Goal: Task Accomplishment & Management: Manage account settings

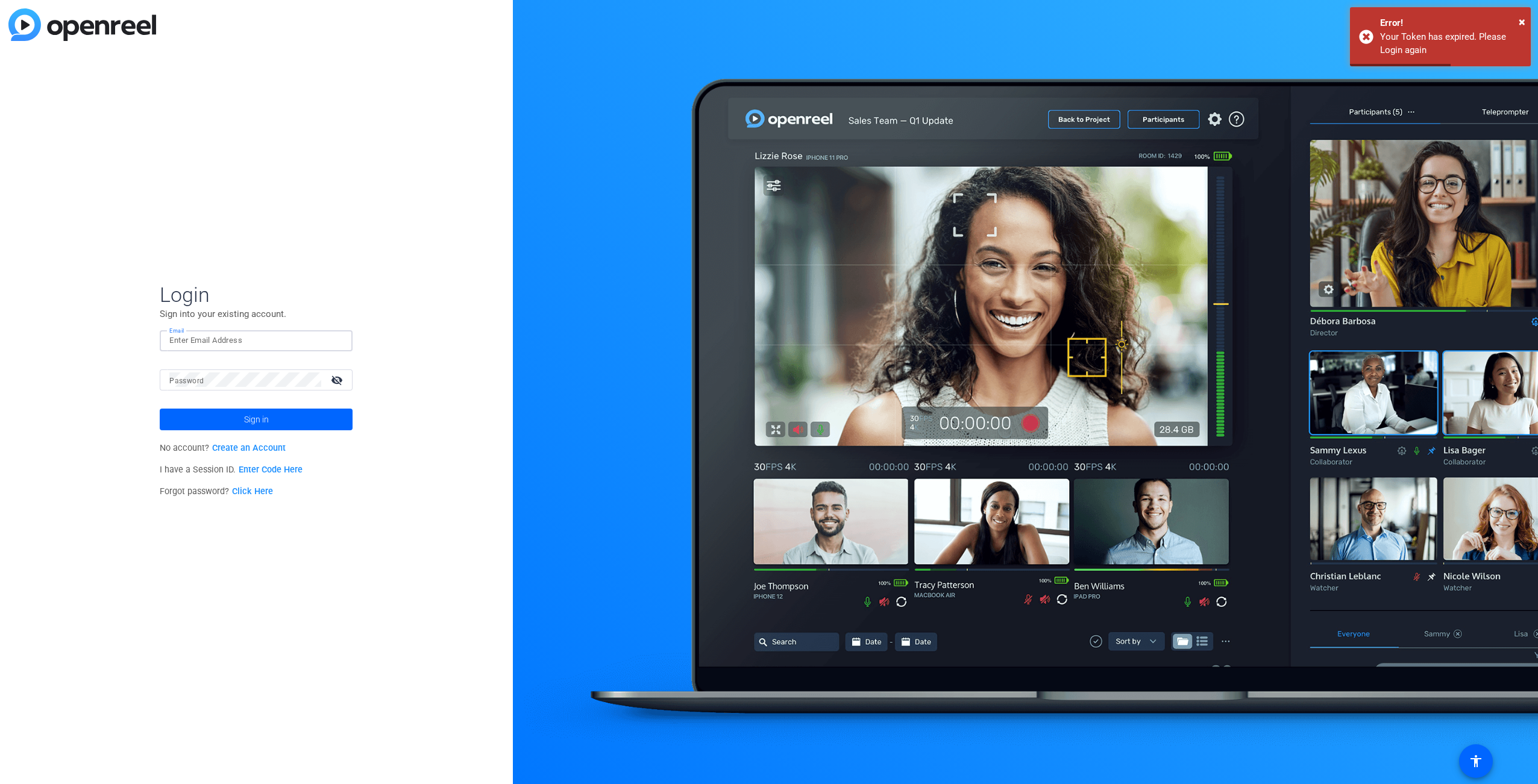
click at [220, 340] on input "Email" at bounding box center [255, 340] width 174 height 15
type input "[PERSON_NAME][DOMAIN_NAME][EMAIL_ADDRESS][PERSON_NAME][DOMAIN_NAME]"
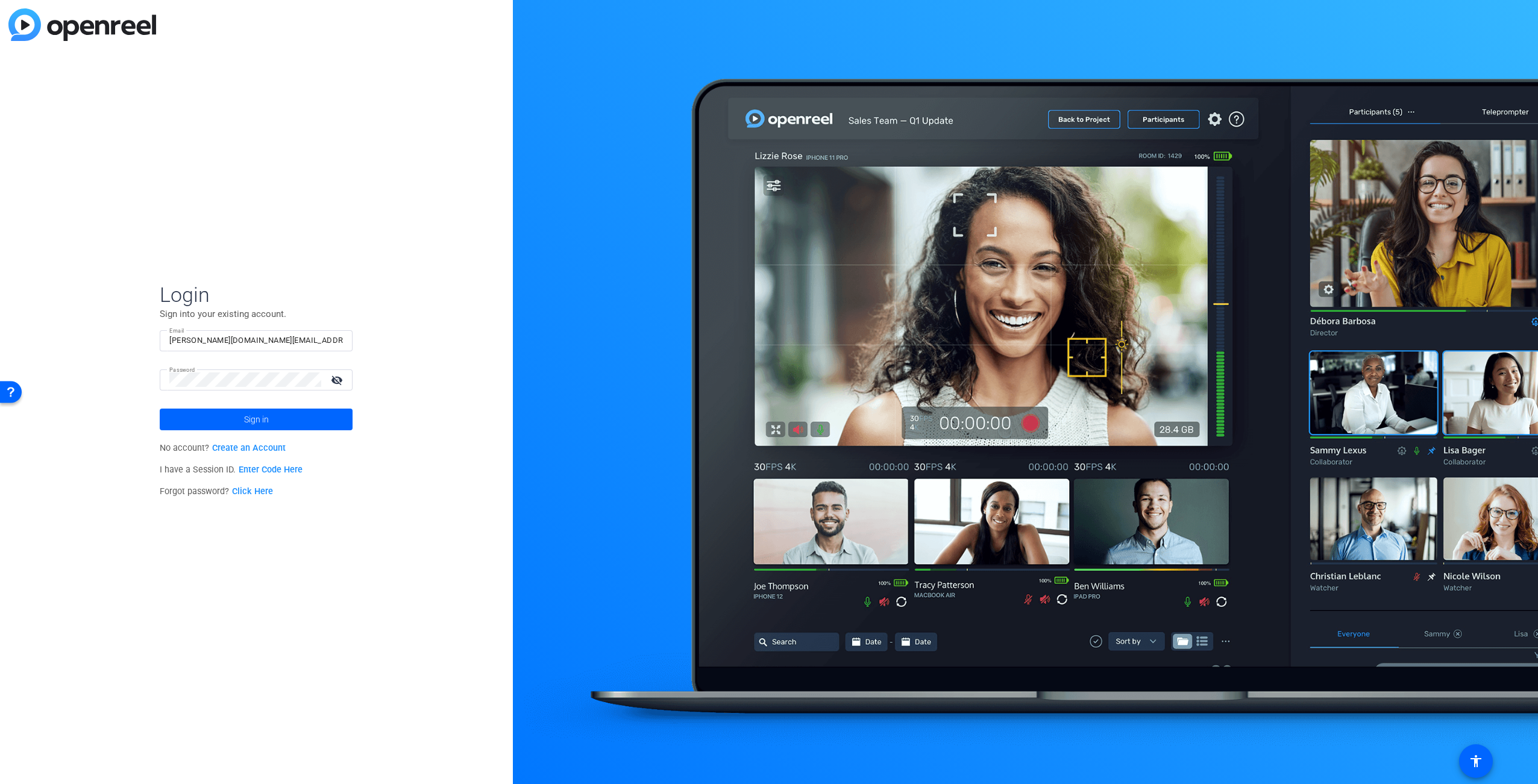
drag, startPoint x: 385, startPoint y: 490, endPoint x: 370, endPoint y: 484, distance: 16.2
click at [385, 491] on div "Login Sign into your existing account. Email [PERSON_NAME][DOMAIN_NAME][EMAIL_A…" at bounding box center [256, 392] width 512 height 784
click at [279, 424] on span at bounding box center [256, 419] width 193 height 29
click at [338, 379] on mat-icon "visibility_off" at bounding box center [338, 380] width 29 height 17
click at [385, 502] on div "Login Sign into your existing account. Email [PERSON_NAME][DOMAIN_NAME][EMAIL_A…" at bounding box center [256, 392] width 512 height 784
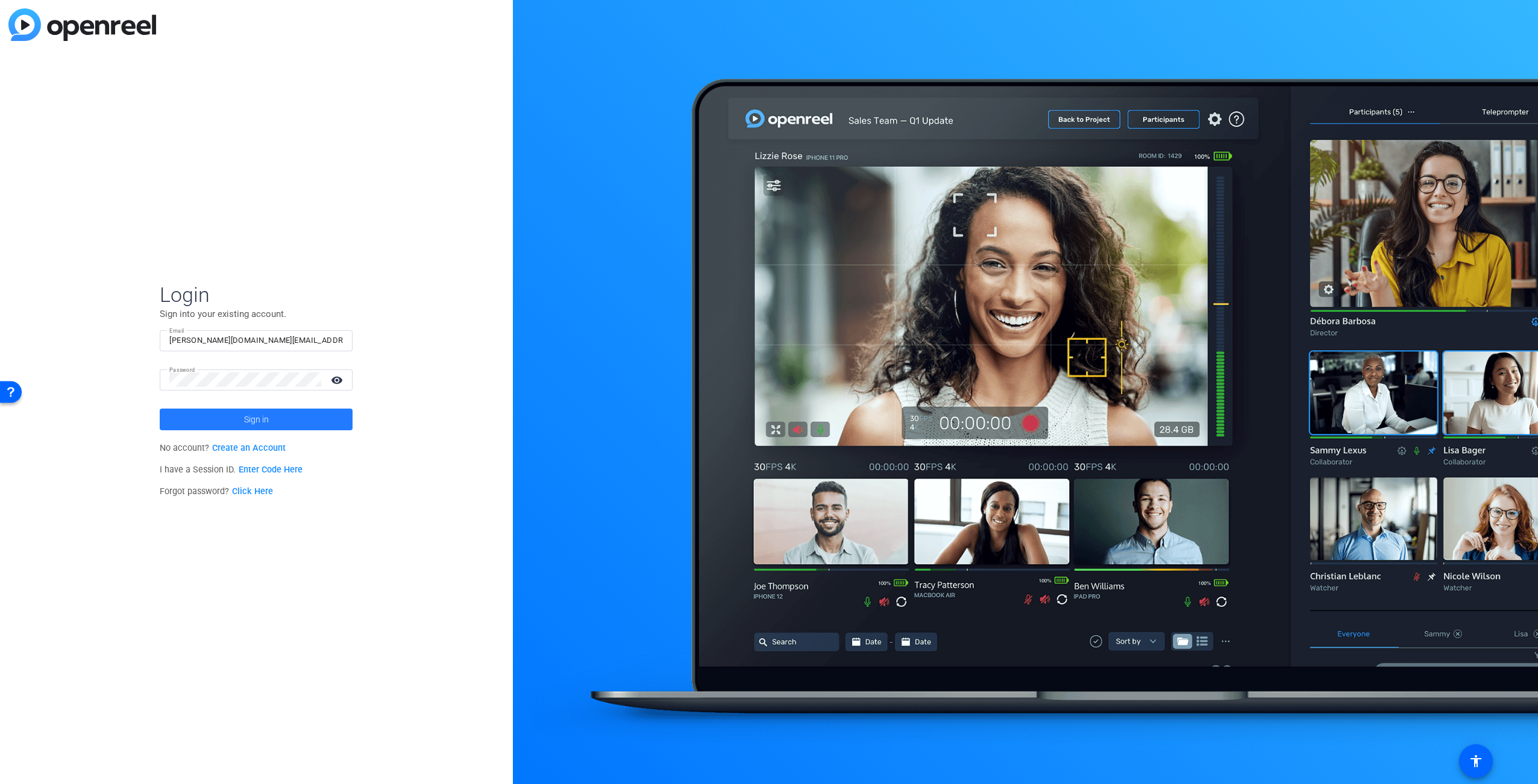
click at [275, 421] on span at bounding box center [256, 419] width 193 height 29
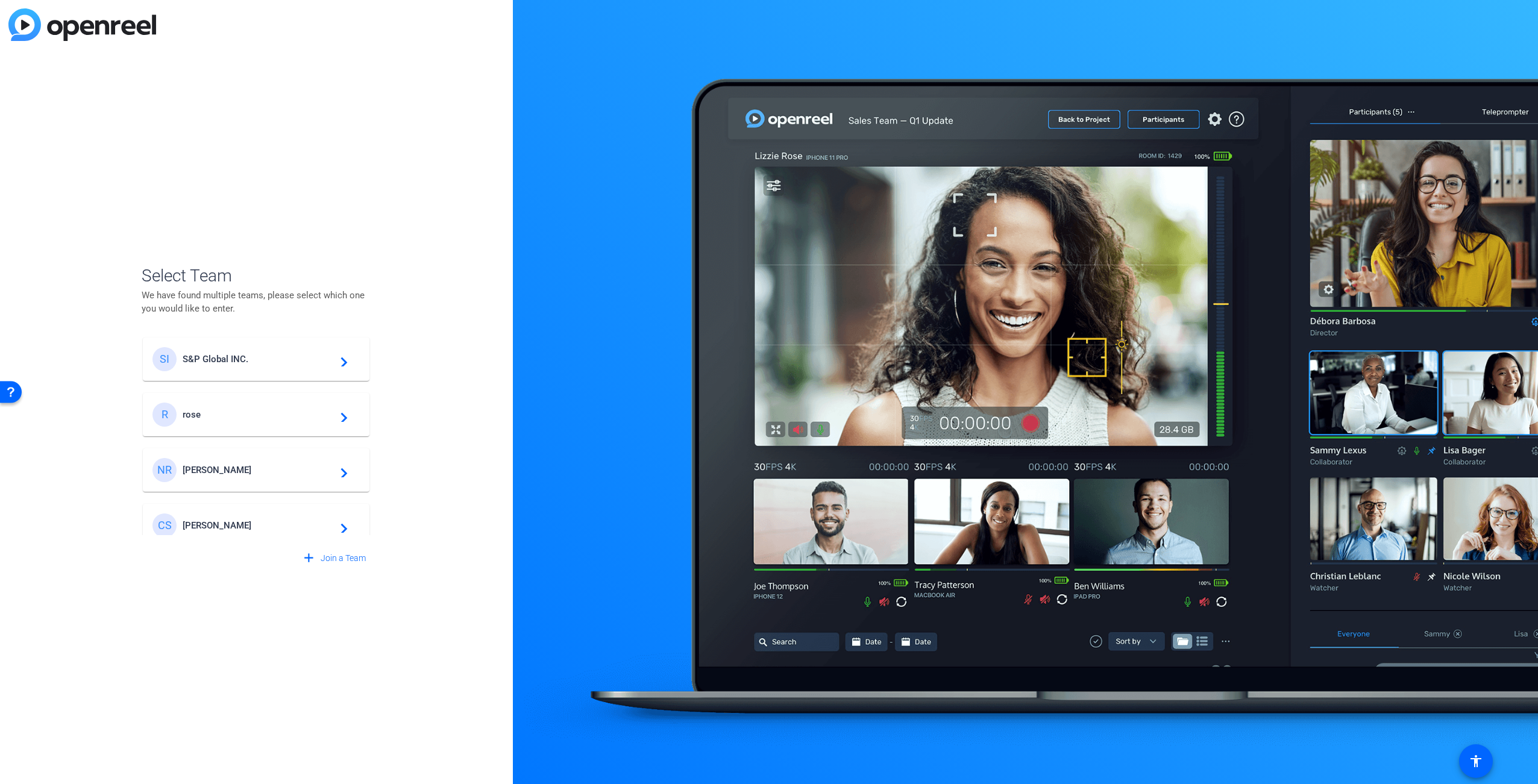
click at [218, 362] on span "S&P Global INC." at bounding box center [257, 359] width 150 height 11
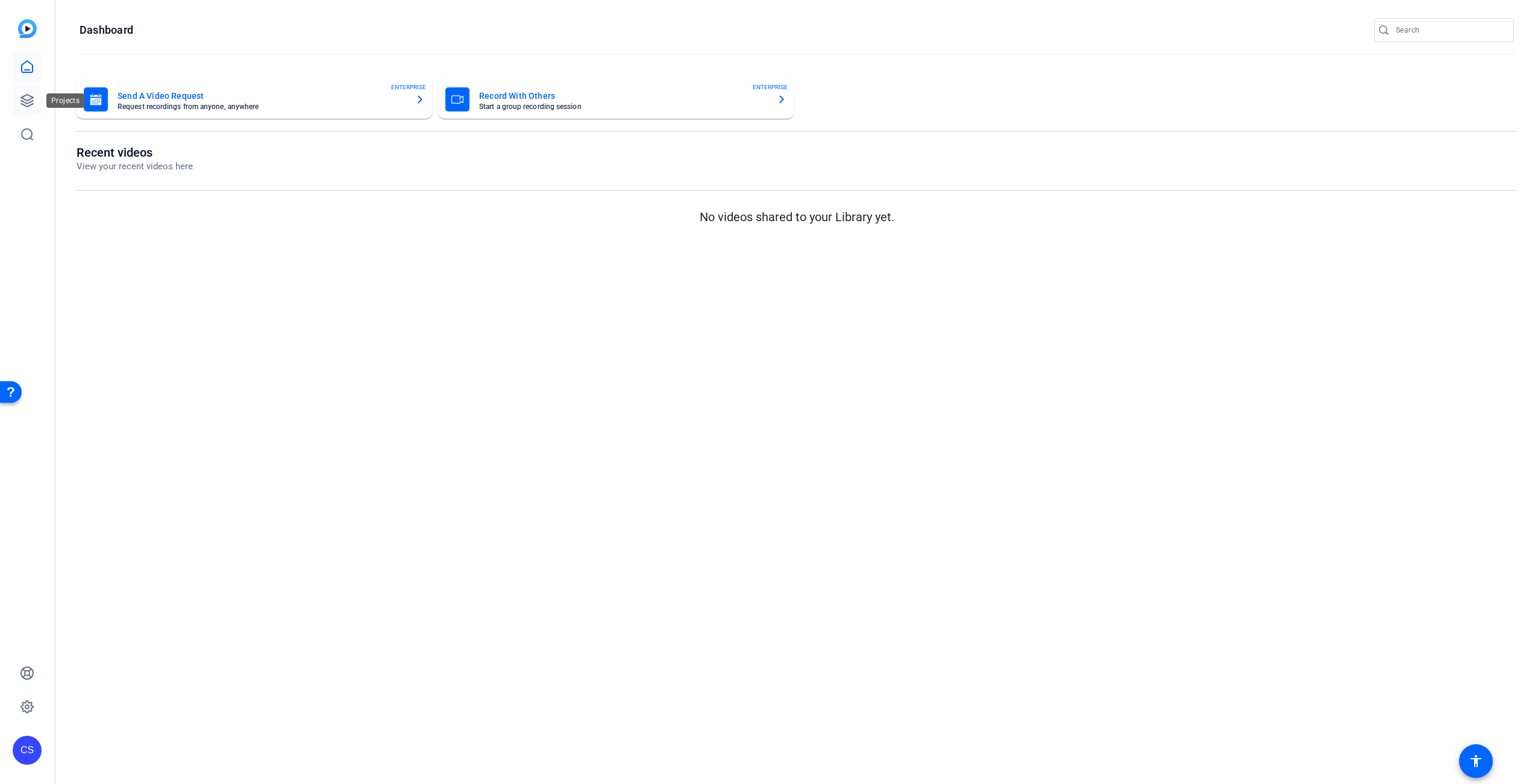
click at [25, 96] on icon at bounding box center [26, 100] width 15 height 15
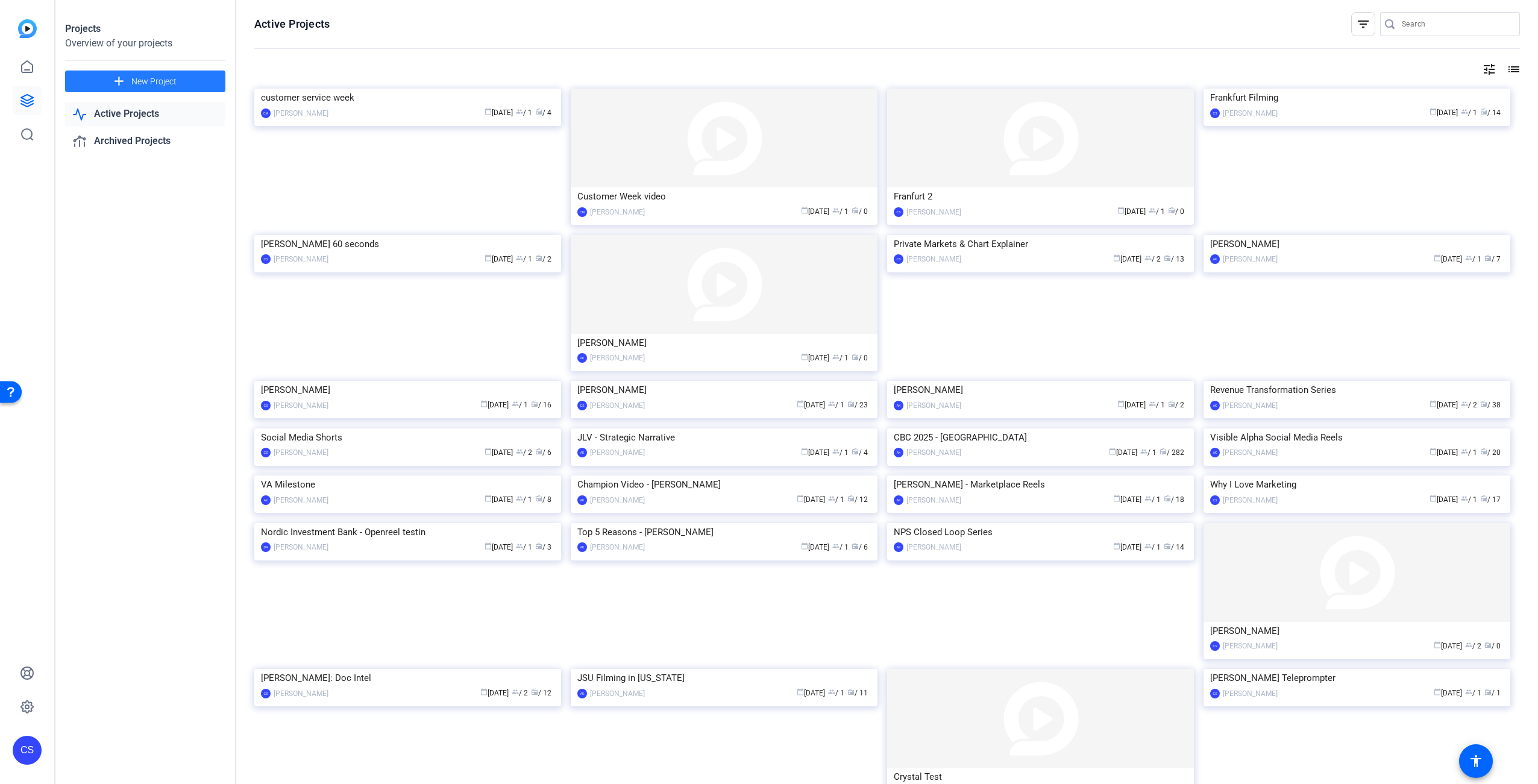
click at [183, 82] on span at bounding box center [145, 82] width 160 height 29
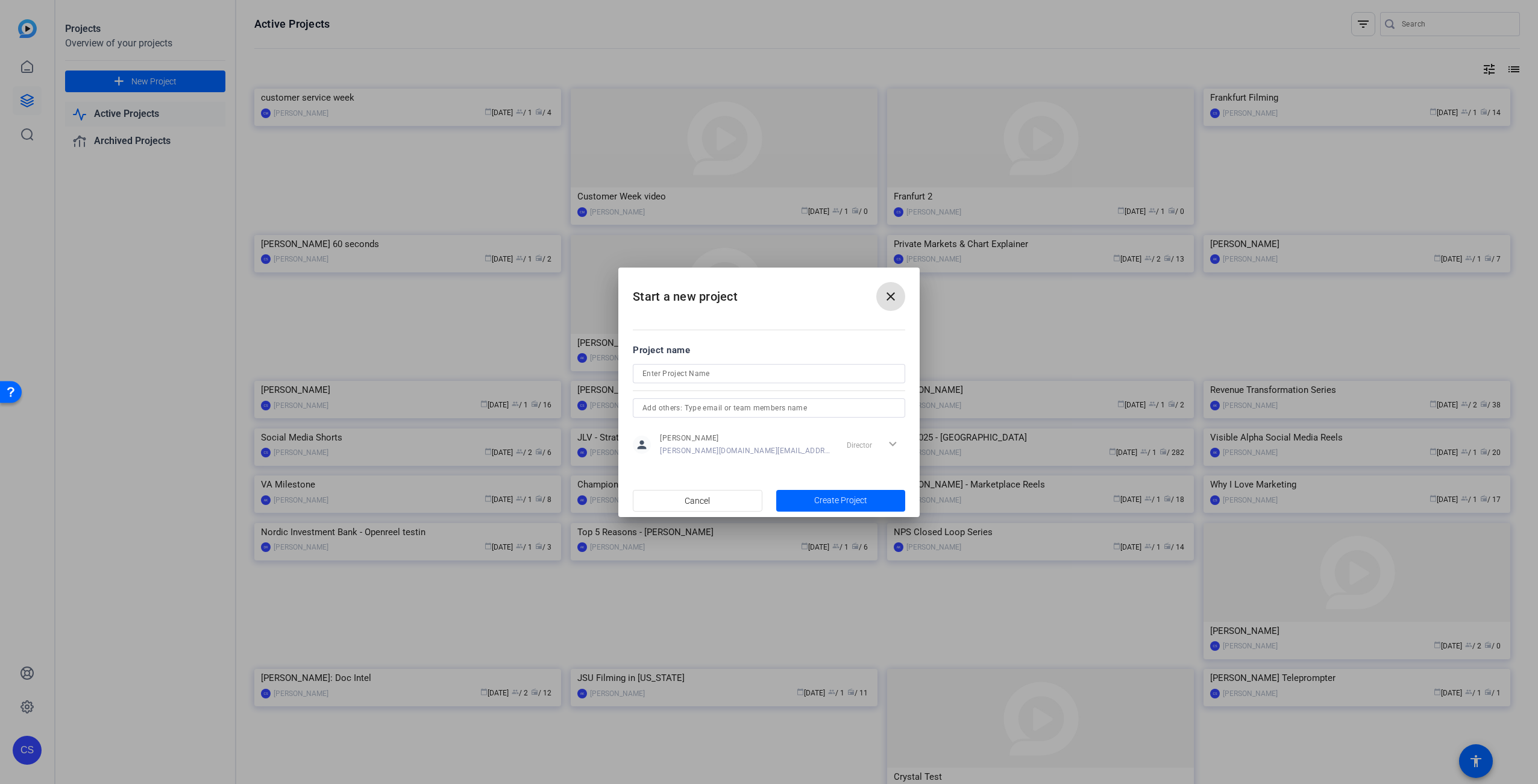
click at [720, 379] on input at bounding box center [769, 374] width 253 height 15
type input "Champion Videos"
click at [868, 502] on span "button" at bounding box center [841, 501] width 130 height 29
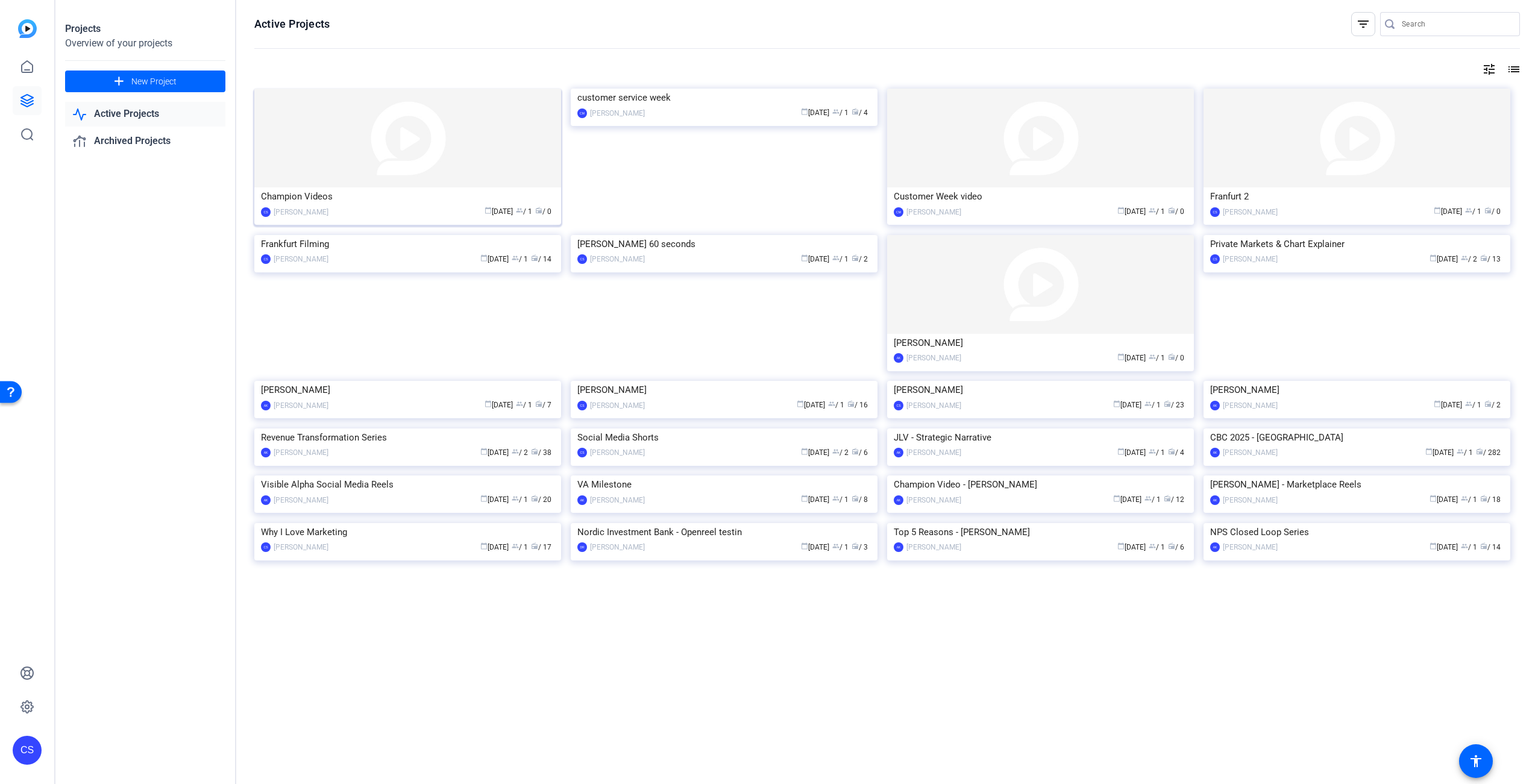
click at [376, 148] on img at bounding box center [408, 138] width 307 height 99
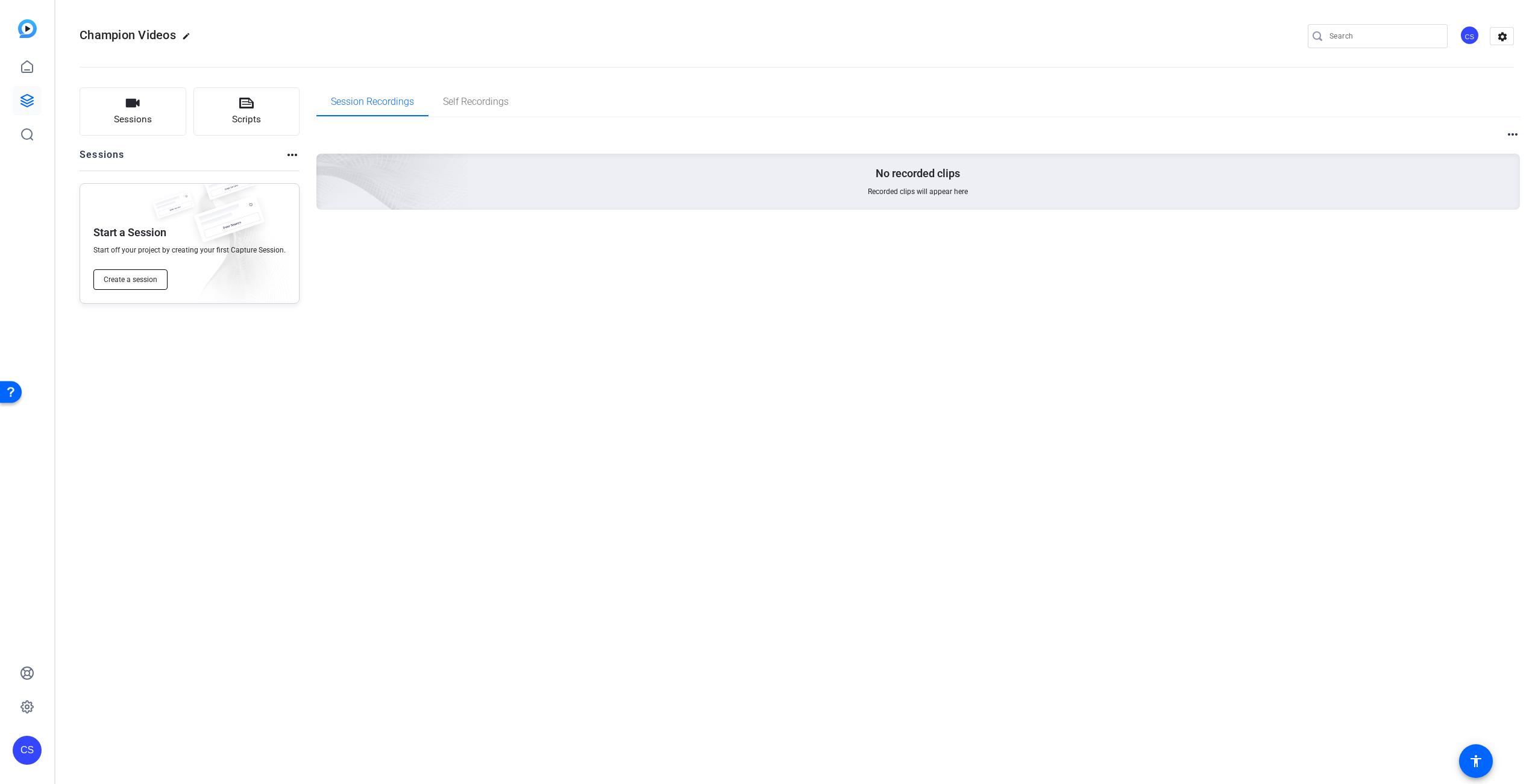
click at [143, 279] on span "Create a session" at bounding box center [130, 279] width 53 height 10
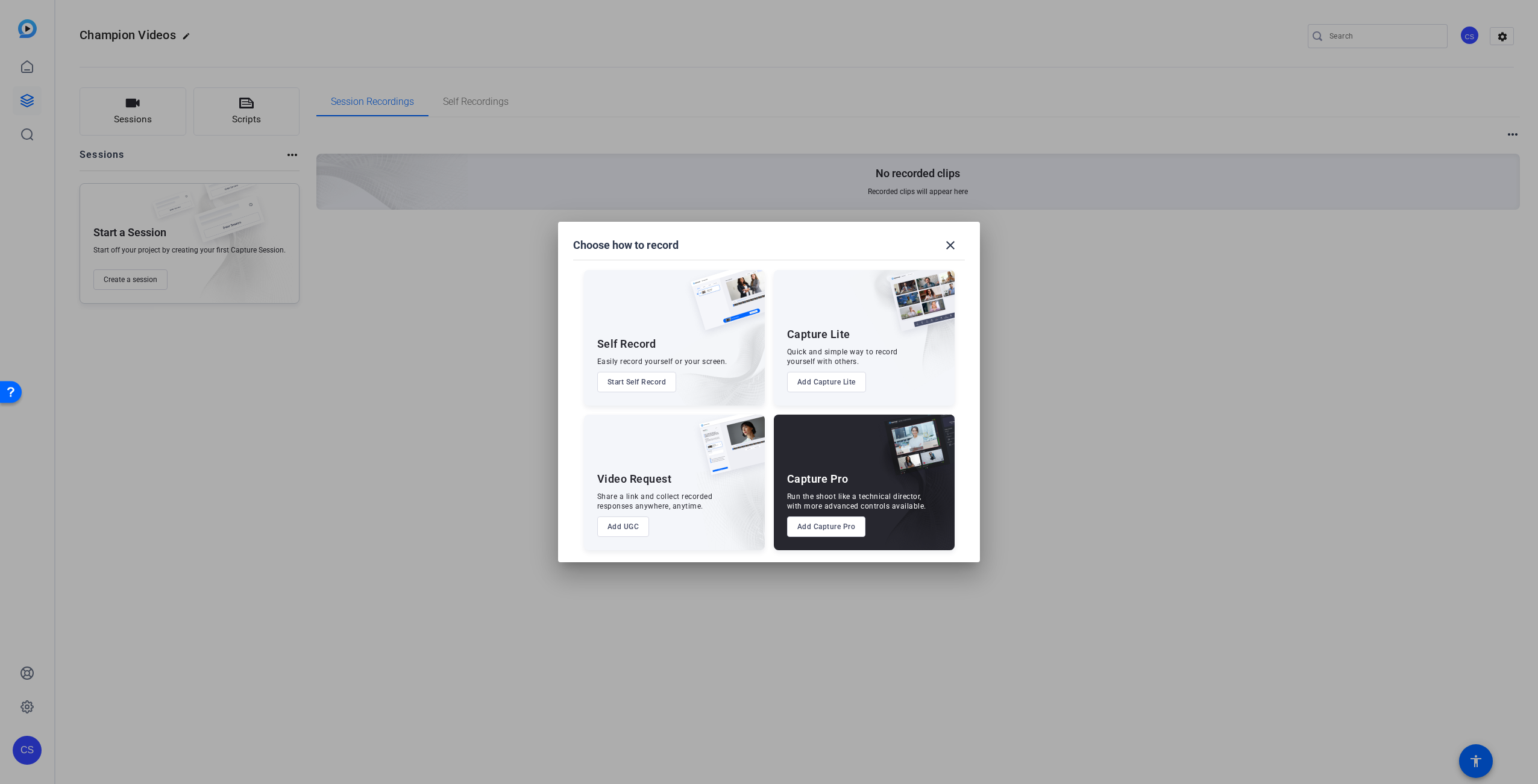
click at [828, 530] on button "Add Capture Pro" at bounding box center [826, 526] width 79 height 20
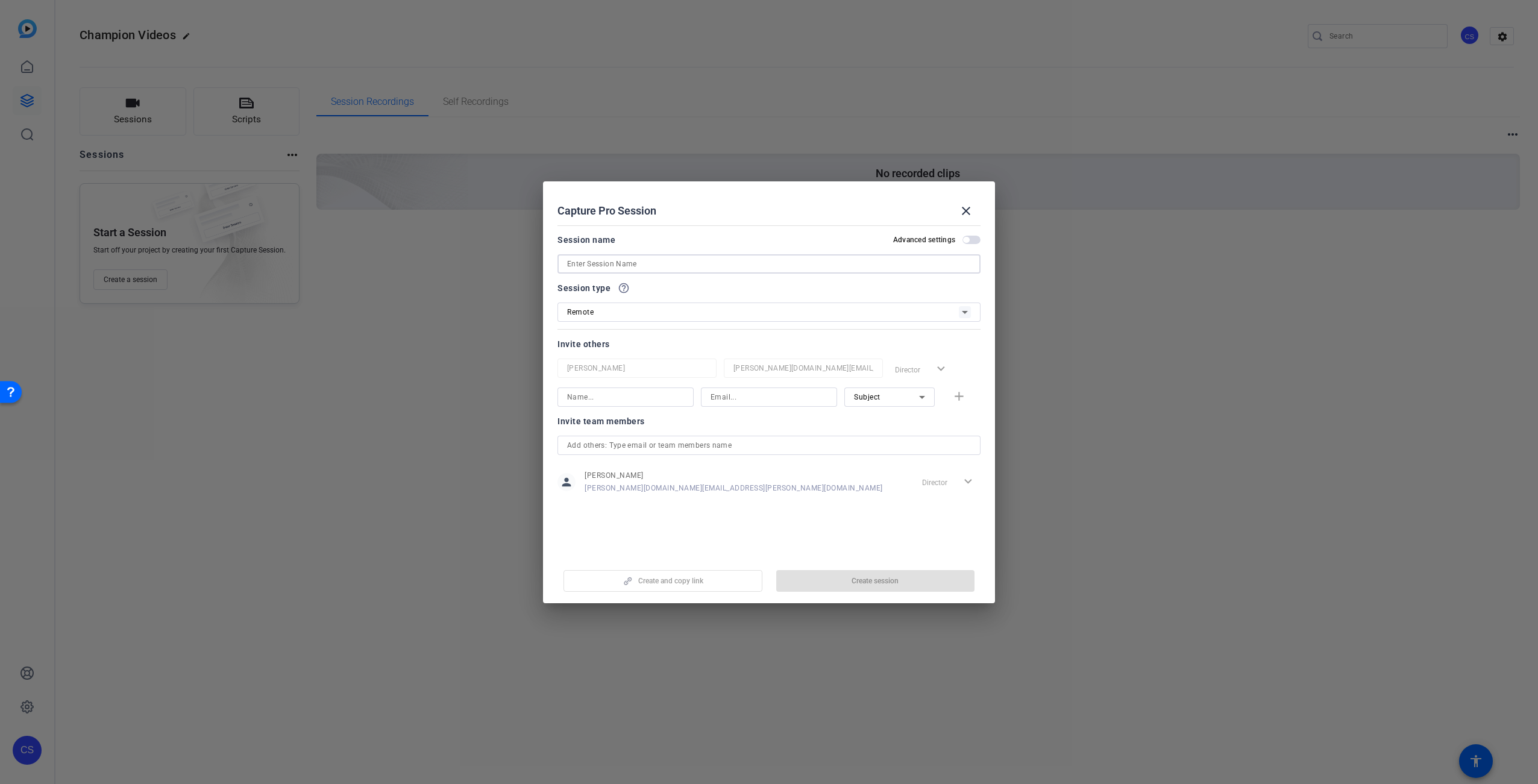
click at [679, 265] on input at bounding box center [769, 264] width 404 height 15
type input "Neesha"
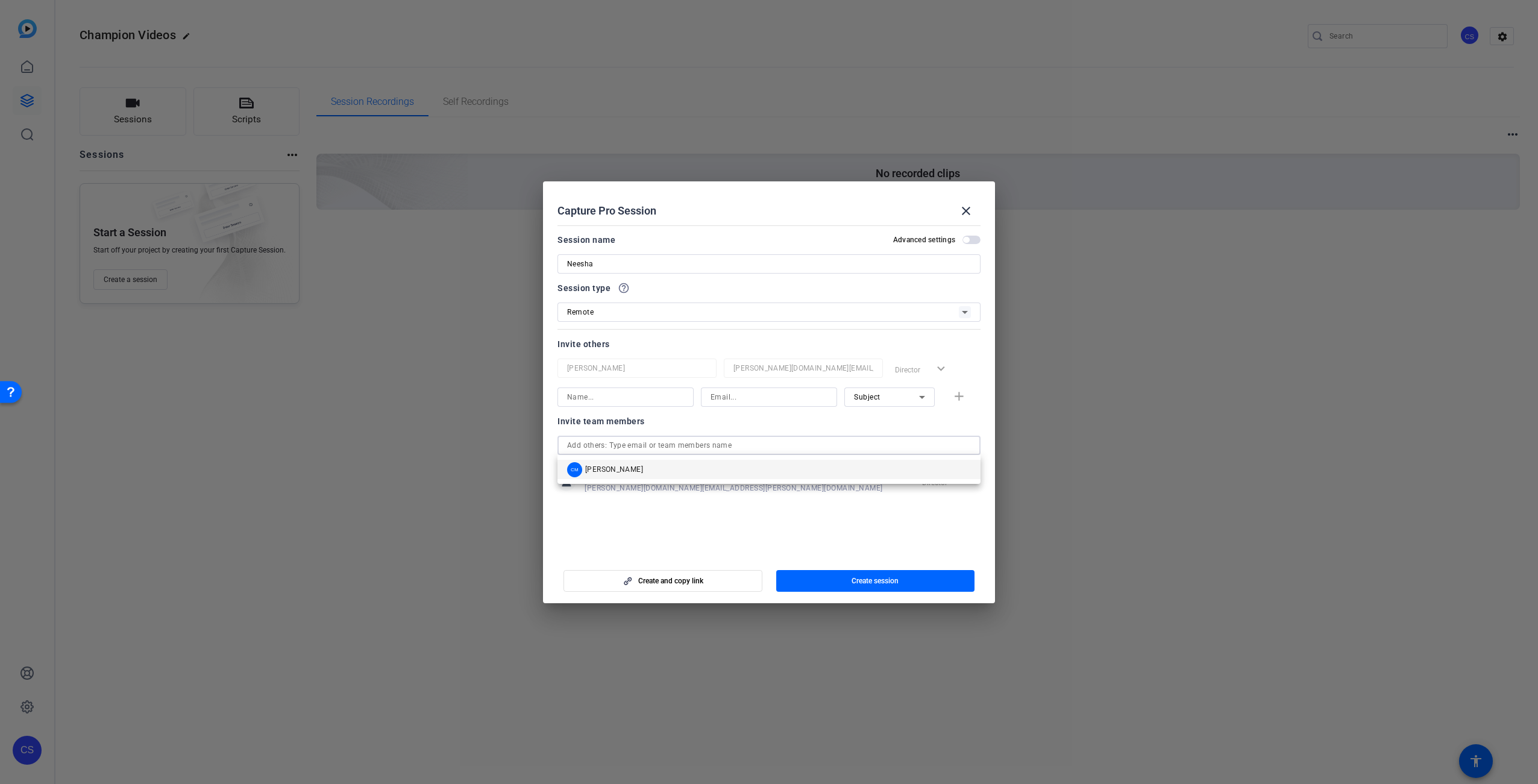
click at [743, 444] on input "text" at bounding box center [769, 444] width 404 height 15
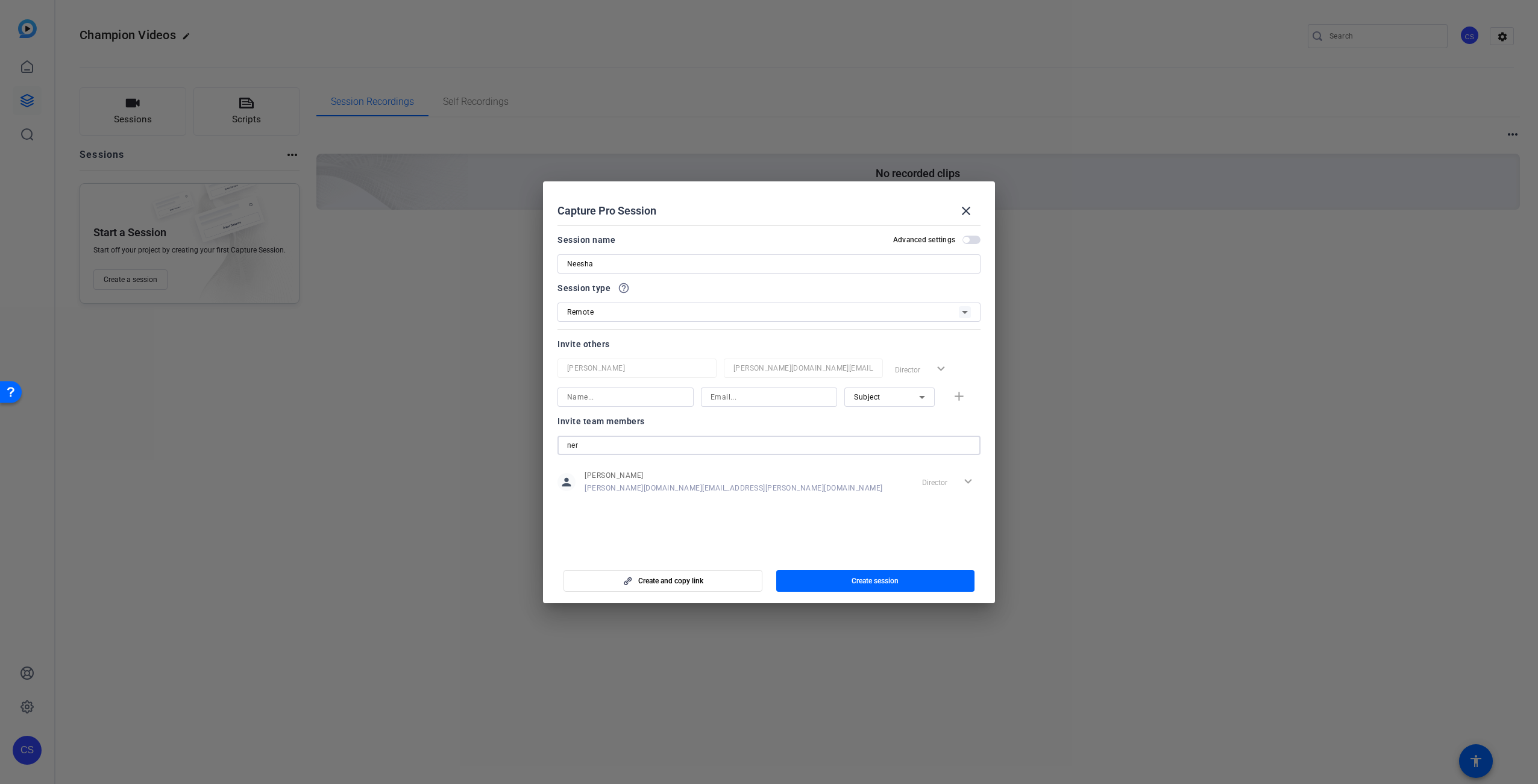
type input "ner"
click at [719, 518] on mat-dialog-content "Session name Advanced settings [PERSON_NAME] Session type help_outline Remote I…" at bounding box center [769, 387] width 452 height 335
click at [920, 579] on span "button" at bounding box center [875, 581] width 199 height 29
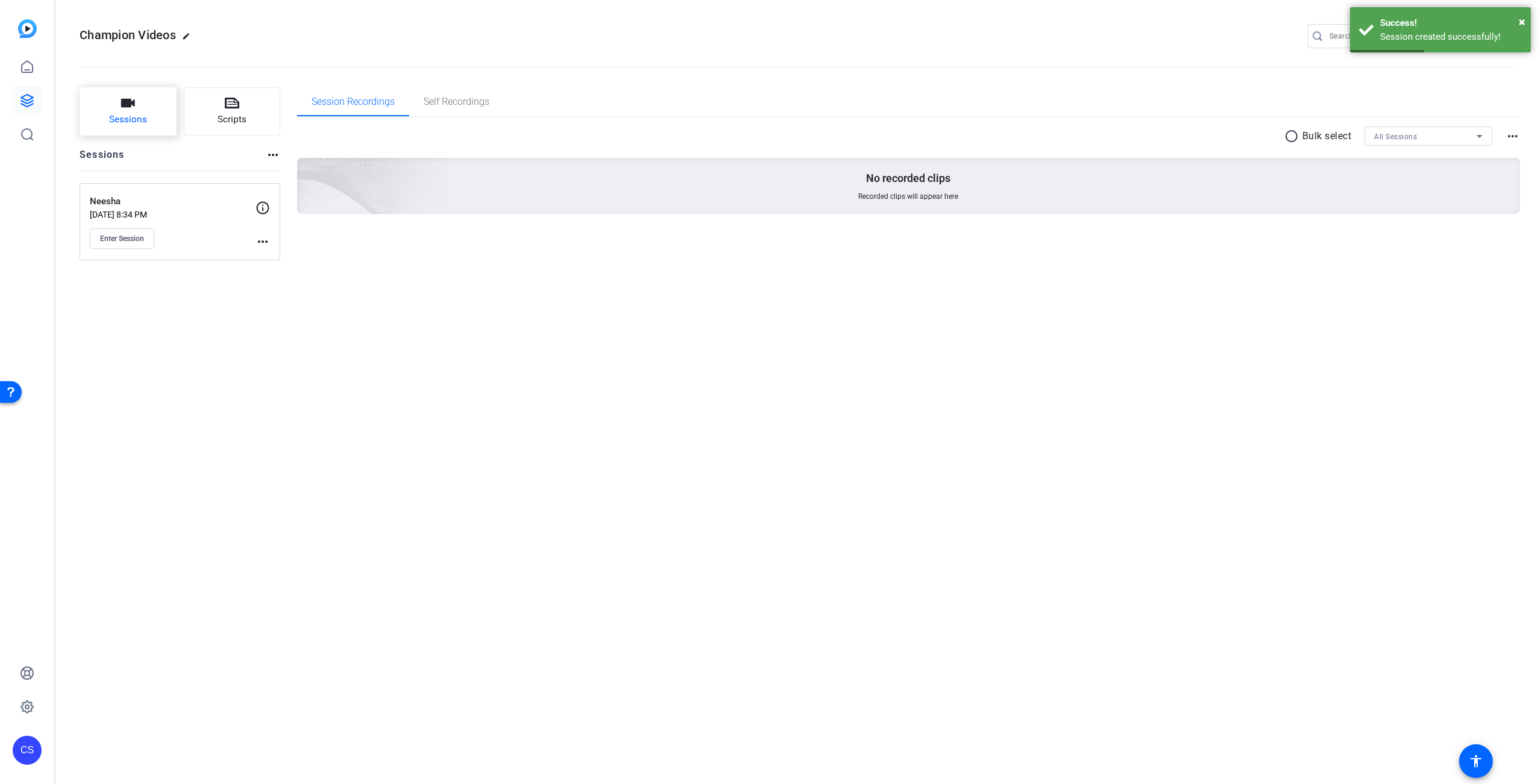
click at [143, 117] on span "Sessions" at bounding box center [127, 119] width 38 height 14
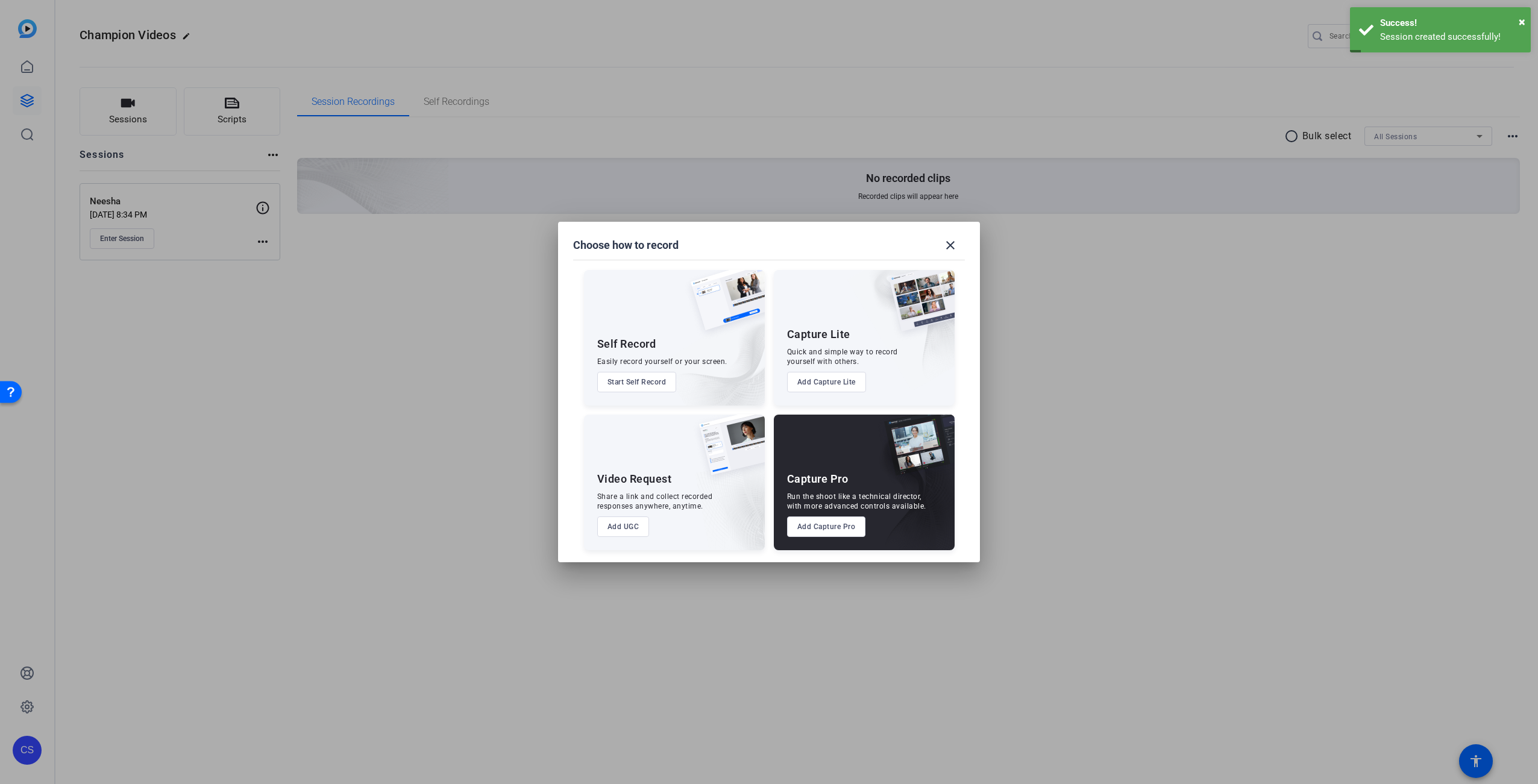
click at [834, 524] on button "Add Capture Pro" at bounding box center [826, 526] width 79 height 20
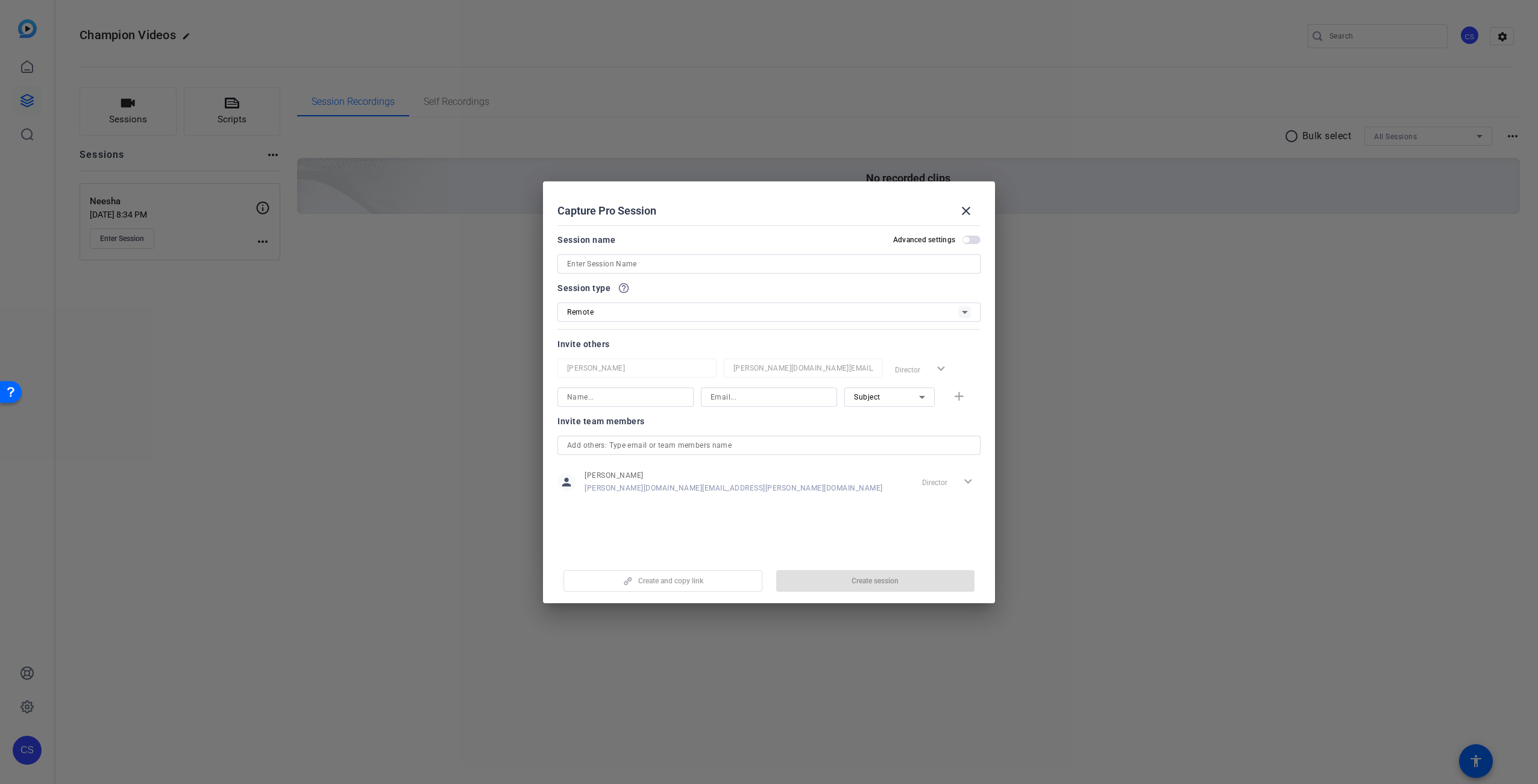
click at [657, 262] on input at bounding box center [769, 264] width 404 height 15
click at [582, 265] on input "Basaam" at bounding box center [769, 264] width 404 height 15
type input "[PERSON_NAME]"
click at [910, 583] on span "button" at bounding box center [875, 581] width 199 height 29
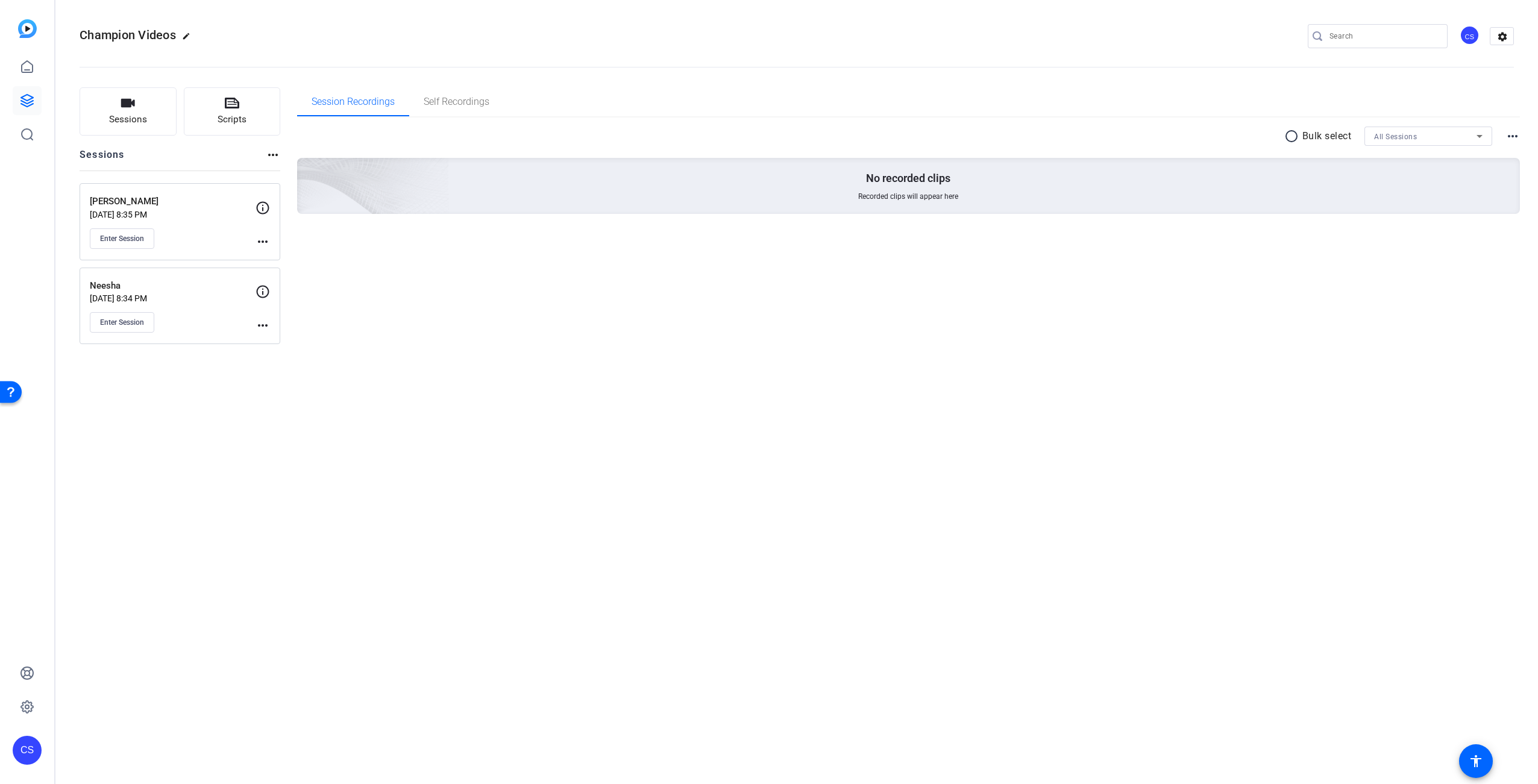
click at [31, 750] on div "CS" at bounding box center [27, 750] width 29 height 29
click at [26, 708] on div at bounding box center [769, 392] width 1538 height 784
click at [29, 707] on icon at bounding box center [26, 706] width 15 height 15
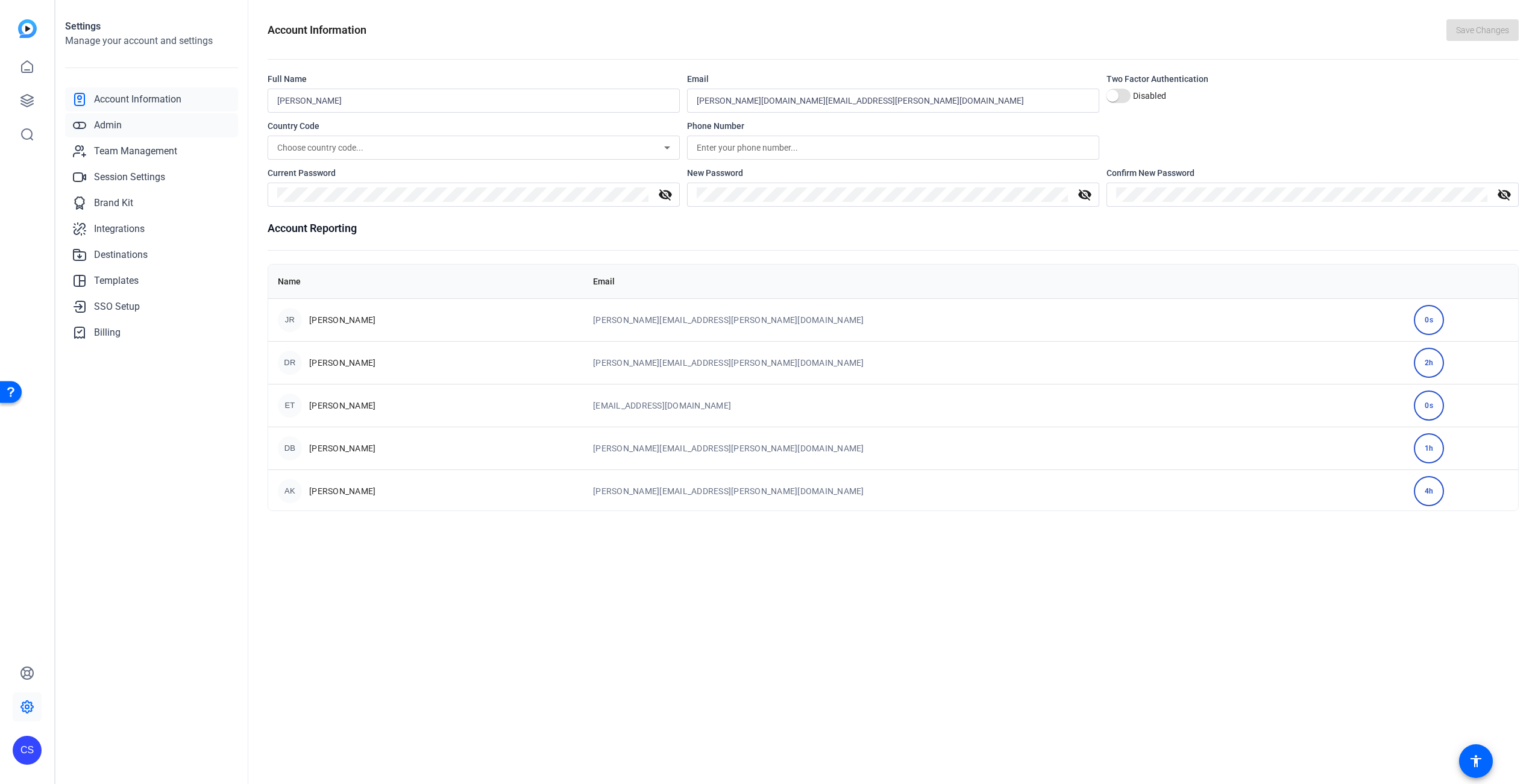
click at [111, 123] on span "Admin" at bounding box center [108, 125] width 28 height 15
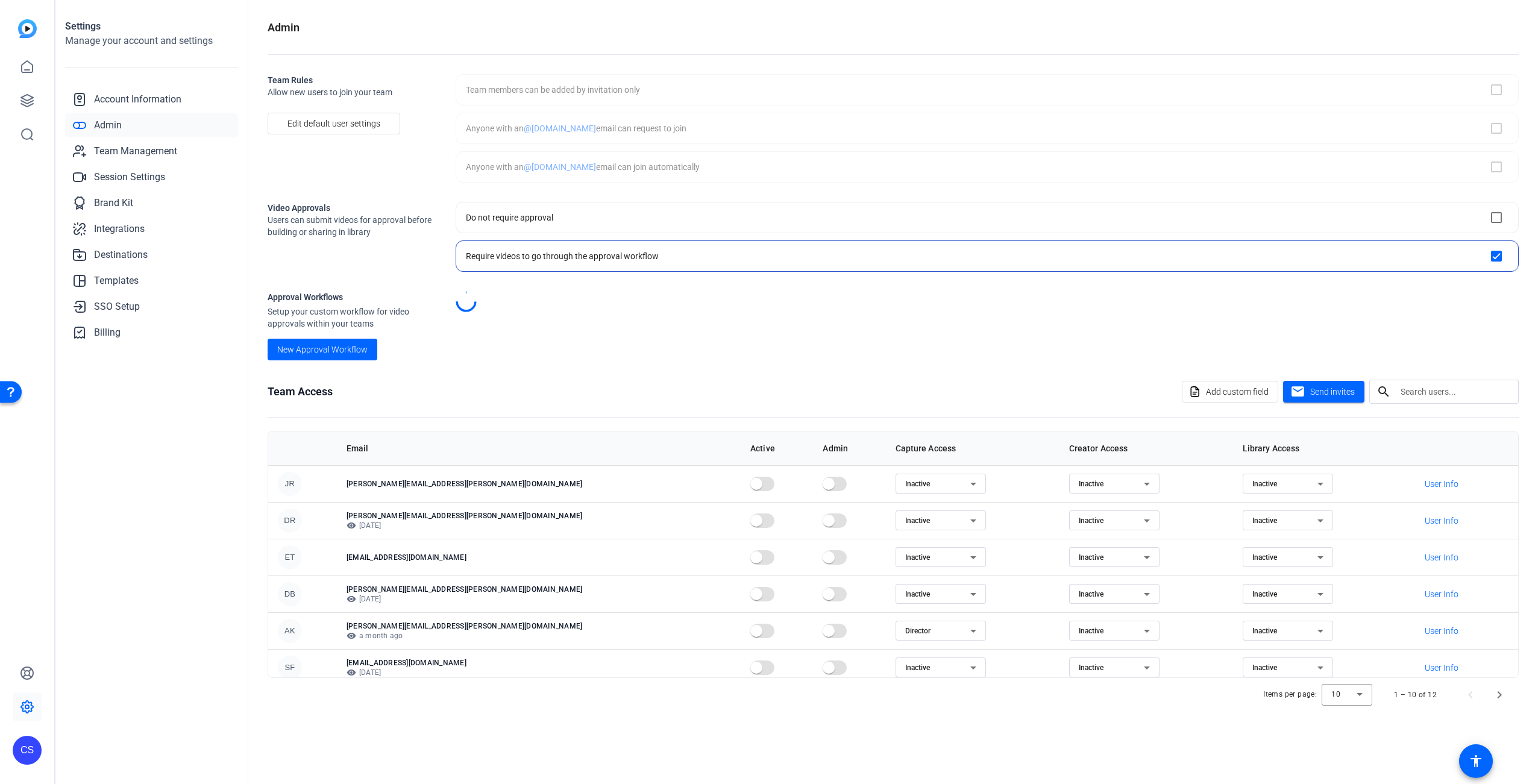
checkbox input "true"
click at [143, 147] on span "Team Management" at bounding box center [136, 150] width 83 height 15
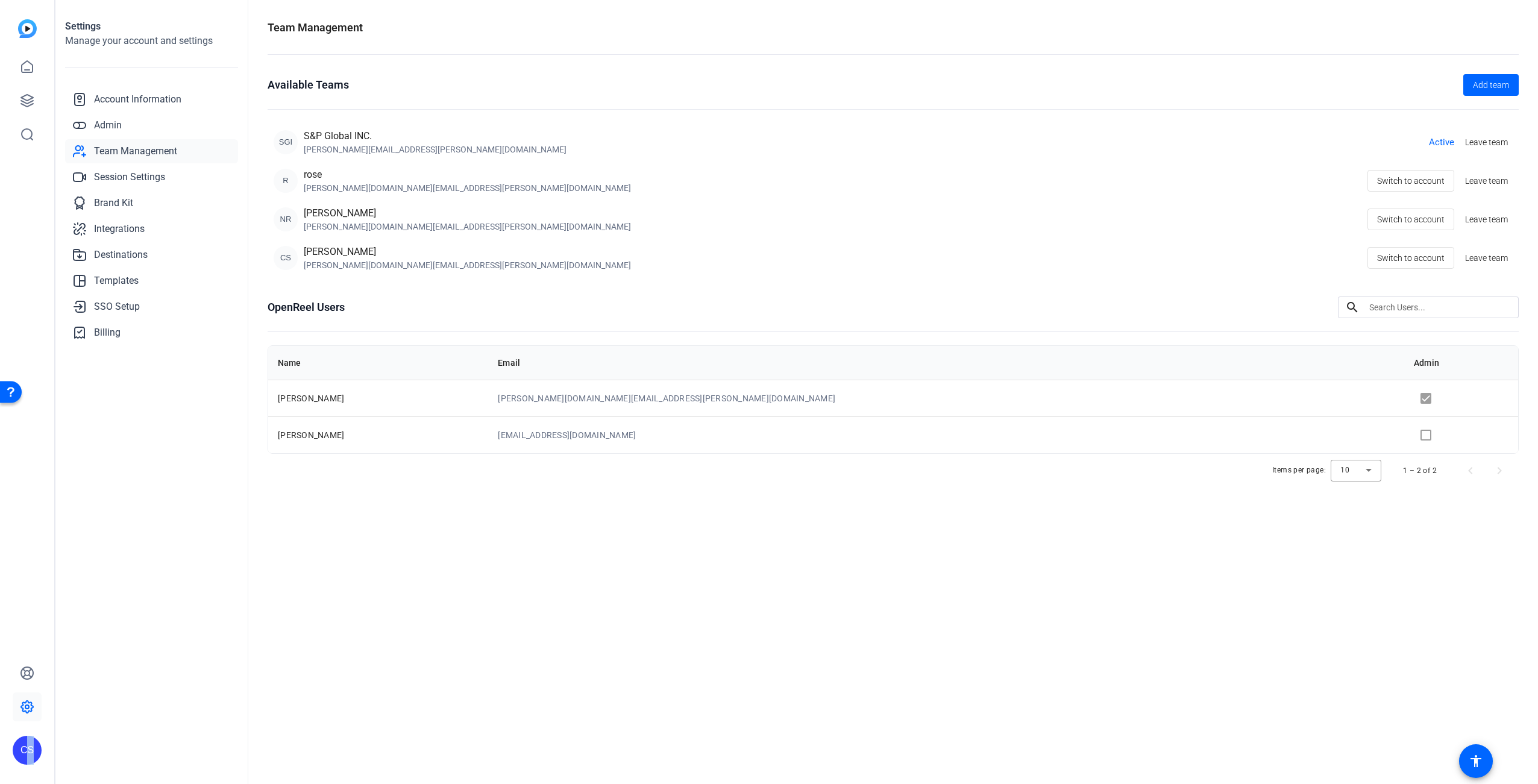
click at [24, 748] on div "CS" at bounding box center [27, 750] width 29 height 29
click at [139, 739] on mat-icon "logout" at bounding box center [145, 739] width 15 height 15
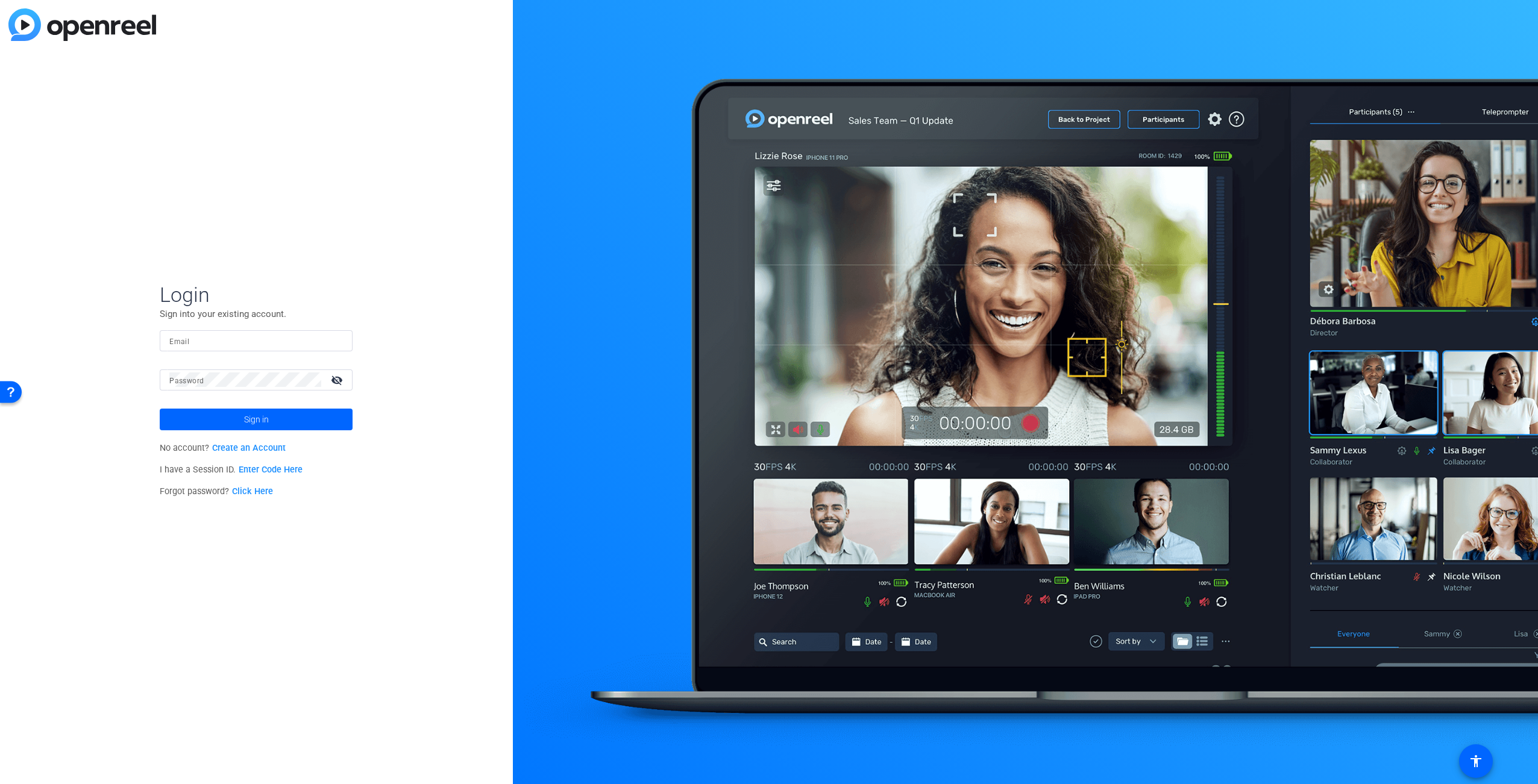
click at [276, 343] on input "Email" at bounding box center [255, 340] width 174 height 15
type input "[PERSON_NAME][DOMAIN_NAME][EMAIL_ADDRESS][PERSON_NAME][DOMAIN_NAME]"
click at [265, 423] on span "Sign in" at bounding box center [255, 419] width 24 height 30
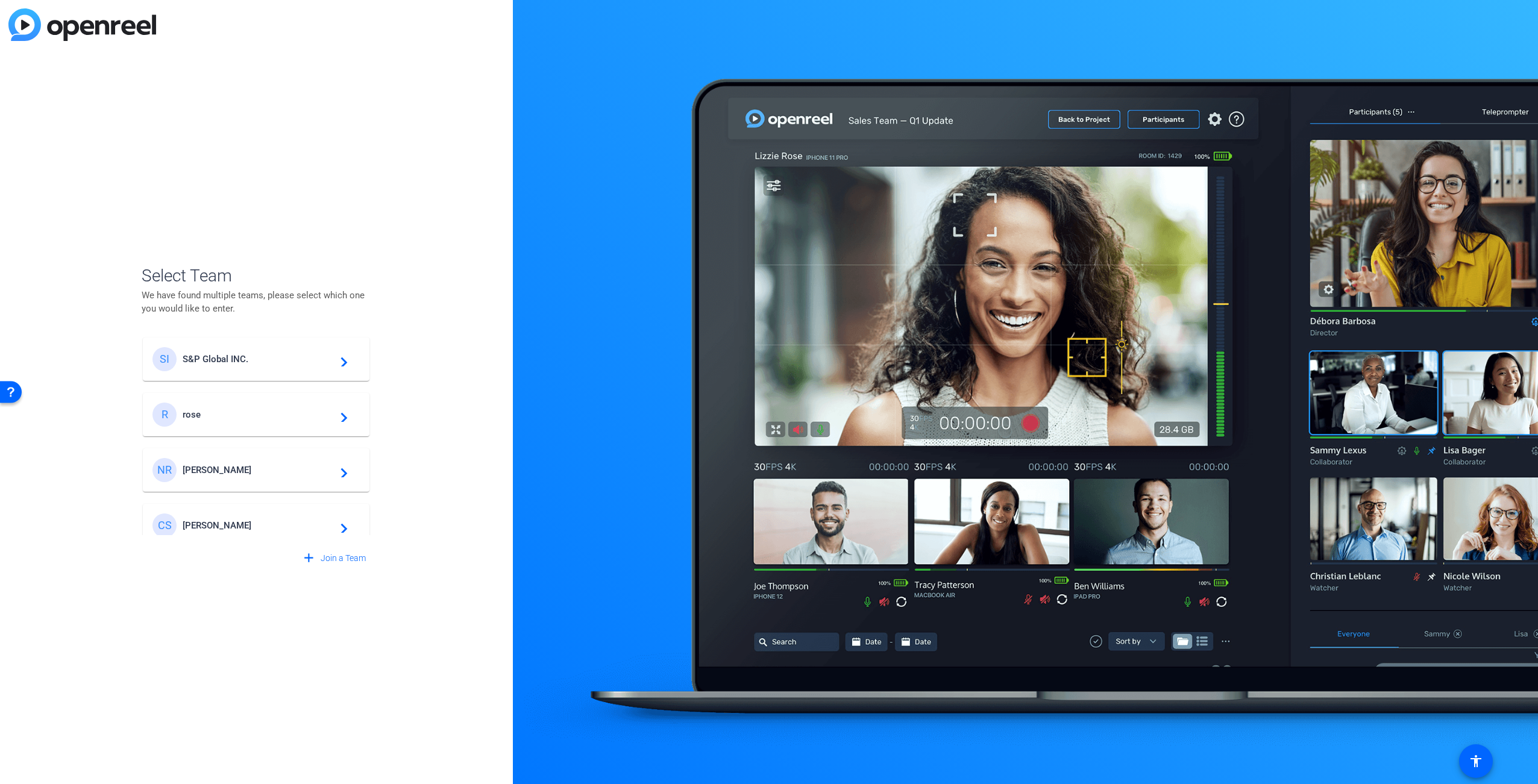
click at [253, 524] on span "[PERSON_NAME]" at bounding box center [257, 525] width 150 height 11
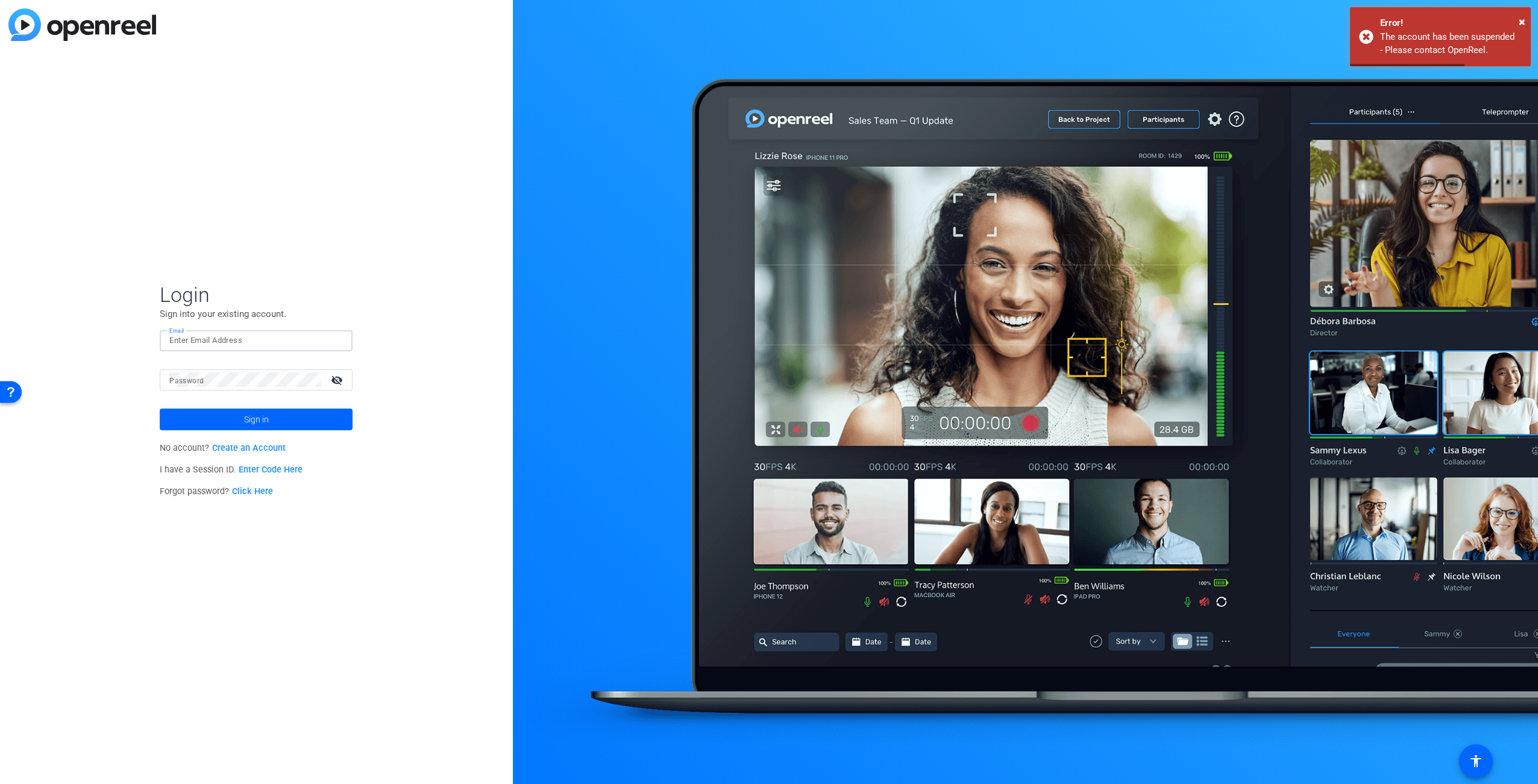
click at [248, 337] on input "Email" at bounding box center [255, 340] width 174 height 15
type input "[PERSON_NAME][DOMAIN_NAME][EMAIL_ADDRESS][PERSON_NAME][DOMAIN_NAME]"
click at [265, 423] on span "Sign in" at bounding box center [255, 419] width 24 height 30
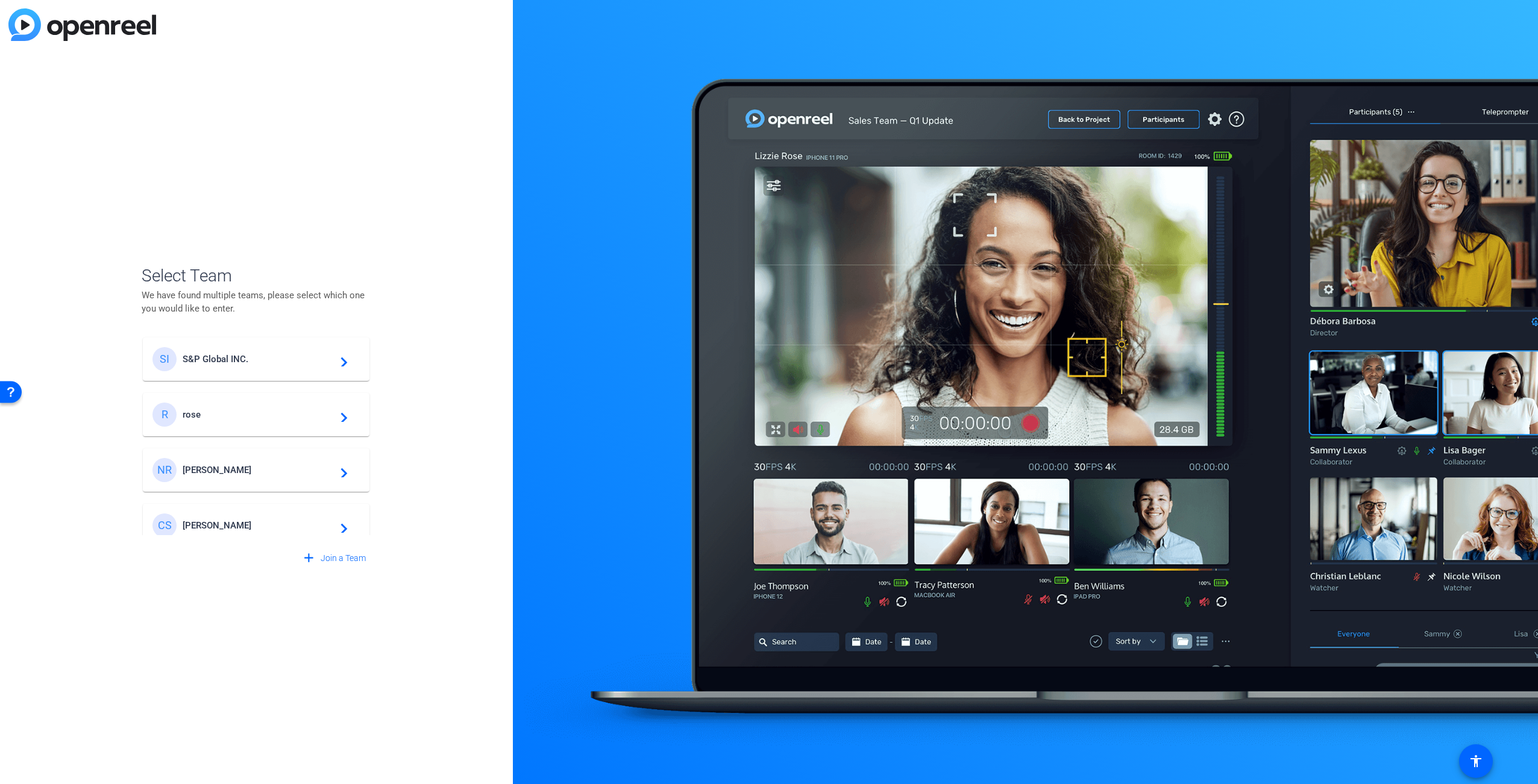
click at [347, 525] on mat-icon "navigate_next" at bounding box center [340, 525] width 15 height 15
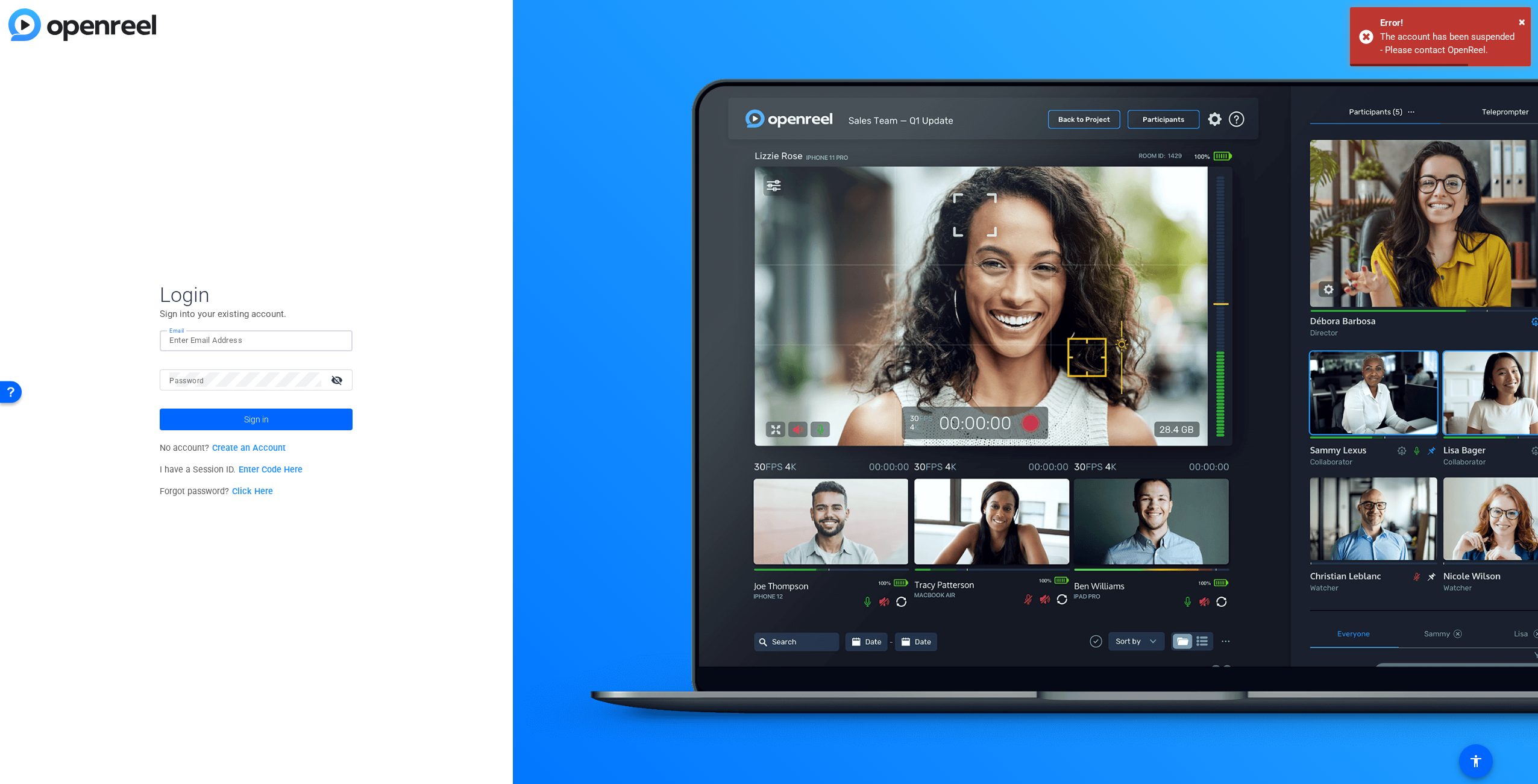
click at [245, 335] on input "Email" at bounding box center [255, 340] width 174 height 15
type input "[PERSON_NAME][DOMAIN_NAME][EMAIL_ADDRESS][PERSON_NAME][DOMAIN_NAME]"
click at [280, 427] on span at bounding box center [256, 419] width 193 height 29
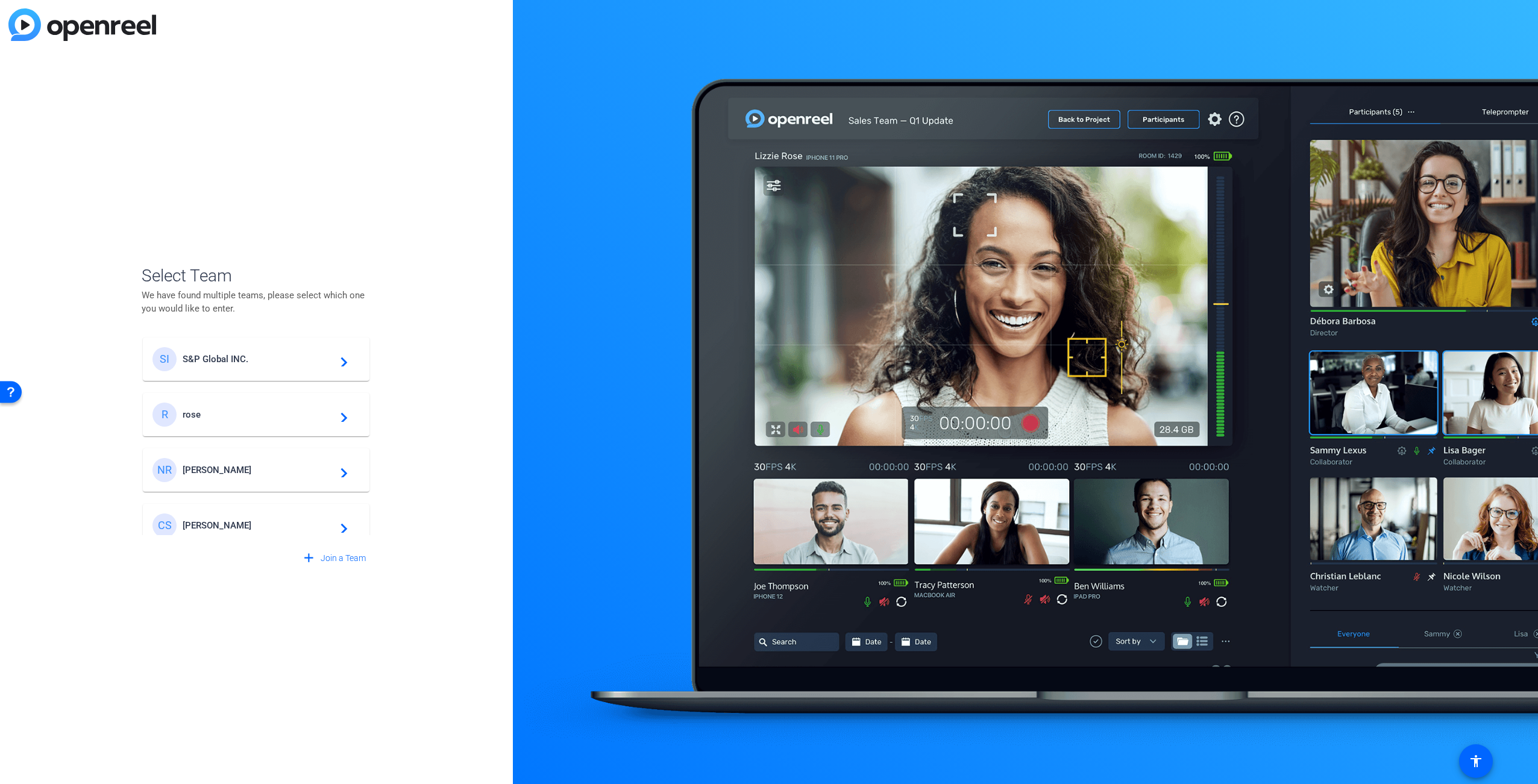
click at [245, 358] on span "S&P Global INC." at bounding box center [257, 359] width 150 height 11
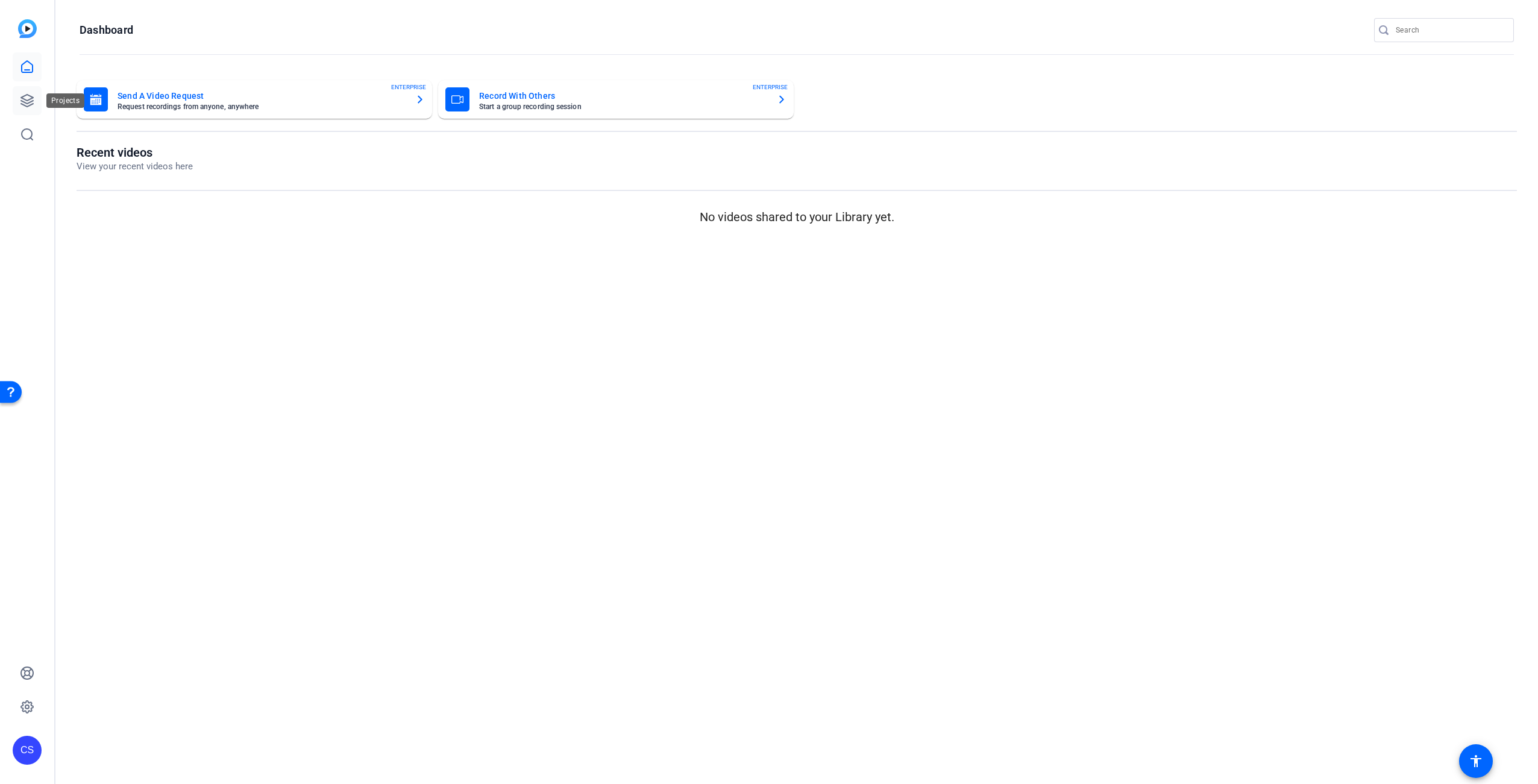
click at [27, 96] on icon at bounding box center [26, 100] width 15 height 15
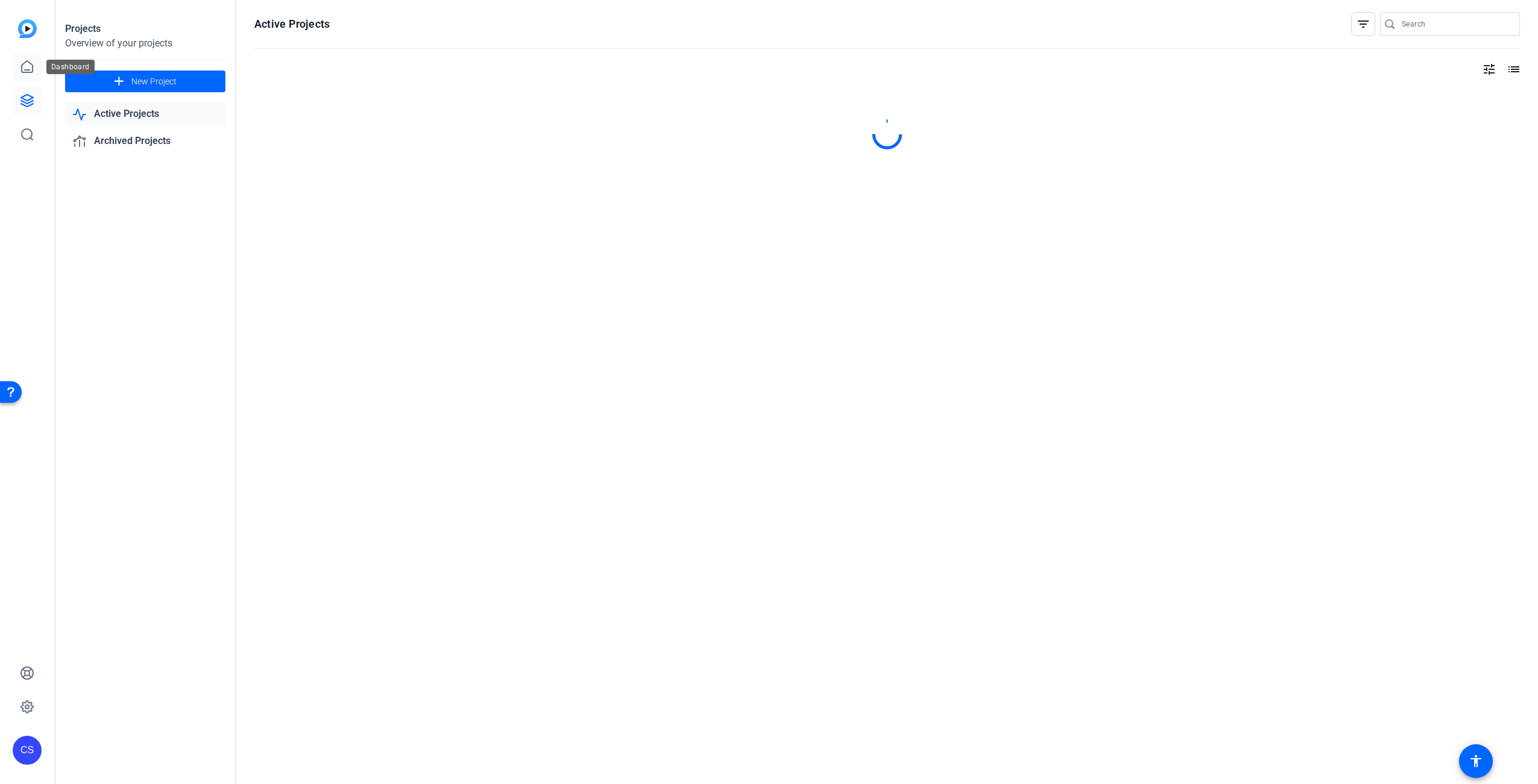
click at [28, 68] on icon at bounding box center [26, 66] width 15 height 15
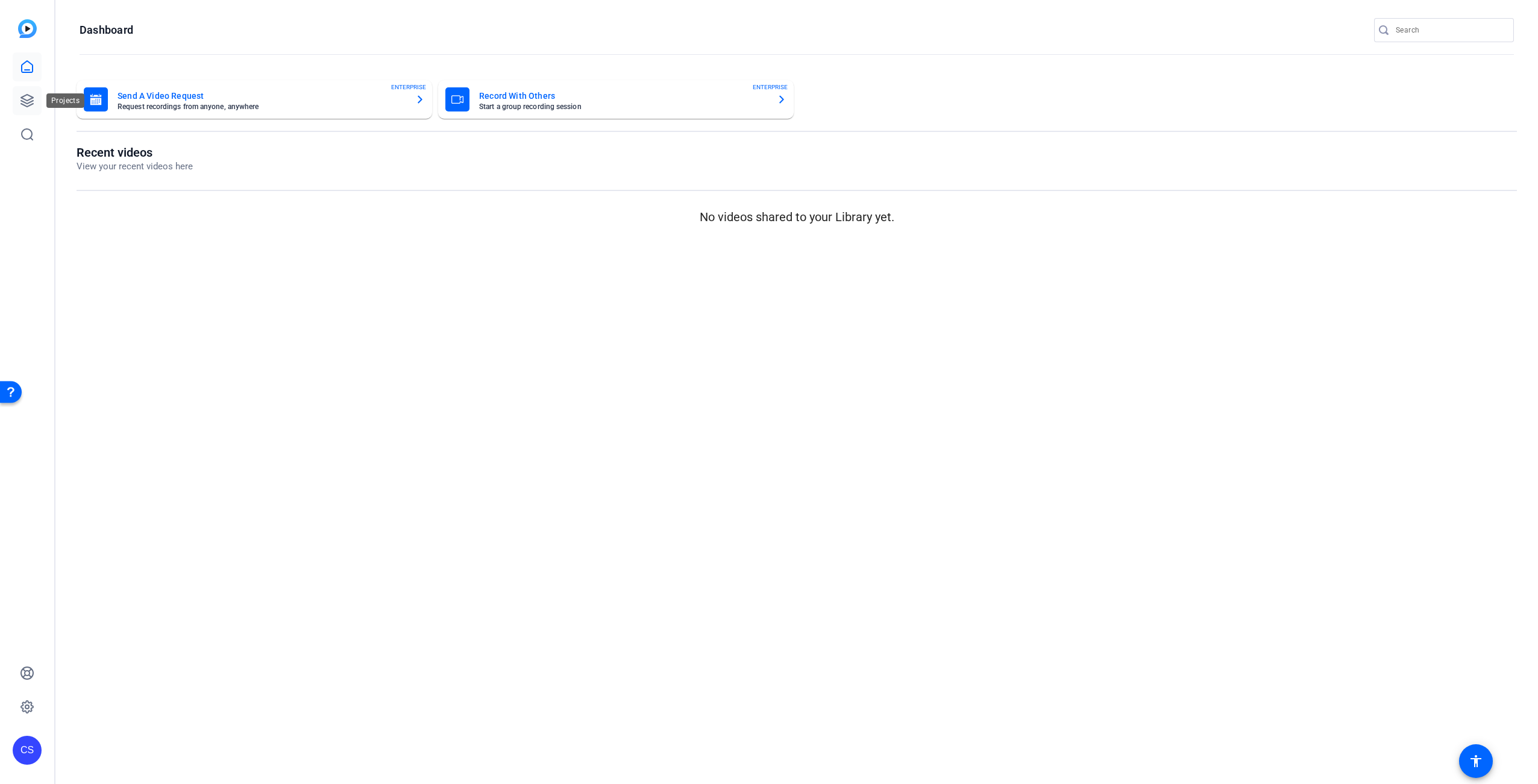
click at [31, 97] on icon at bounding box center [26, 100] width 15 height 15
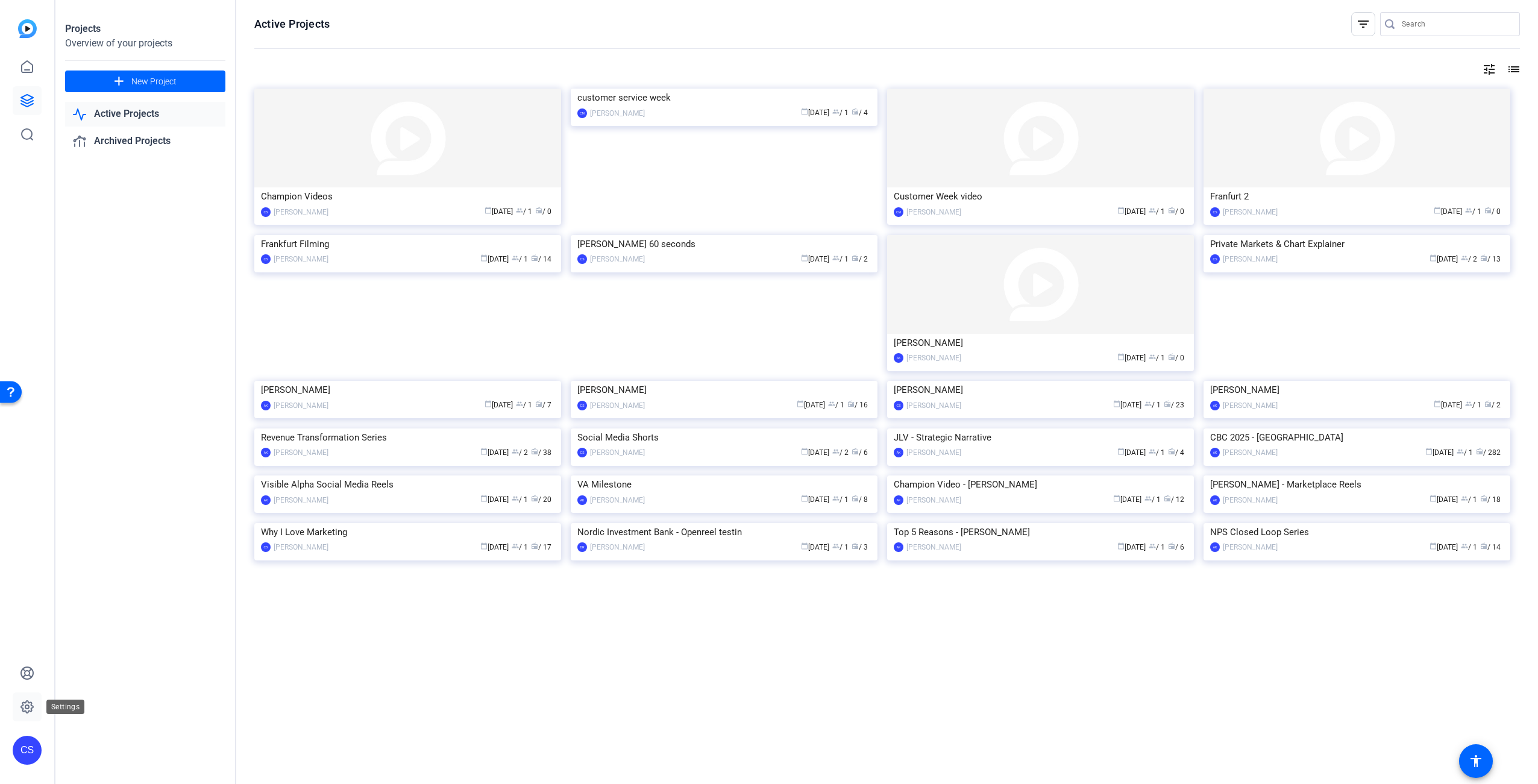
click at [30, 714] on link at bounding box center [27, 706] width 29 height 29
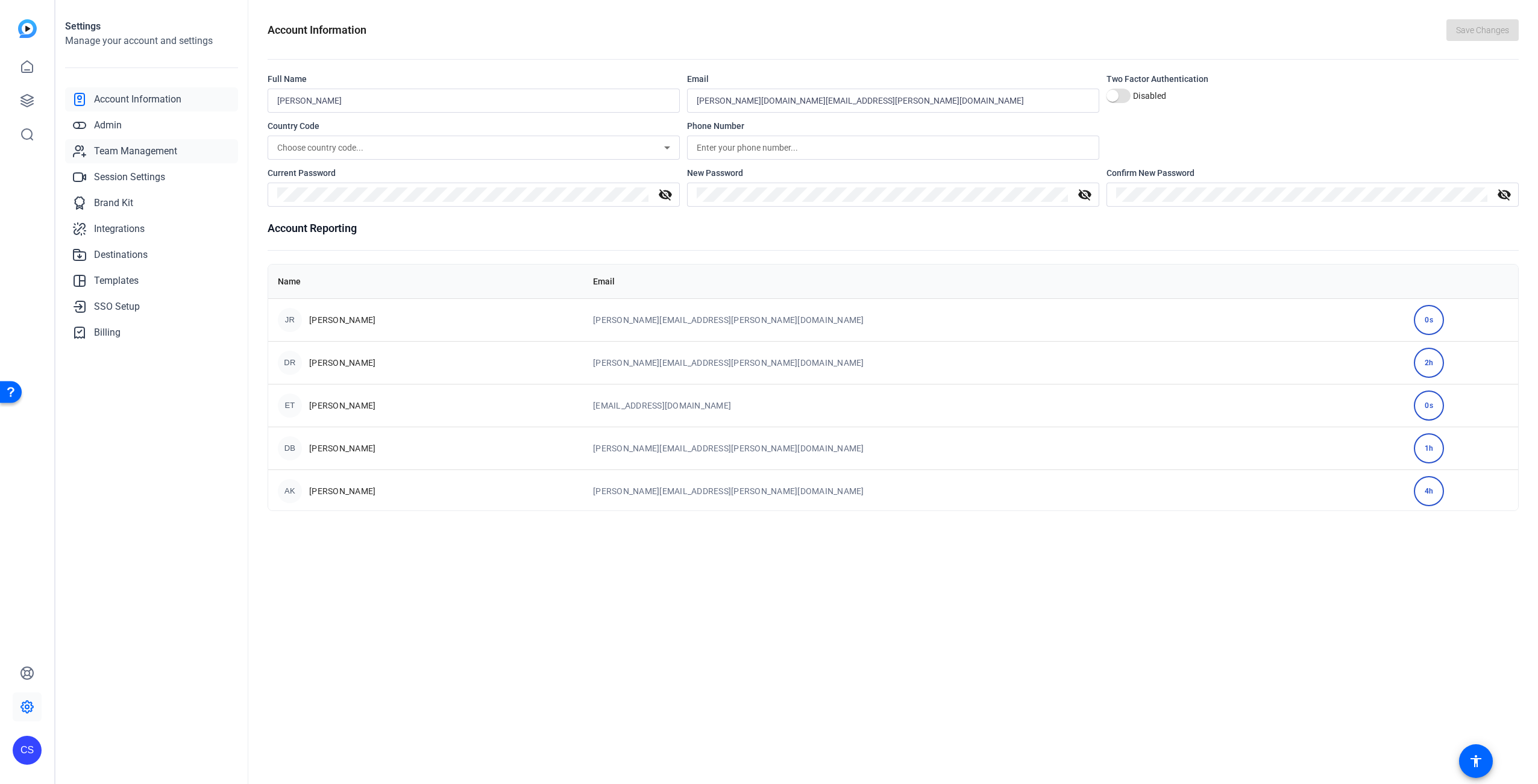
click at [137, 151] on span "Team Management" at bounding box center [136, 150] width 83 height 15
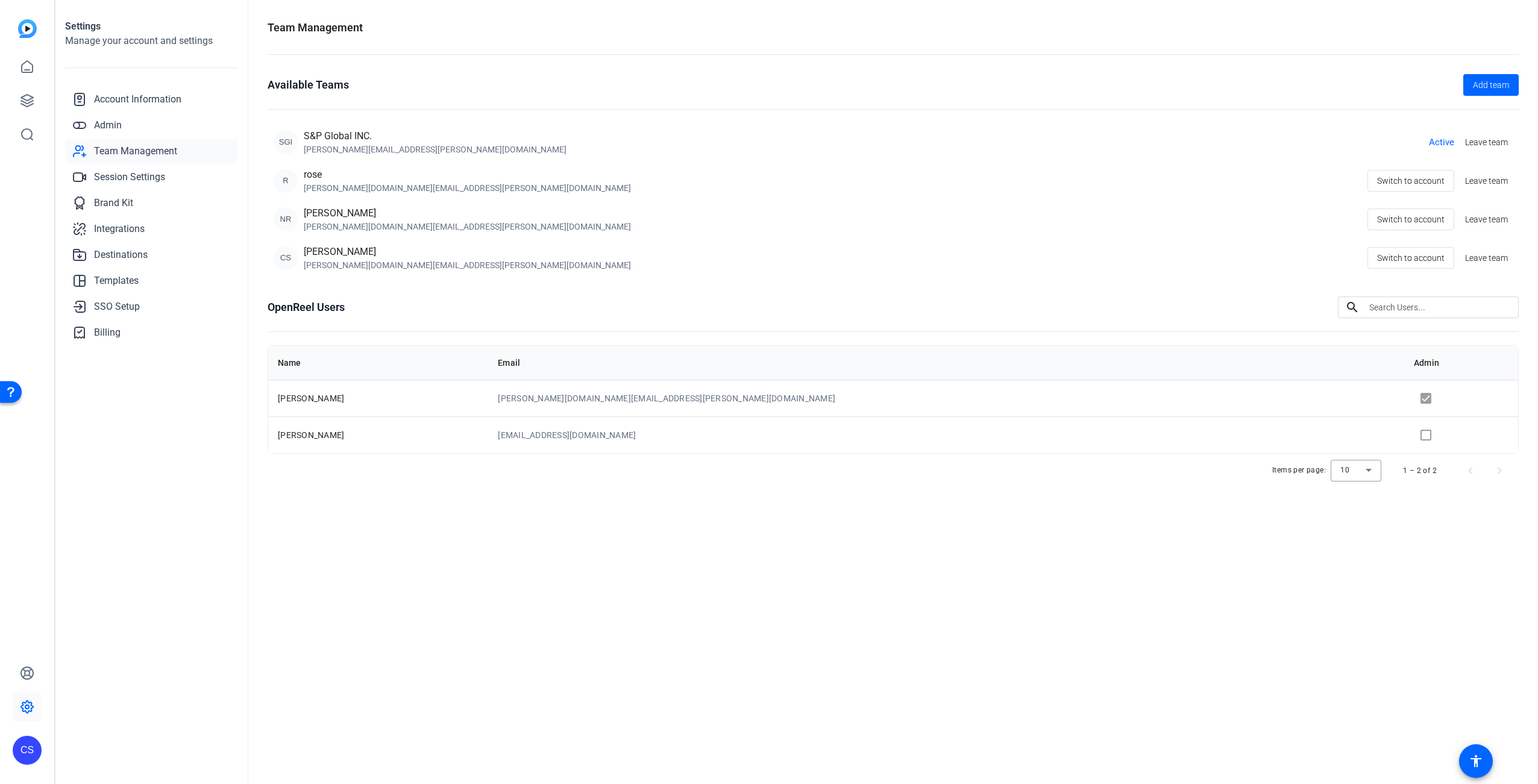
click at [331, 213] on div "[PERSON_NAME]" at bounding box center [467, 212] width 327 height 15
click at [1493, 86] on span "Add team" at bounding box center [1490, 84] width 36 height 13
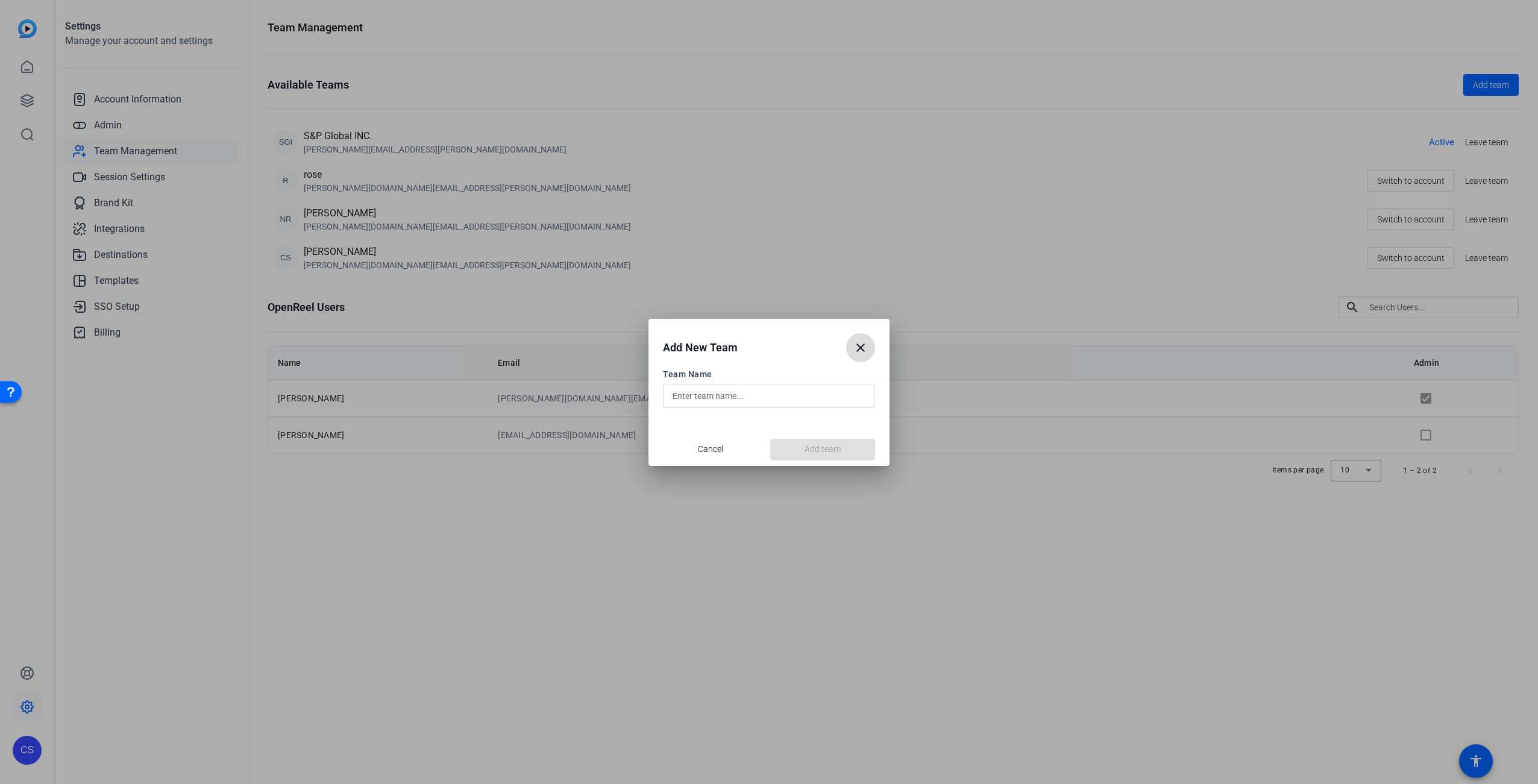
click at [861, 346] on mat-icon "close" at bounding box center [860, 347] width 15 height 15
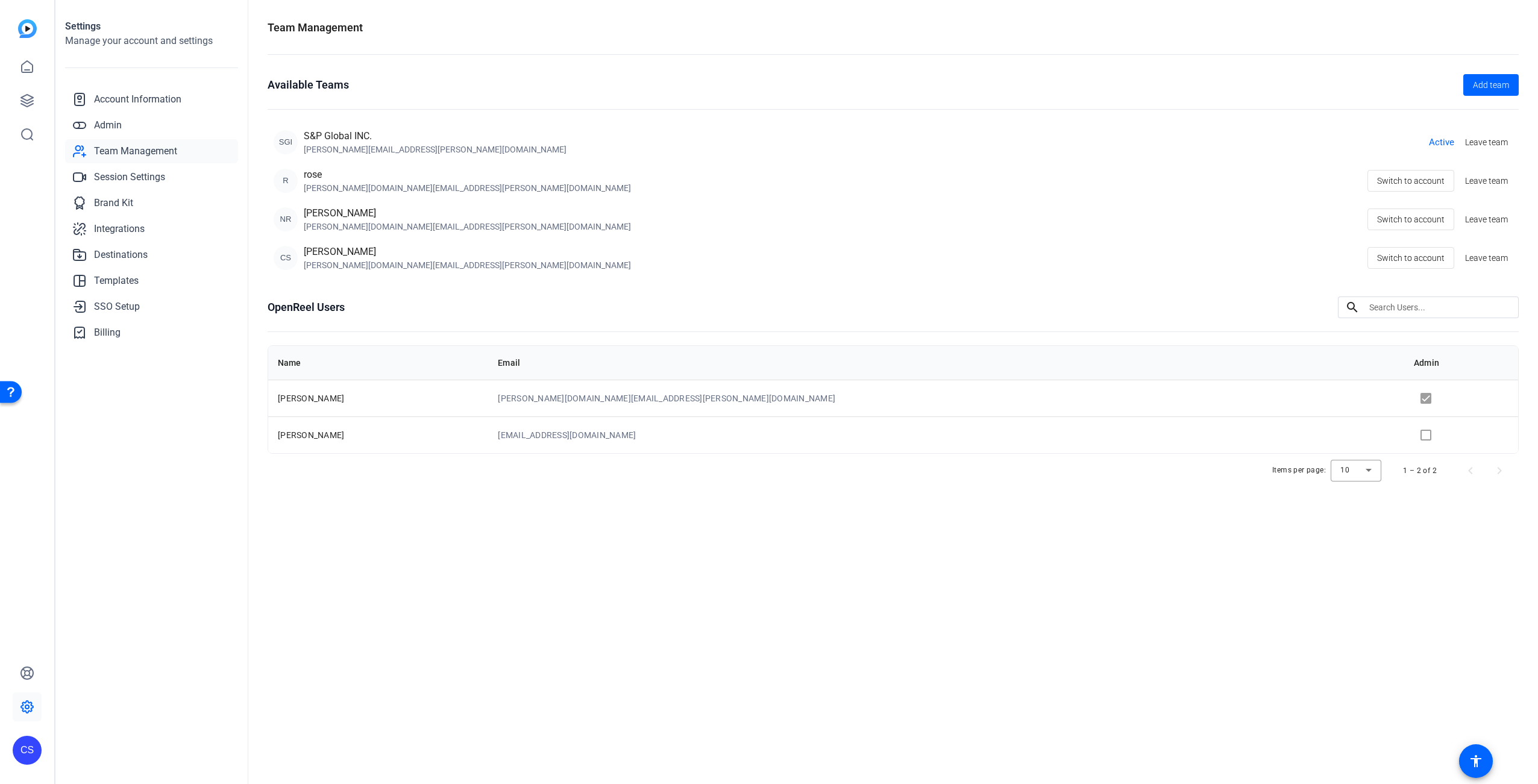
click at [335, 144] on div "[PERSON_NAME][EMAIL_ADDRESS][PERSON_NAME][DOMAIN_NAME]" at bounding box center [435, 149] width 263 height 12
click at [285, 141] on div "SGI" at bounding box center [285, 142] width 24 height 24
click at [110, 125] on span "Admin" at bounding box center [108, 125] width 28 height 15
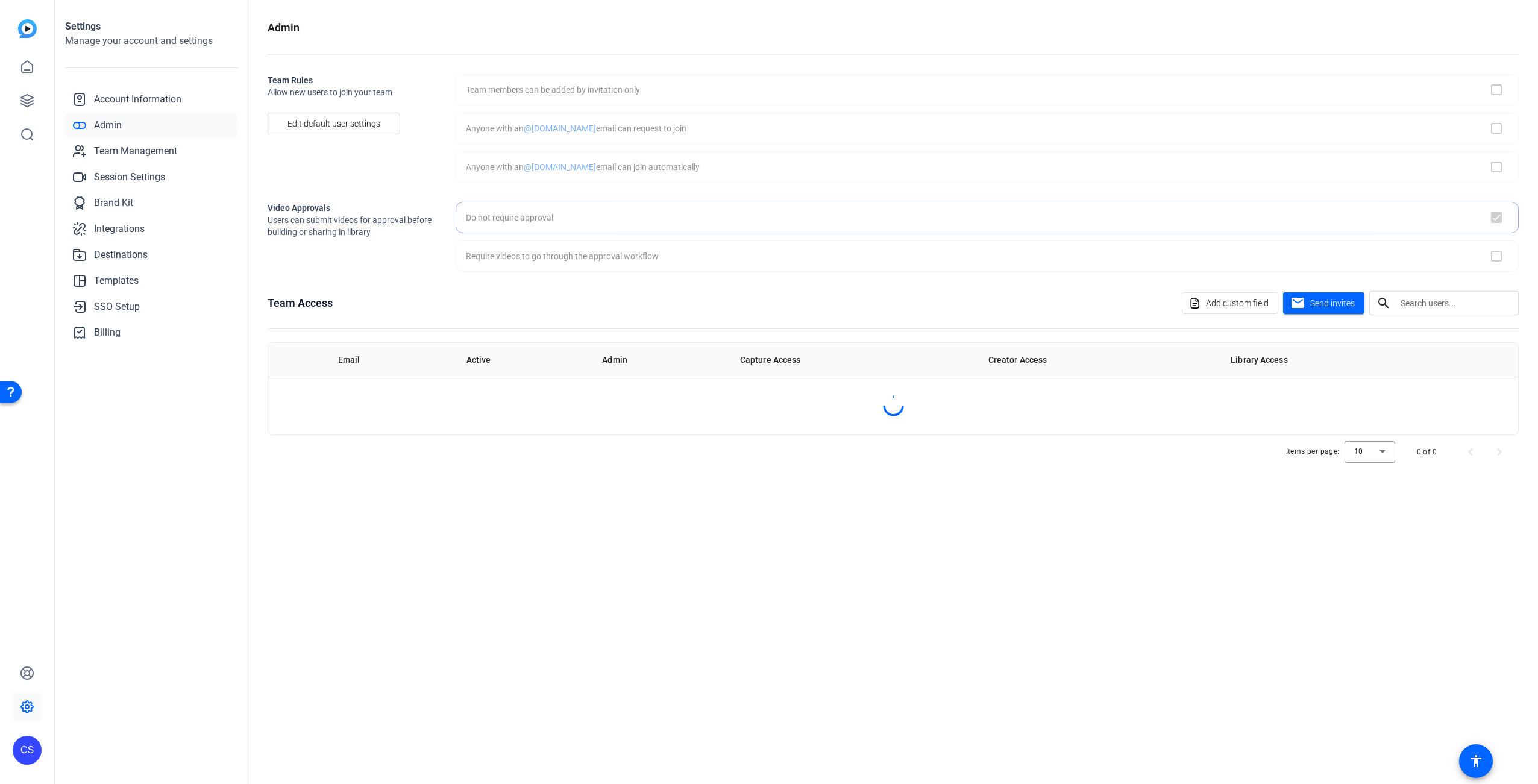
checkbox input "true"
checkbox input "false"
checkbox input "true"
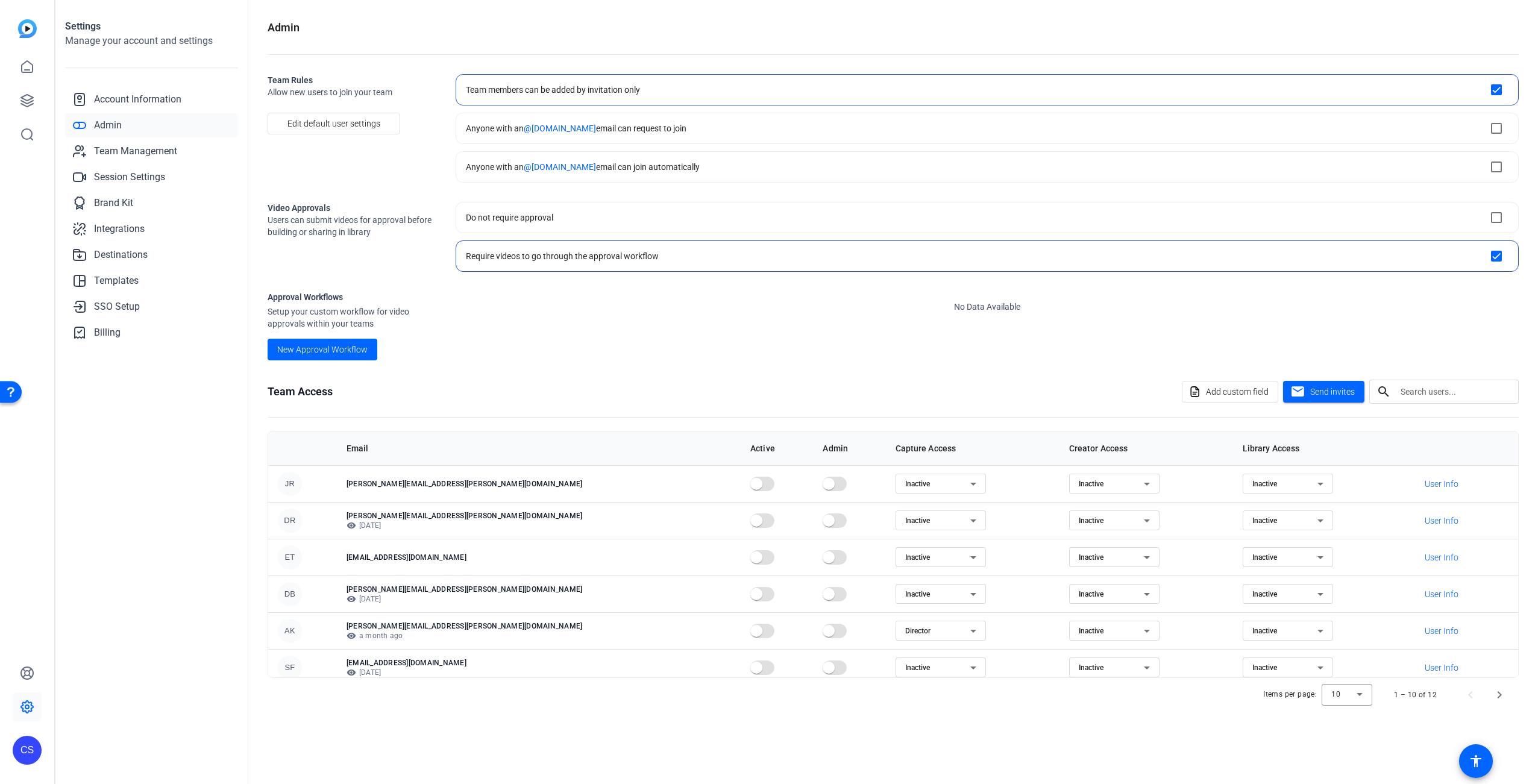
click at [1430, 393] on input "text" at bounding box center [1455, 391] width 109 height 15
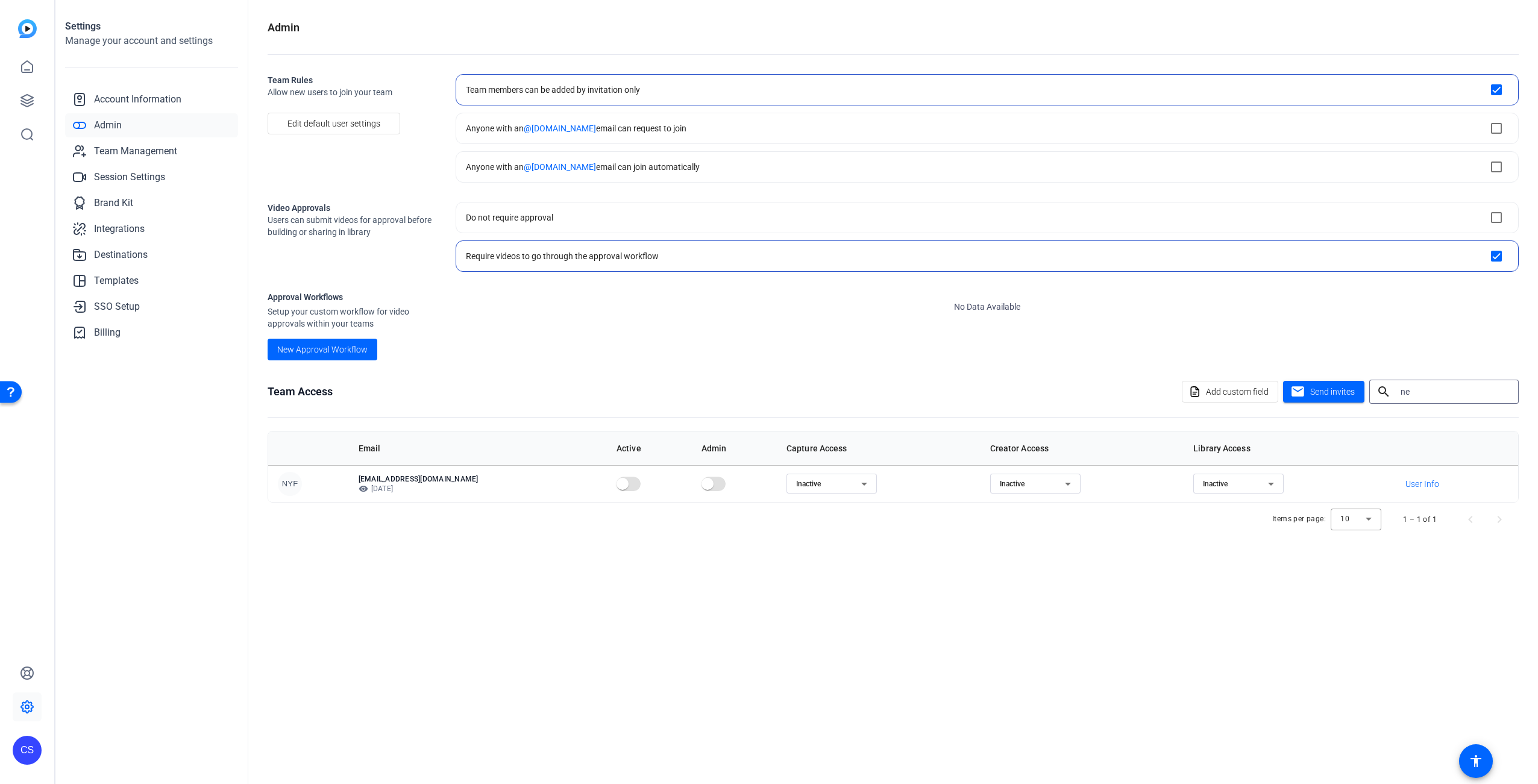
click at [706, 372] on openreel-admin "Admin Team Rules Allow new users to join your team Edit default user settings T…" at bounding box center [893, 278] width 1251 height 517
drag, startPoint x: 1430, startPoint y: 388, endPoint x: 1364, endPoint y: 389, distance: 66.0
click at [1365, 389] on div "Add custom field mail Send invites search ne" at bounding box center [1350, 391] width 337 height 24
type input "rey"
drag, startPoint x: 992, startPoint y: 602, endPoint x: 985, endPoint y: 602, distance: 7.0
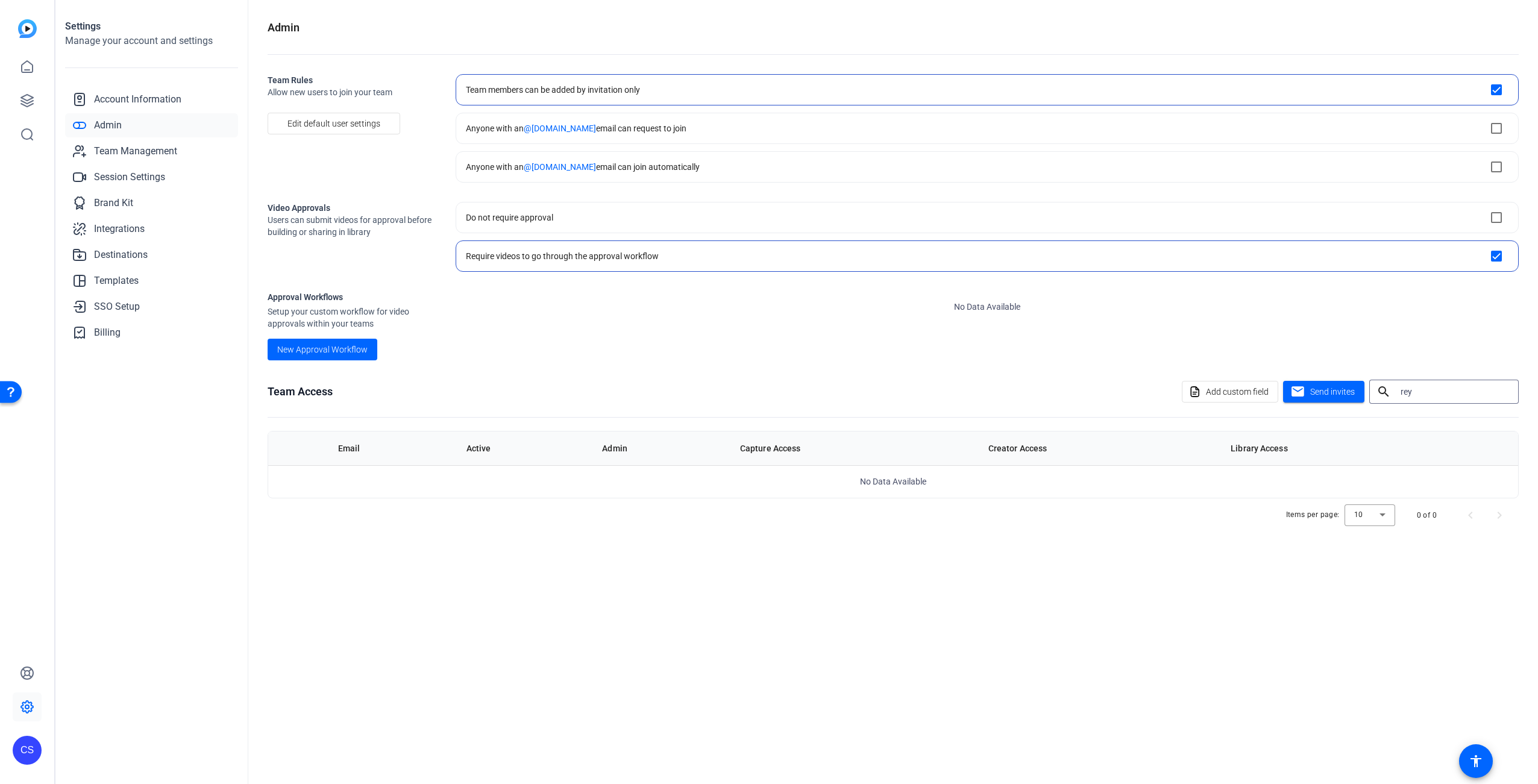
click at [991, 602] on div "Admin Team Rules Allow new users to join your team Edit default user settings T…" at bounding box center [893, 392] width 1290 height 784
click at [145, 98] on span "Account Information" at bounding box center [138, 99] width 87 height 15
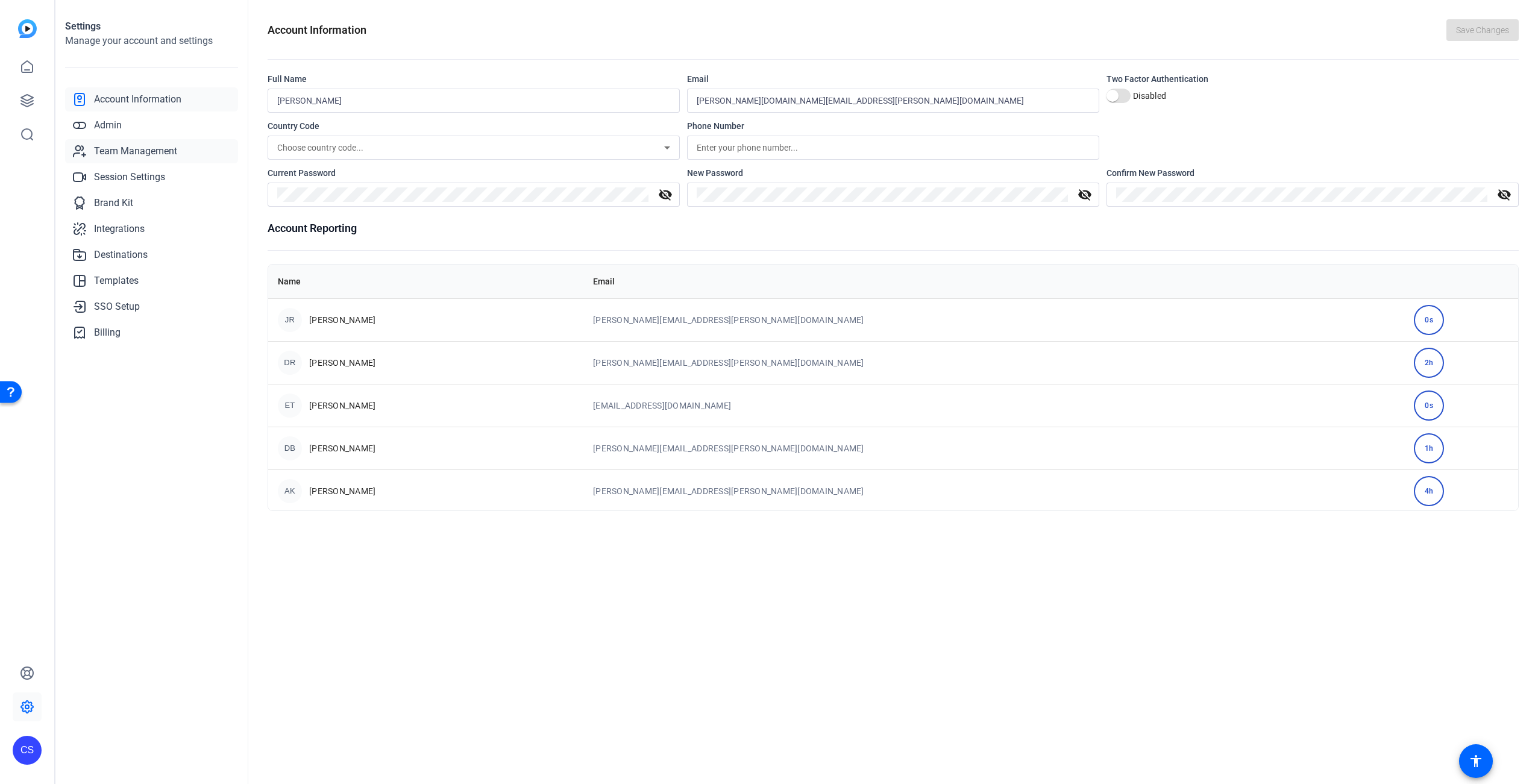
click at [151, 151] on span "Team Management" at bounding box center [136, 150] width 83 height 15
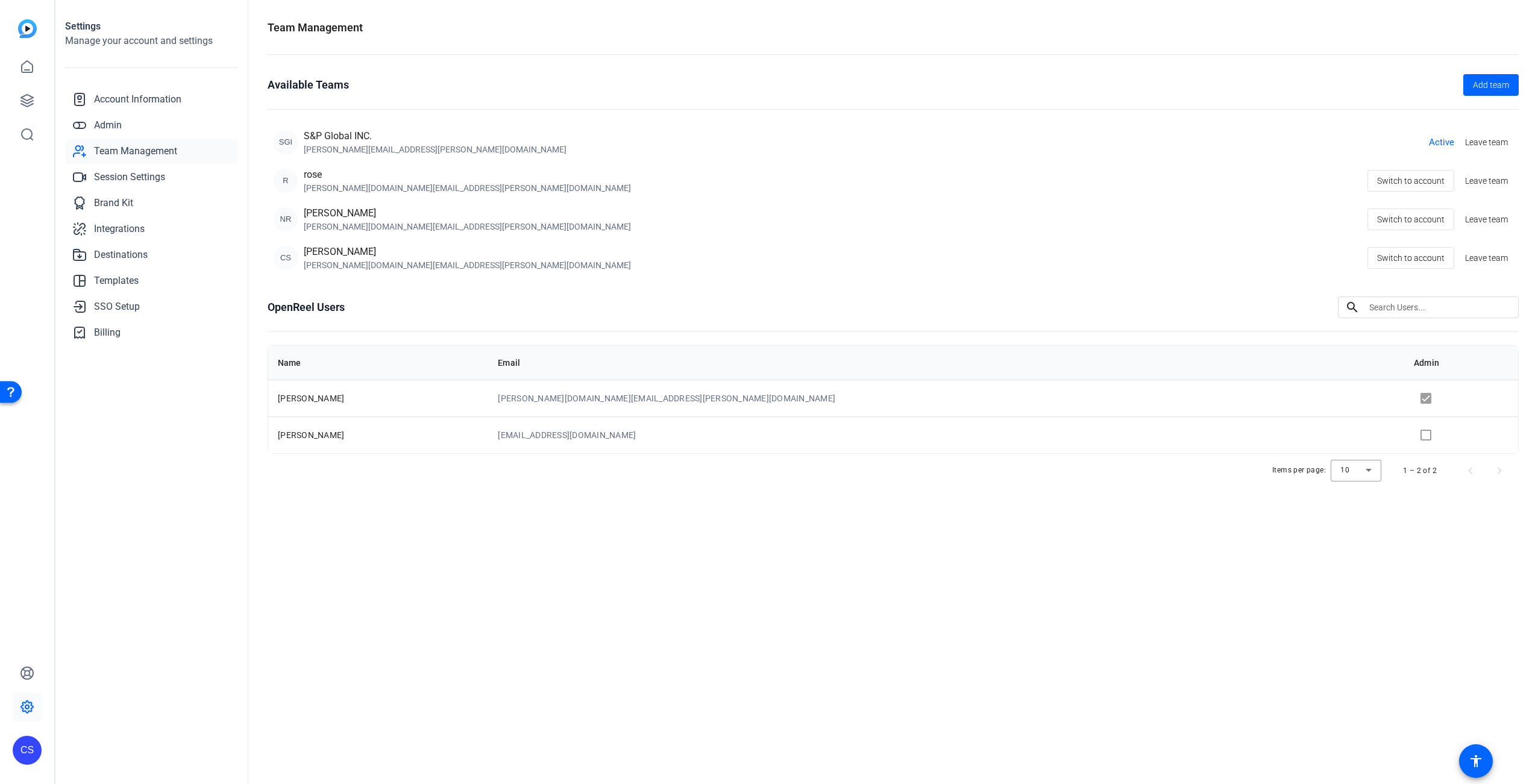
click at [1440, 143] on span "Active" at bounding box center [1441, 143] width 25 height 14
click at [359, 220] on div "[PERSON_NAME][DOMAIN_NAME][EMAIL_ADDRESS][PERSON_NAME][DOMAIN_NAME]" at bounding box center [467, 226] width 327 height 12
click at [408, 459] on div "Items per page: 10 1 – 2 of 2" at bounding box center [893, 471] width 1251 height 34
click at [403, 435] on td "[PERSON_NAME]" at bounding box center [377, 435] width 220 height 37
click at [1299, 587] on div "Team Management Available Teams Add team SGI S&P Global INC. [PERSON_NAME][EMAI…" at bounding box center [893, 392] width 1290 height 784
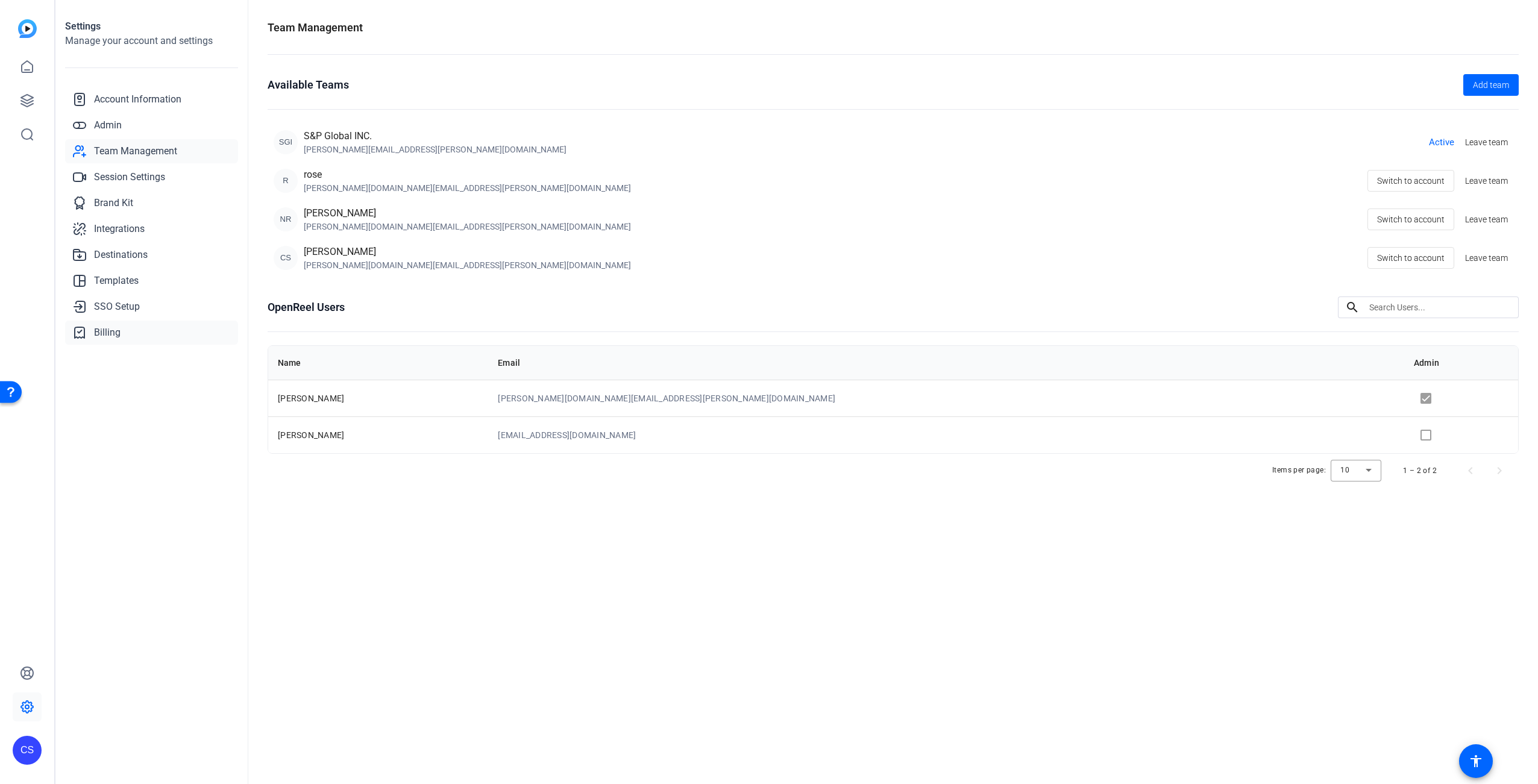
click at [102, 334] on span "Billing" at bounding box center [107, 332] width 26 height 15
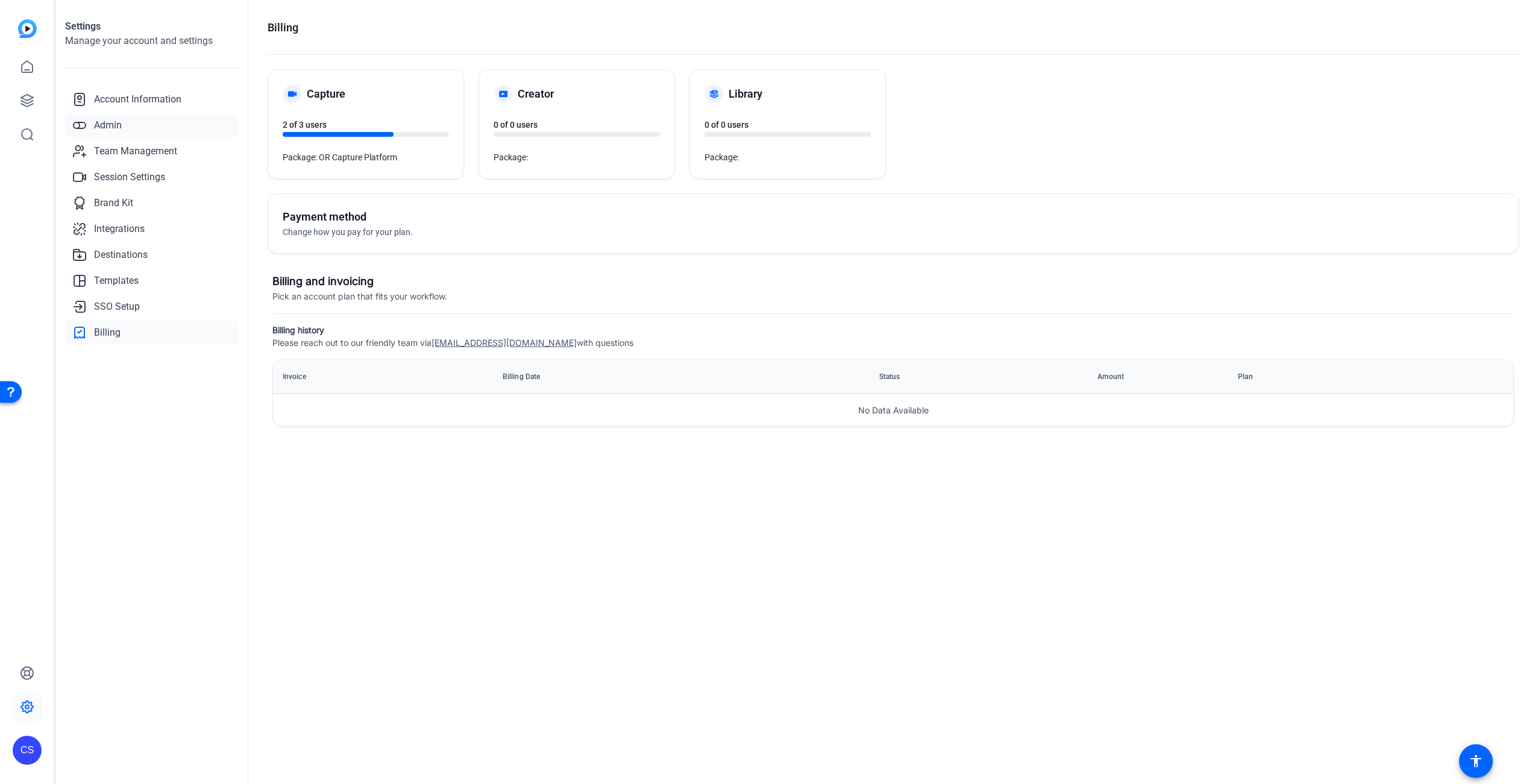
click at [111, 125] on span "Admin" at bounding box center [108, 125] width 28 height 15
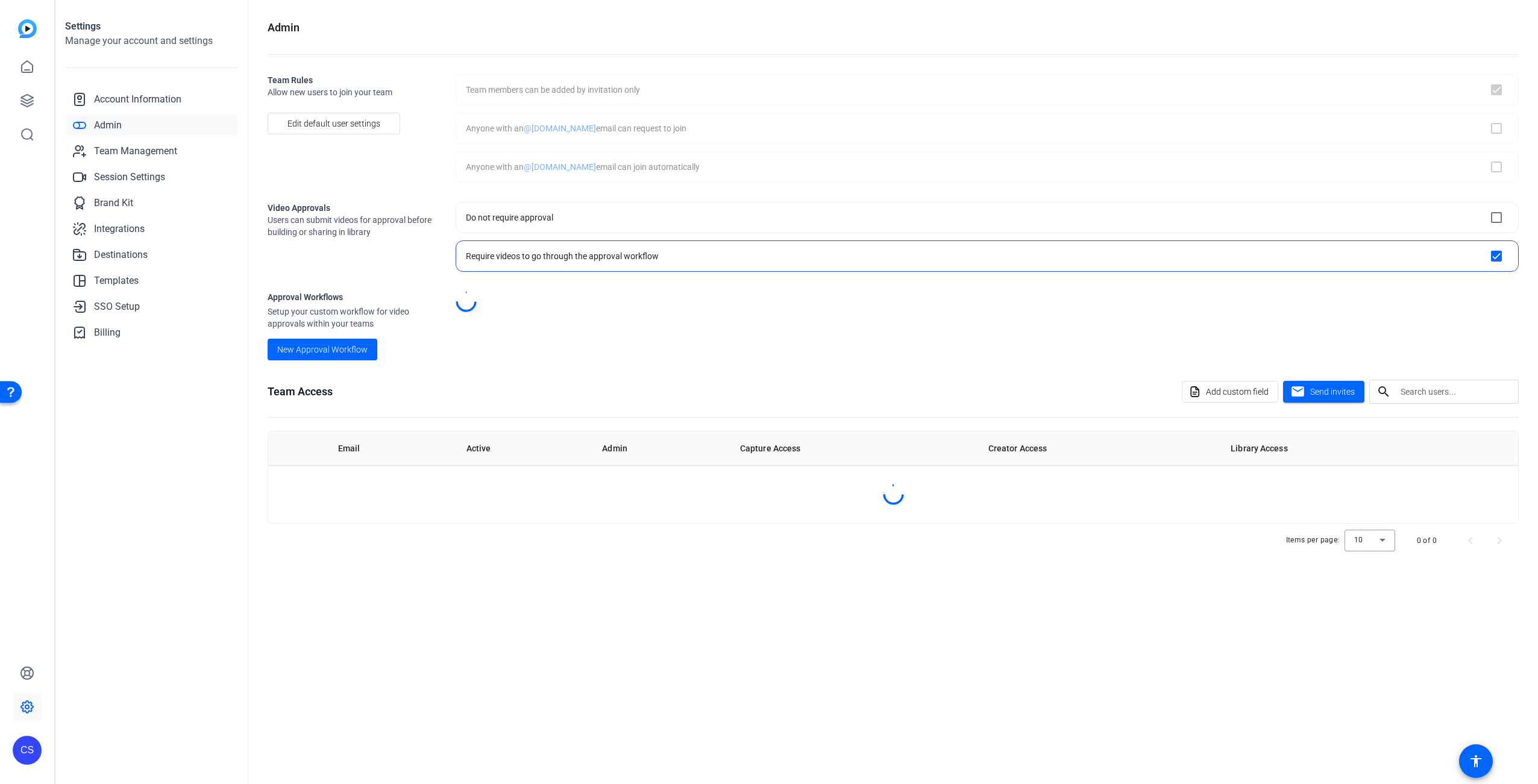
checkbox input "true"
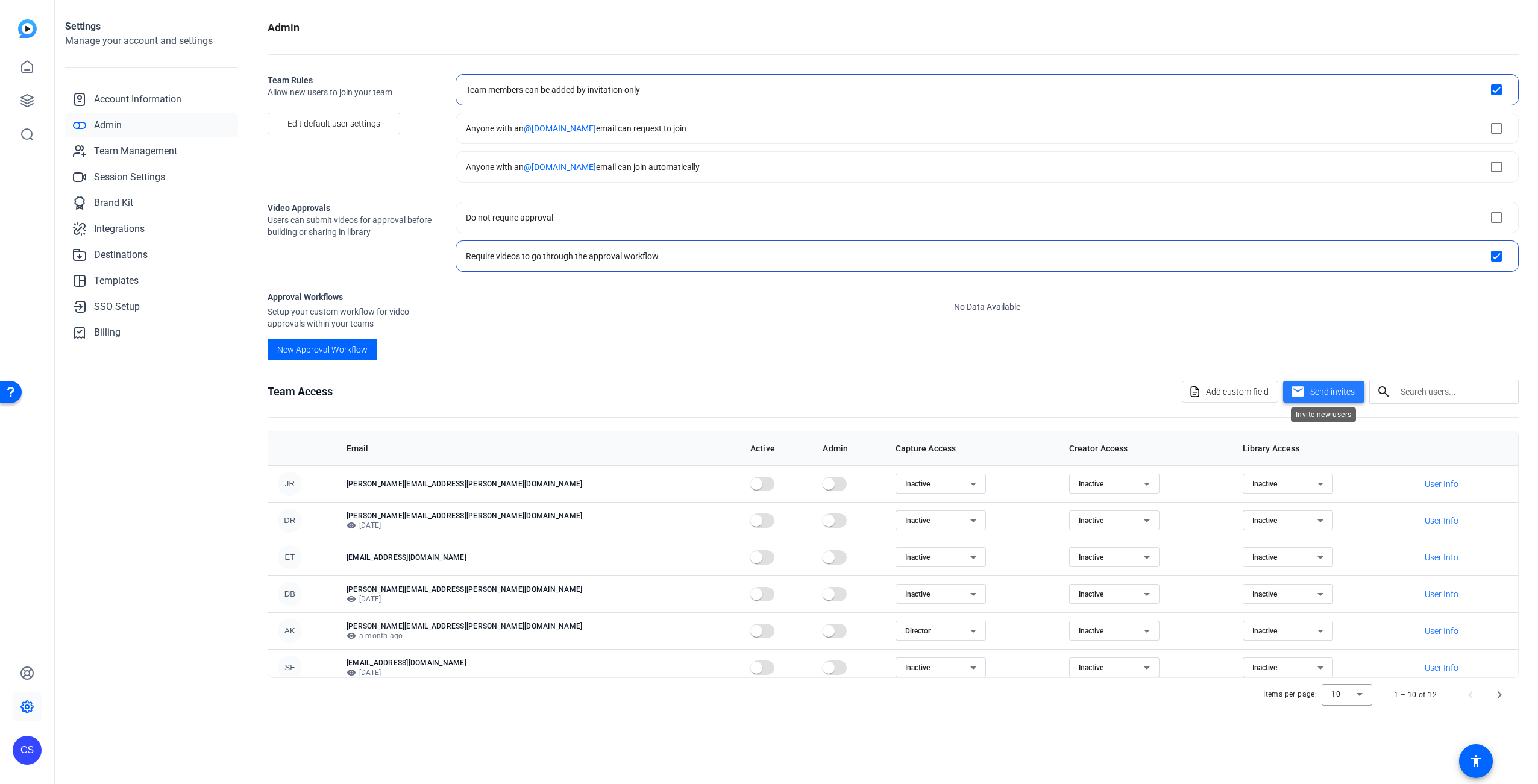
click at [1329, 389] on span "Send invites" at bounding box center [1332, 391] width 45 height 13
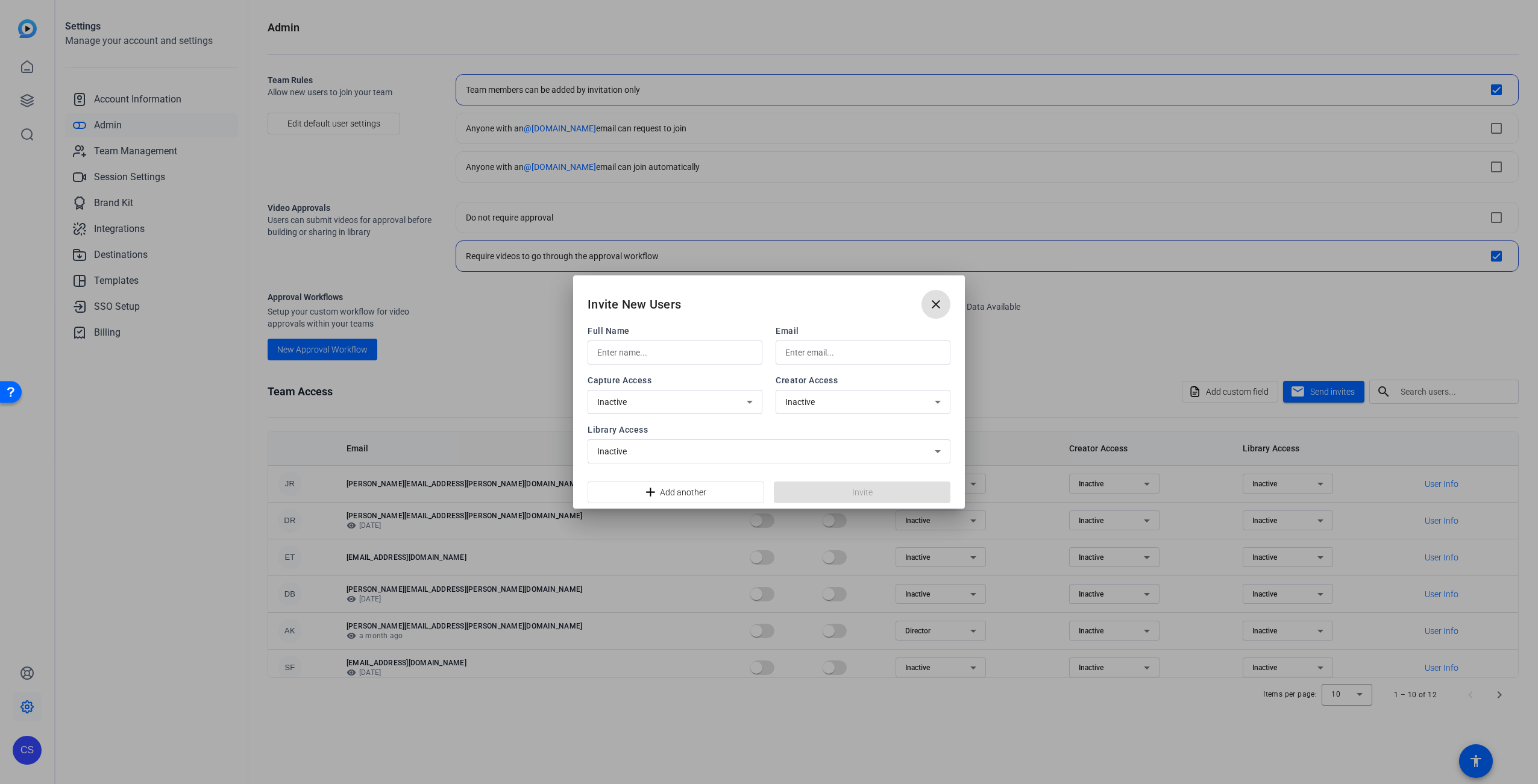
click at [671, 354] on input "text" at bounding box center [674, 352] width 155 height 15
type input "[PERSON_NAME]"
type input "[PERSON_NAME][EMAIL_ADDRESS][PERSON_NAME][DOMAIN_NAME]"
click at [749, 403] on icon at bounding box center [749, 402] width 6 height 3
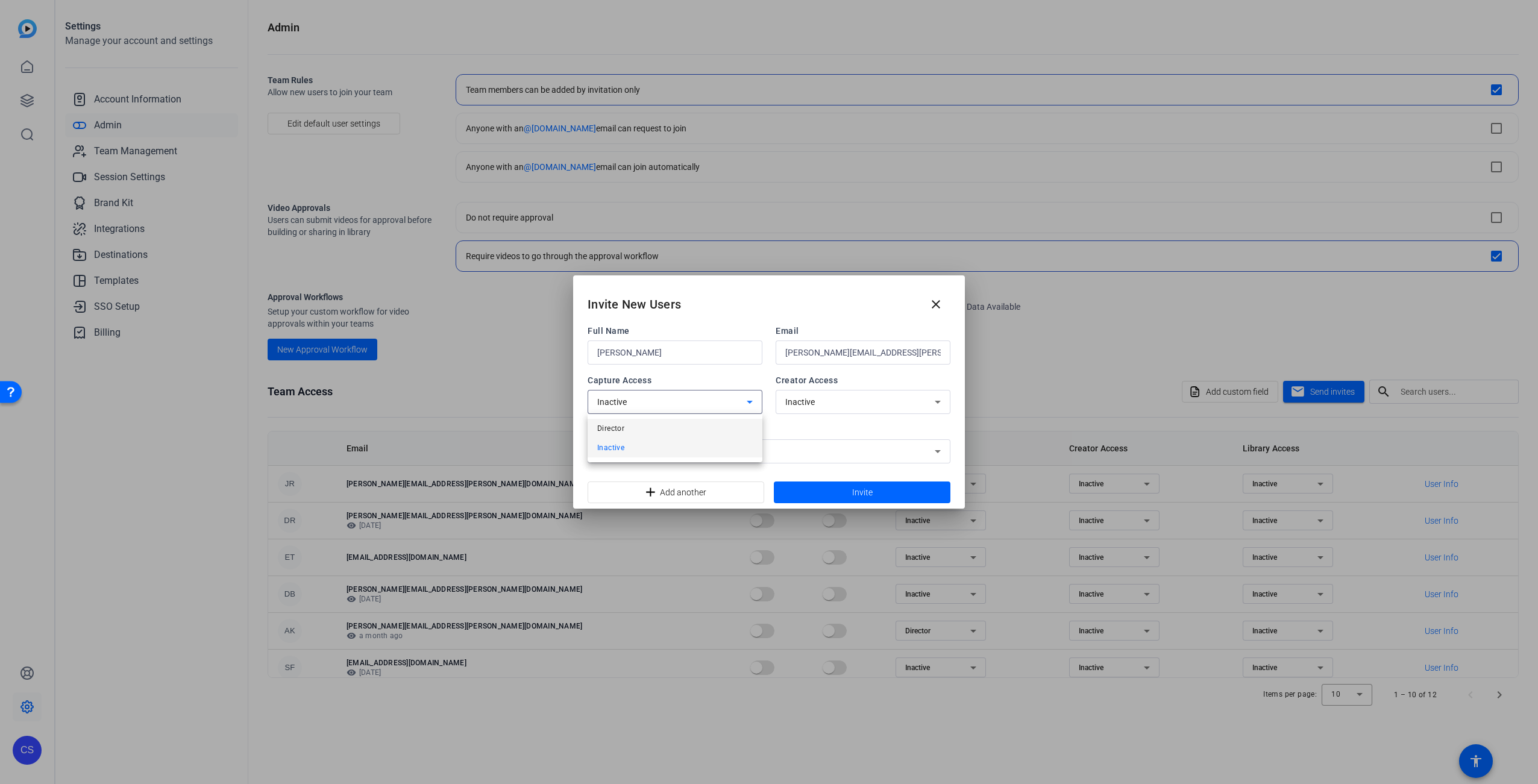
click at [627, 422] on mat-option "Director" at bounding box center [674, 429] width 175 height 19
click at [868, 402] on div "Inactive" at bounding box center [860, 402] width 149 height 15
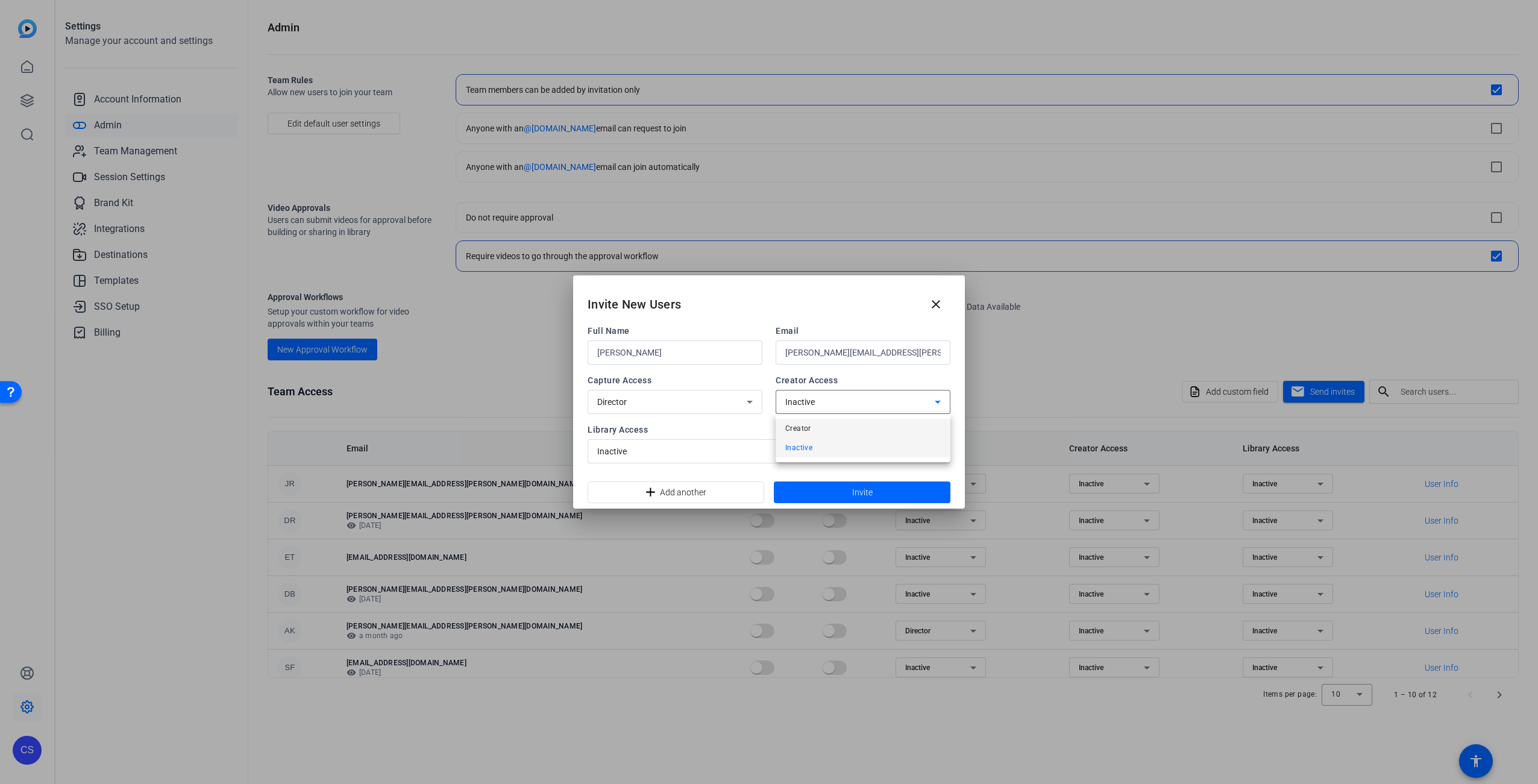
click at [821, 425] on mat-option "Creator" at bounding box center [863, 429] width 175 height 19
click at [736, 452] on div "Inactive" at bounding box center [766, 451] width 338 height 15
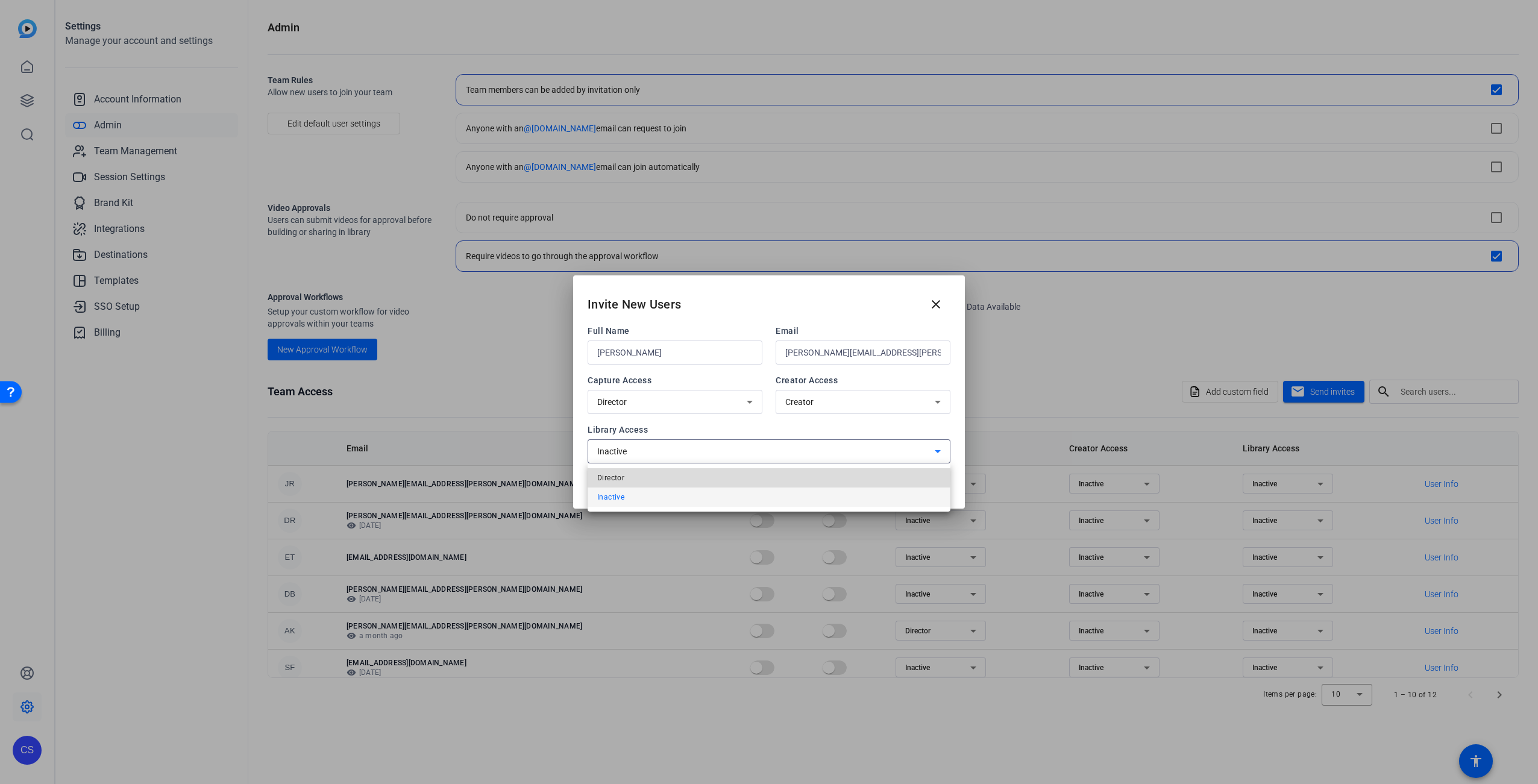
click at [613, 474] on span "Director" at bounding box center [610, 477] width 27 height 15
click at [866, 494] on span "Invite" at bounding box center [862, 492] width 20 height 13
drag, startPoint x: 894, startPoint y: 354, endPoint x: 749, endPoint y: 344, distance: 145.3
click at [749, 344] on div "Full Name [PERSON_NAME] [PERSON_NAME][EMAIL_ADDRESS][PERSON_NAME][DOMAIN_NAME]" at bounding box center [769, 344] width 363 height 40
click at [482, 363] on div at bounding box center [769, 392] width 1538 height 784
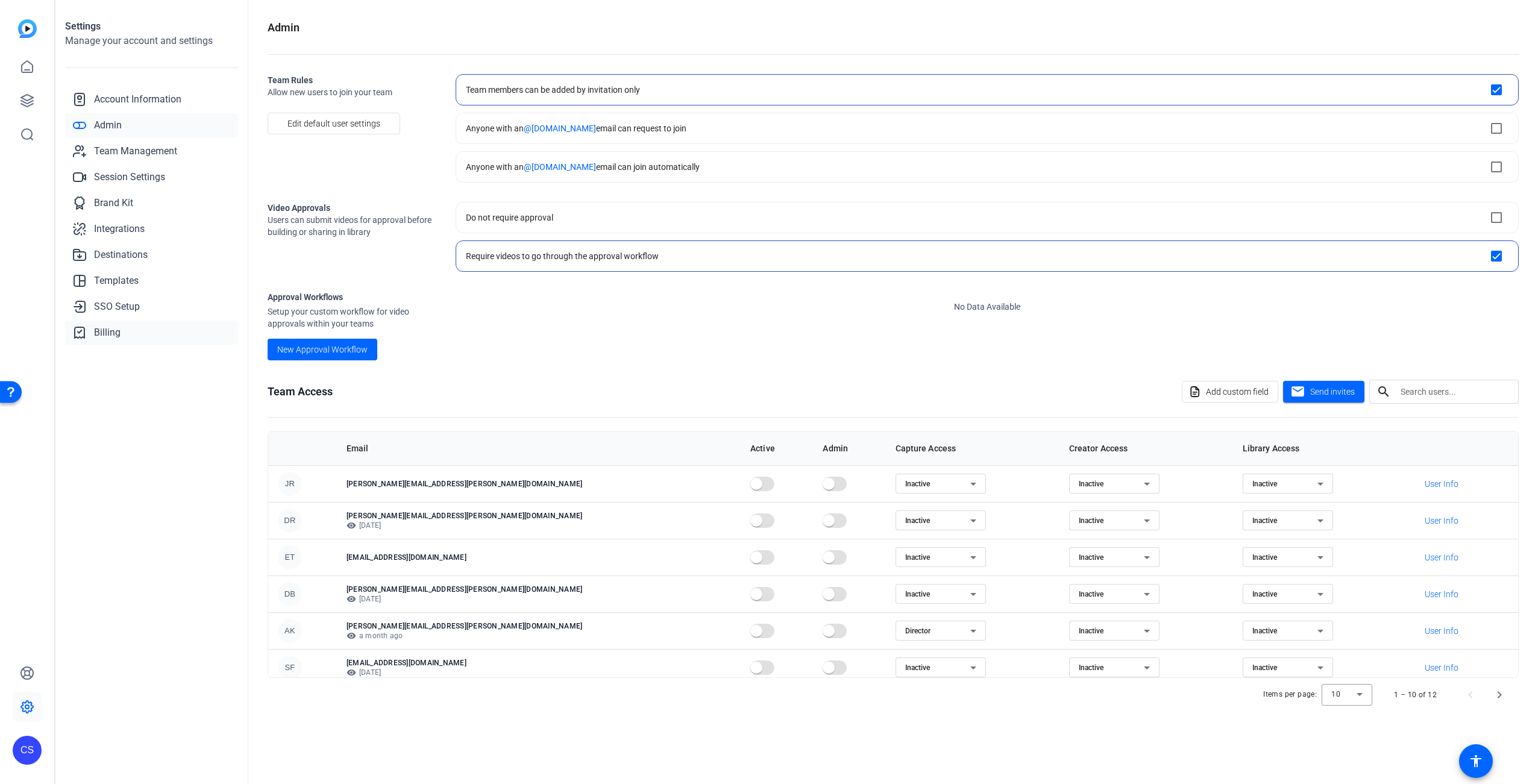
click at [104, 330] on span "Billing" at bounding box center [107, 332] width 26 height 15
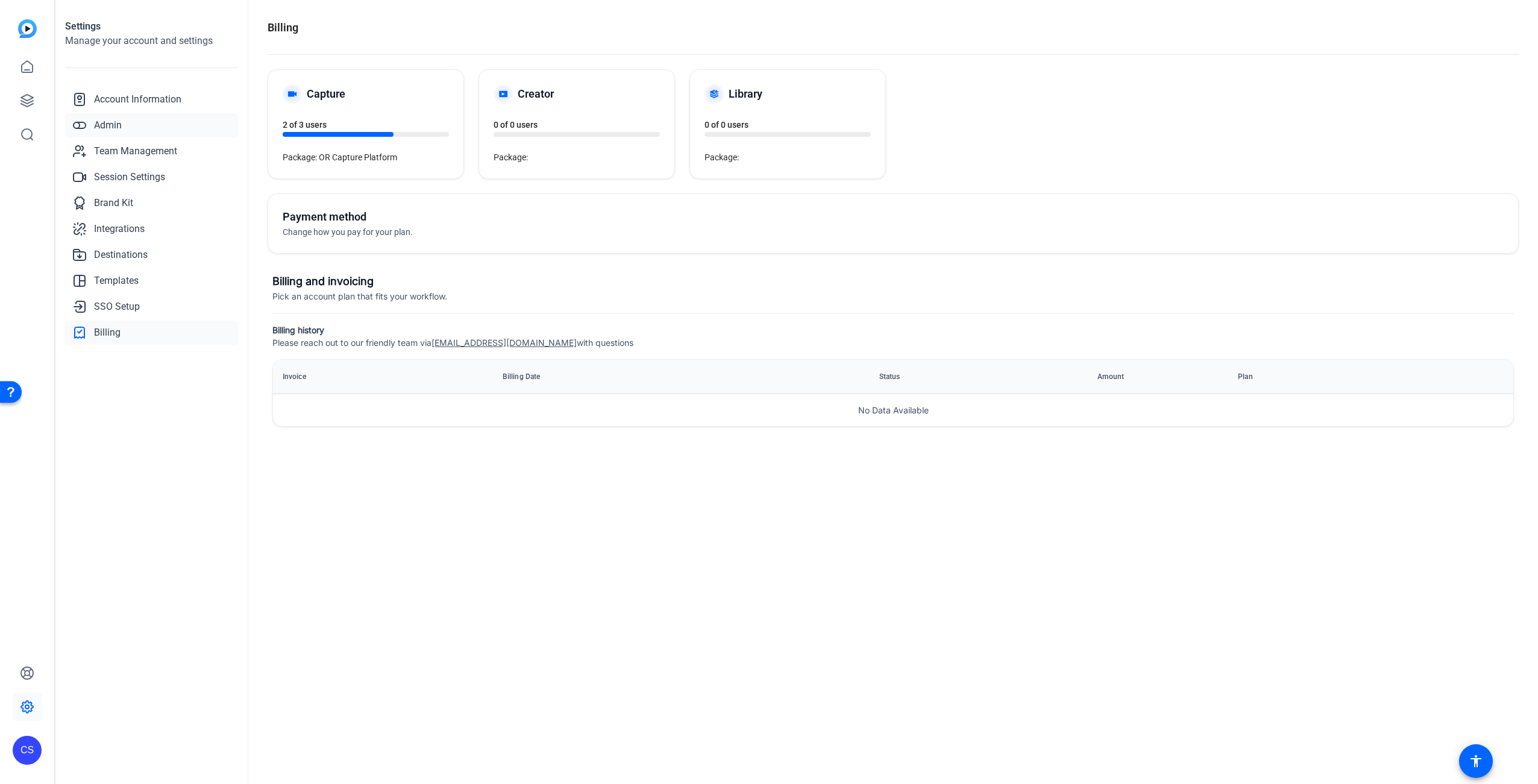
click at [113, 126] on span "Admin" at bounding box center [108, 125] width 28 height 15
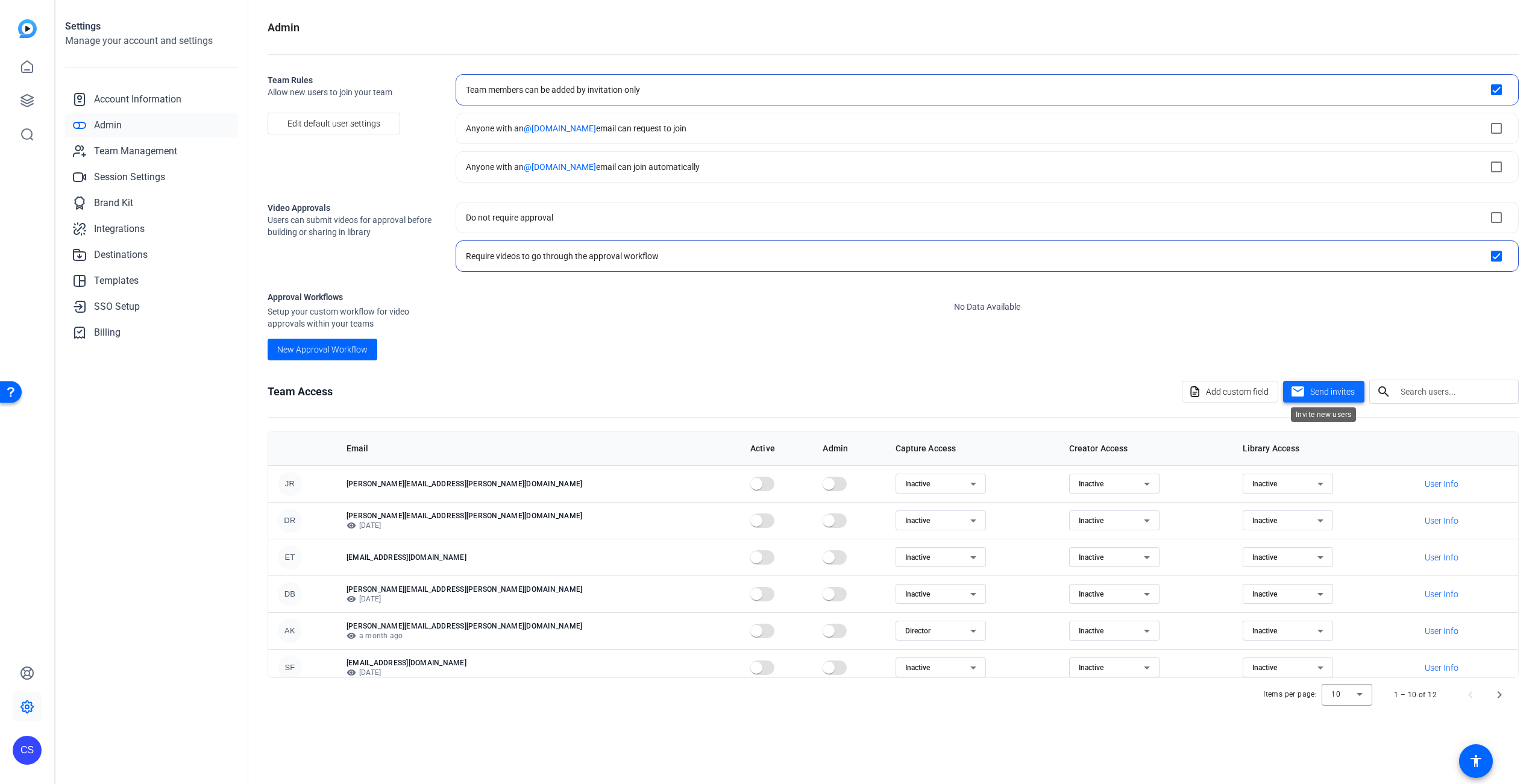
click at [1329, 391] on span "Send invites" at bounding box center [1332, 391] width 45 height 13
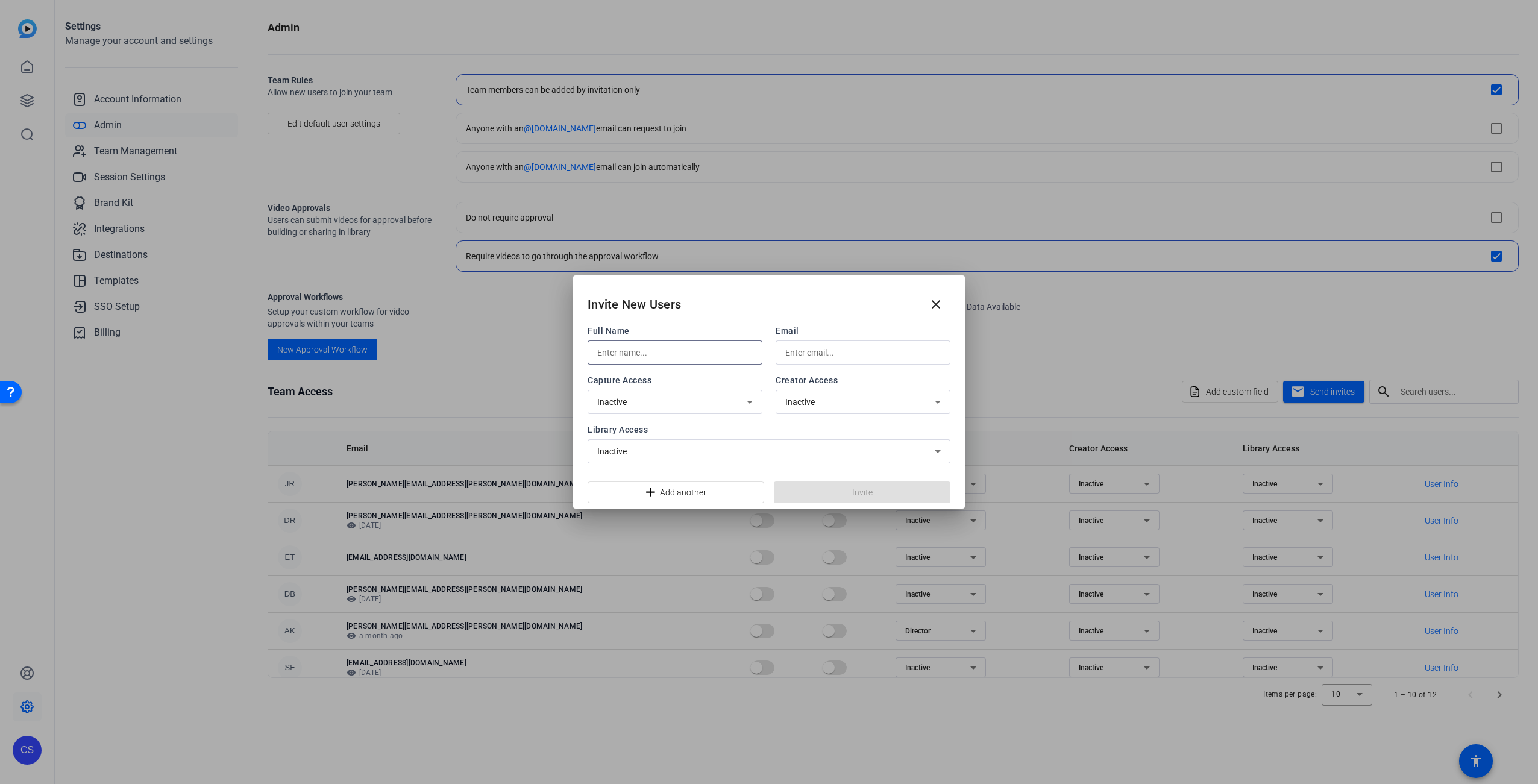
click at [669, 355] on input "text" at bounding box center [674, 352] width 155 height 15
type input "[PERSON_NAME]"
click at [817, 354] on input "text" at bounding box center [863, 352] width 155 height 15
paste input "[PERSON_NAME][EMAIL_ADDRESS][PERSON_NAME][DOMAIN_NAME]"
type input "[PERSON_NAME][EMAIL_ADDRESS][PERSON_NAME][DOMAIN_NAME]"
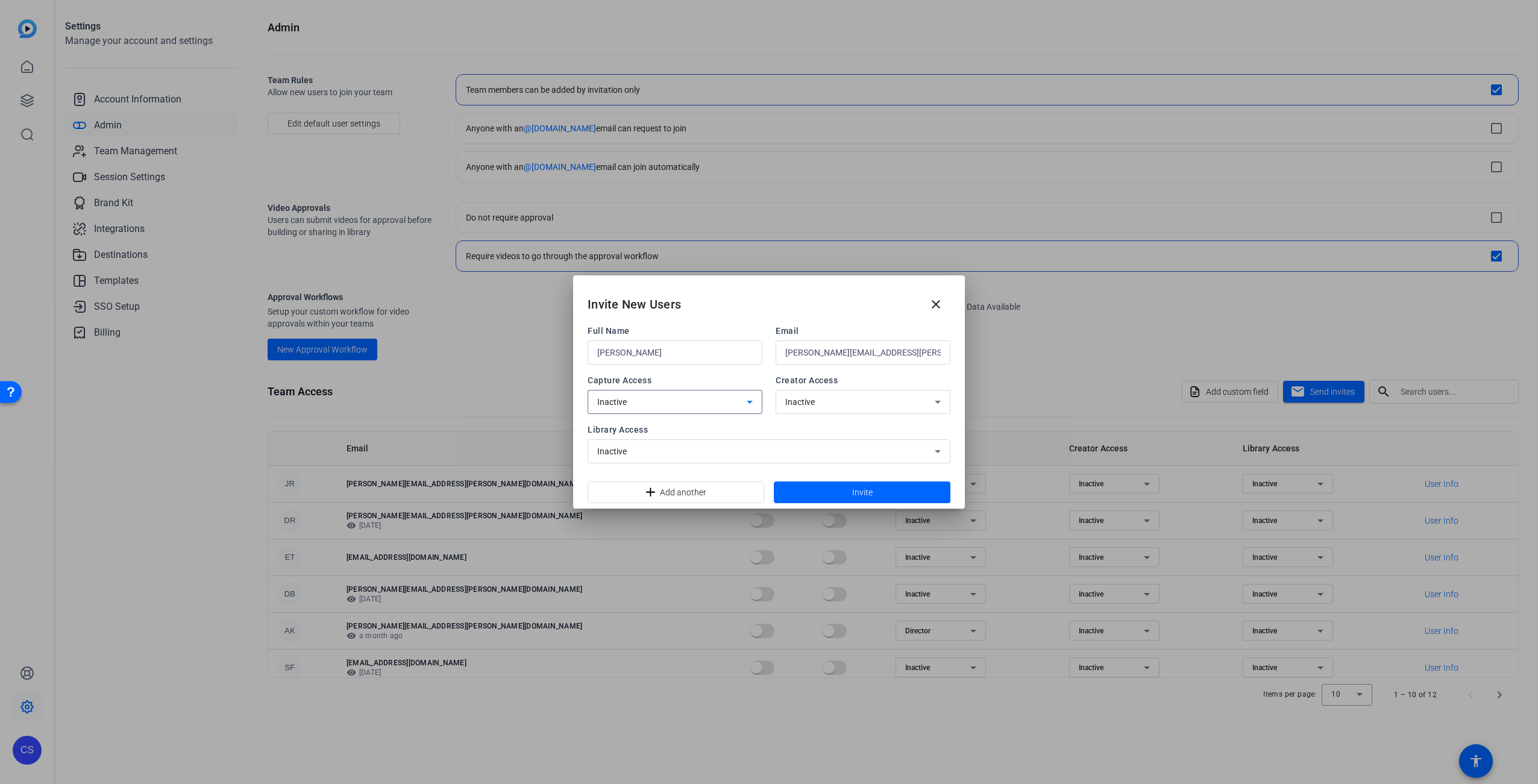
click at [737, 396] on div "Inactive" at bounding box center [671, 402] width 149 height 15
click at [693, 429] on mat-option "Director" at bounding box center [674, 429] width 175 height 19
click at [895, 493] on span at bounding box center [862, 492] width 177 height 29
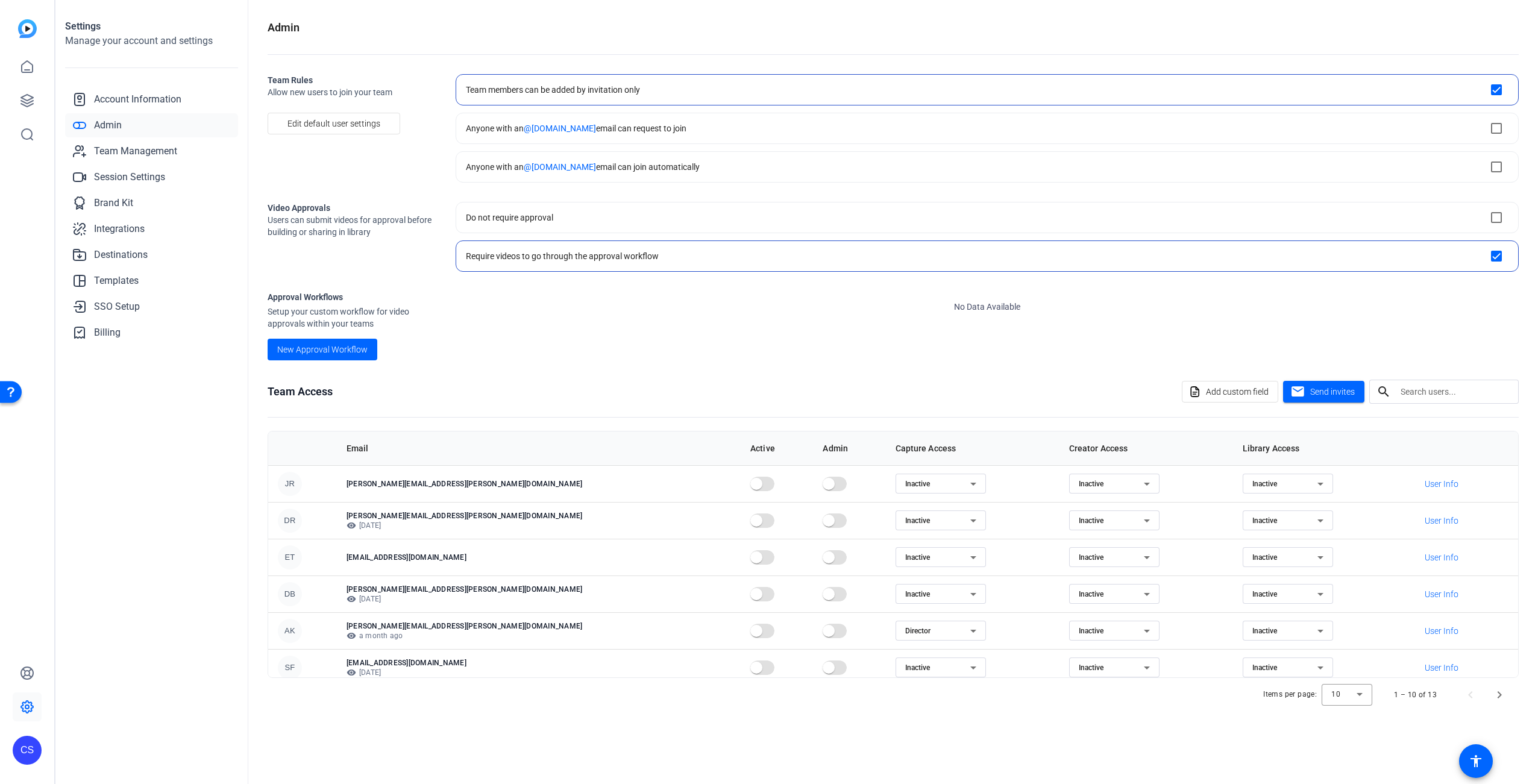
click at [827, 344] on openreel-approval-workflows-list "No Data Available" at bounding box center [986, 325] width 1063 height 69
drag, startPoint x: 766, startPoint y: 368, endPoint x: 756, endPoint y: 362, distance: 11.7
click at [764, 367] on openreel-admin "Admin Team Rules Allow new users to join your team Edit default user settings T…" at bounding box center [893, 365] width 1251 height 692
click at [24, 98] on icon at bounding box center [26, 100] width 15 height 15
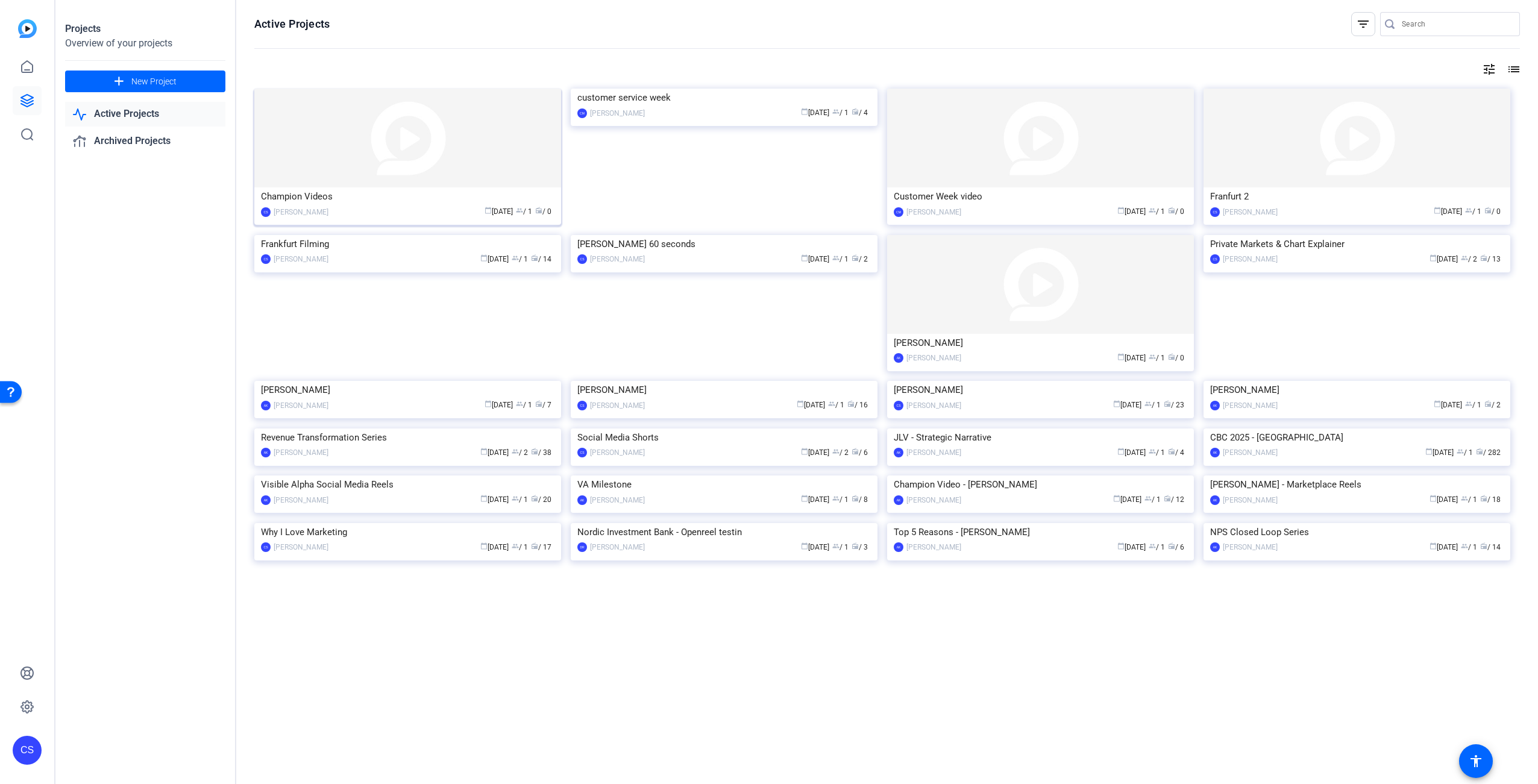
click at [474, 163] on img at bounding box center [408, 138] width 307 height 99
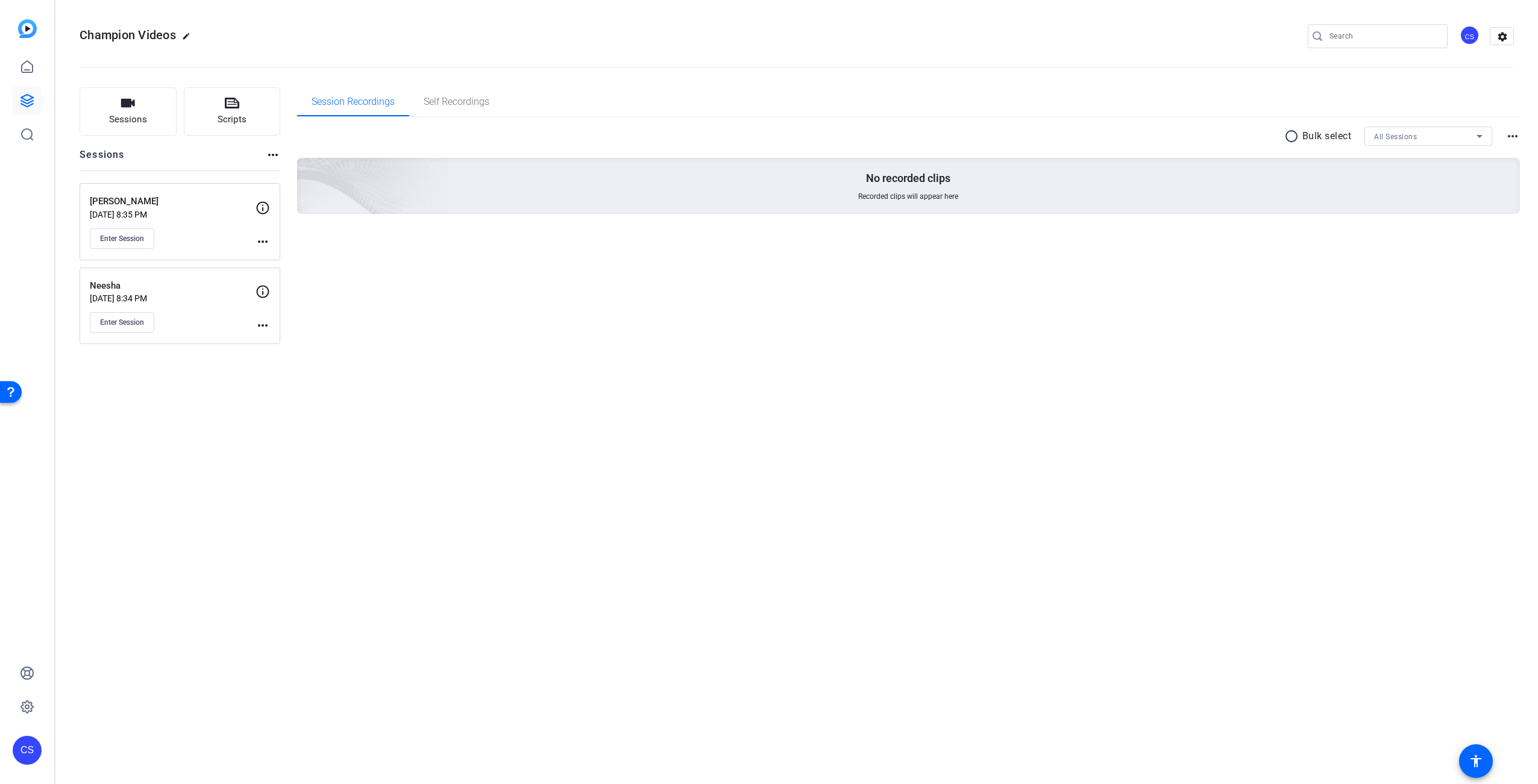
click at [264, 241] on mat-icon "more_horiz" at bounding box center [262, 242] width 15 height 15
click at [295, 256] on span "Edit Session" at bounding box center [292, 259] width 55 height 15
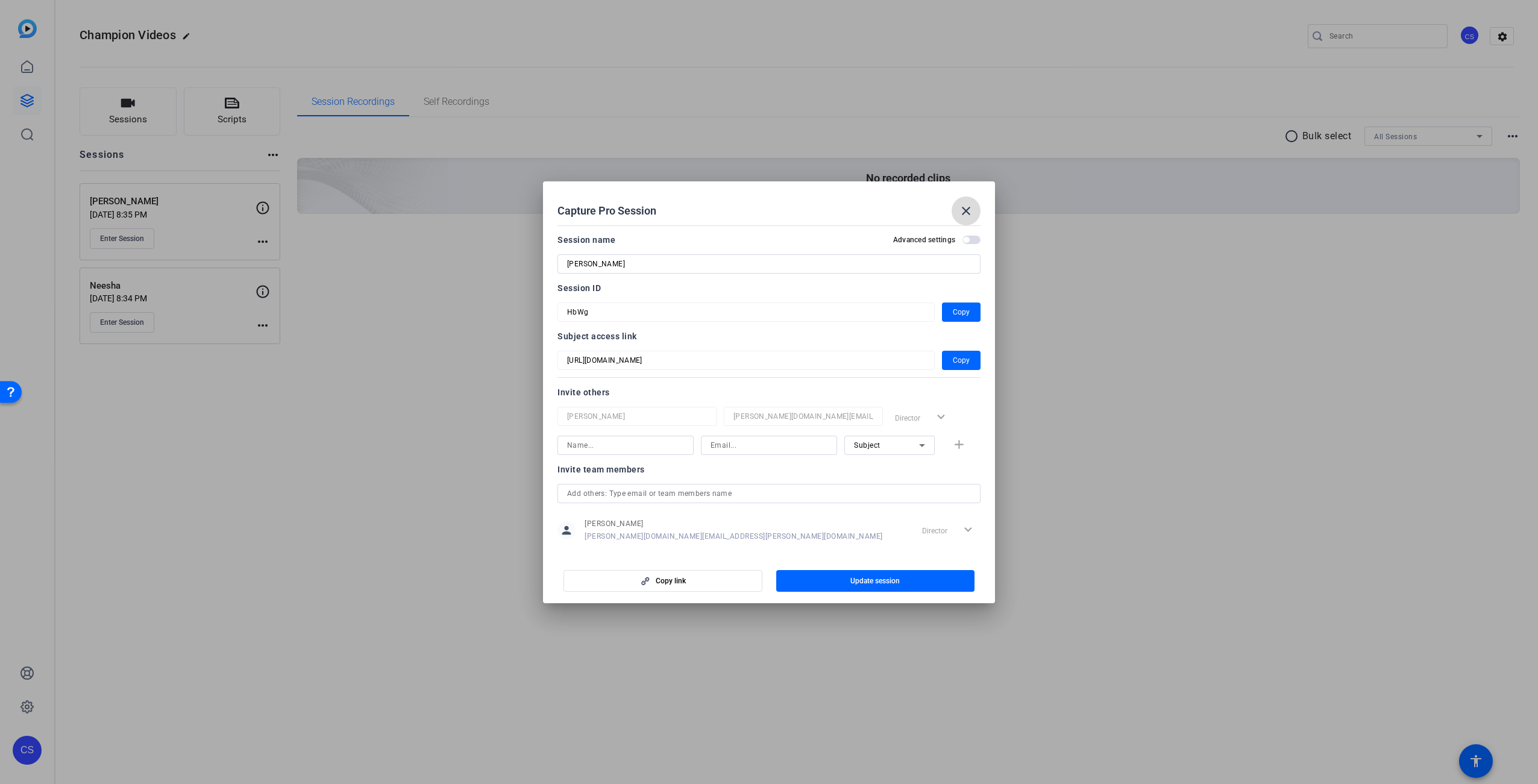
click at [962, 212] on mat-icon "close" at bounding box center [965, 211] width 15 height 15
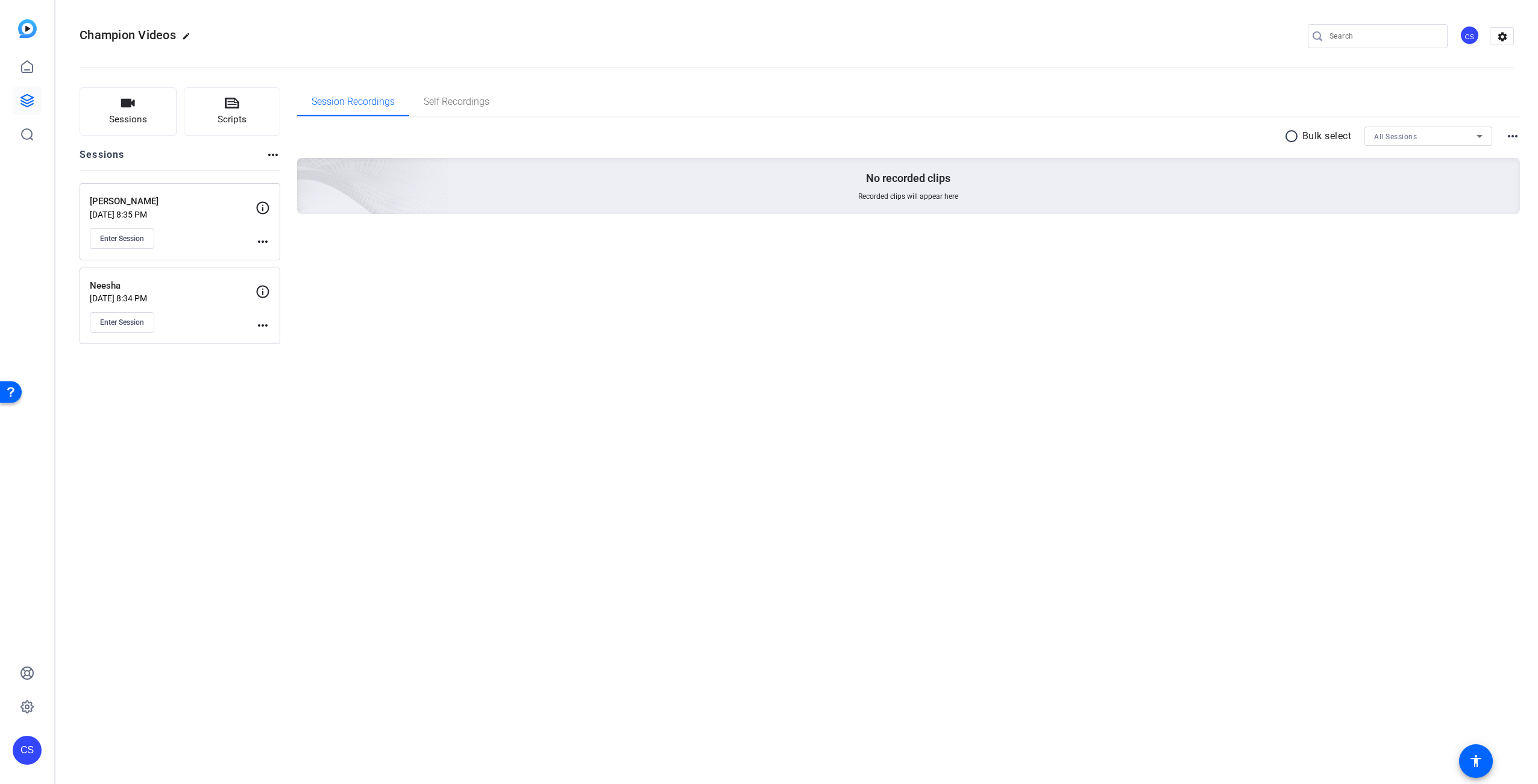
click at [263, 326] on mat-icon "more_horiz" at bounding box center [262, 325] width 15 height 15
click at [297, 343] on span "Edit Session" at bounding box center [292, 343] width 55 height 15
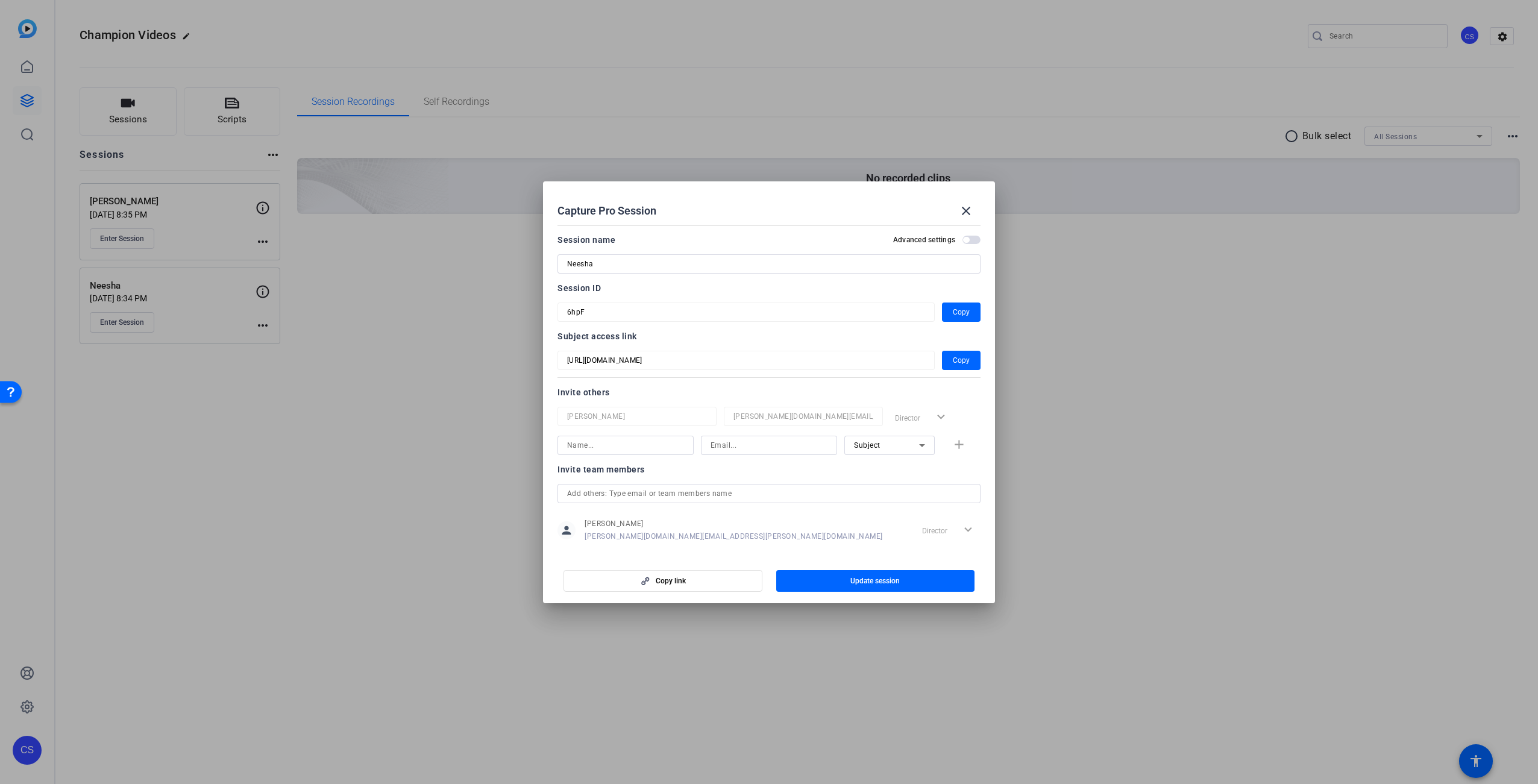
click at [682, 495] on input "text" at bounding box center [769, 493] width 404 height 15
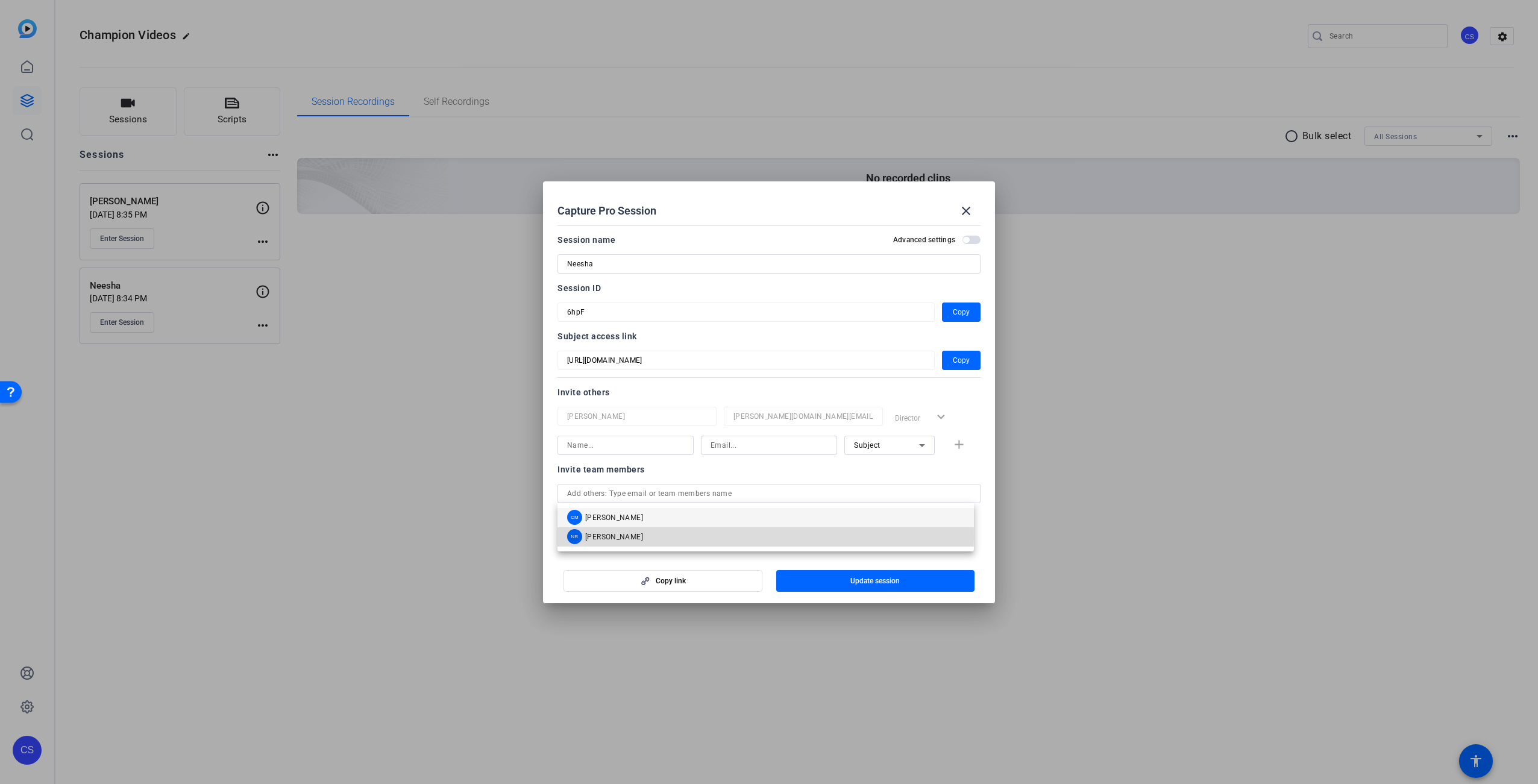
click at [657, 537] on mat-option "NR [PERSON_NAME]" at bounding box center [765, 537] width 416 height 19
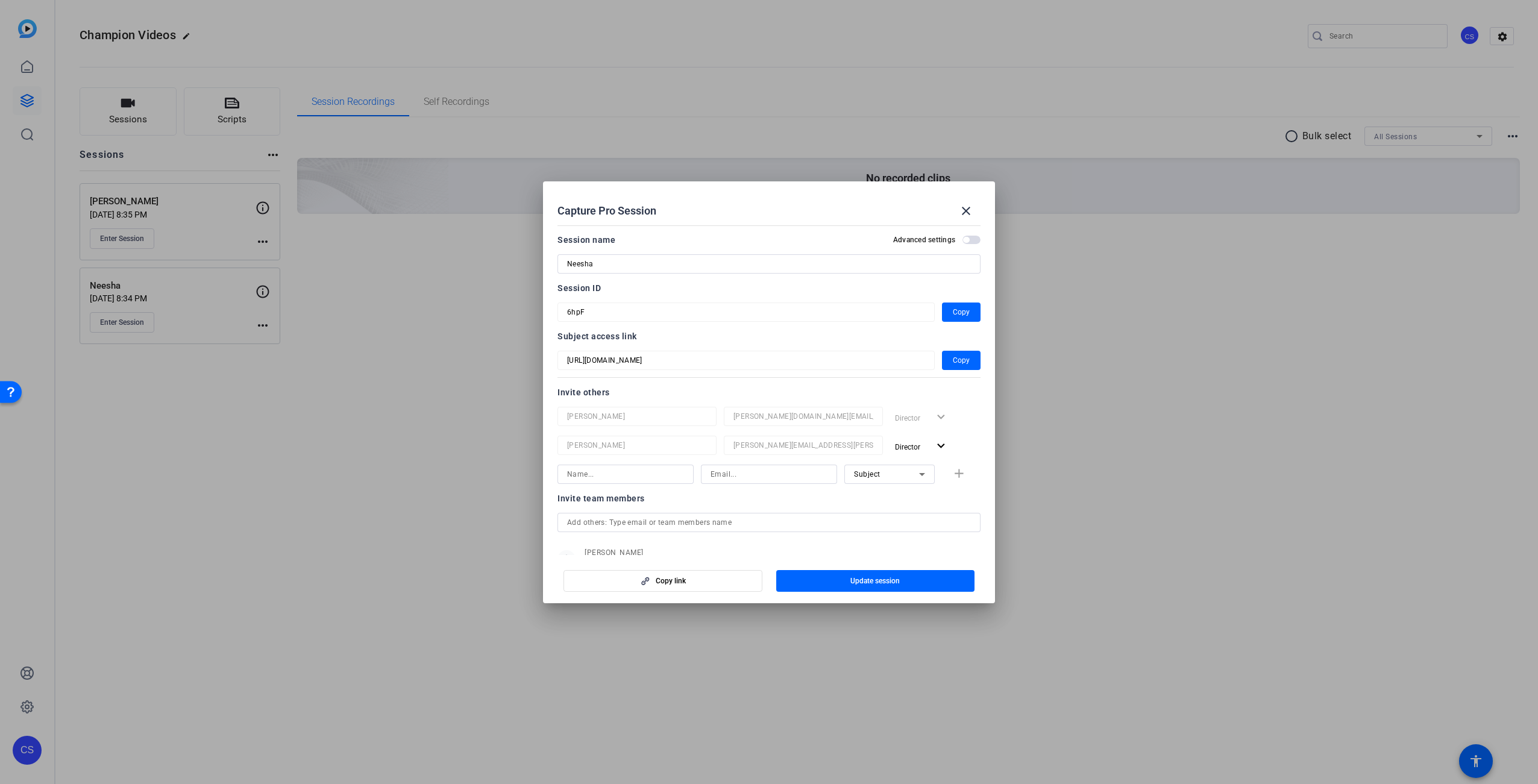
click at [566, 310] on mat-form-field "6hpF" at bounding box center [745, 312] width 377 height 19
click at [878, 586] on span "button" at bounding box center [875, 581] width 199 height 29
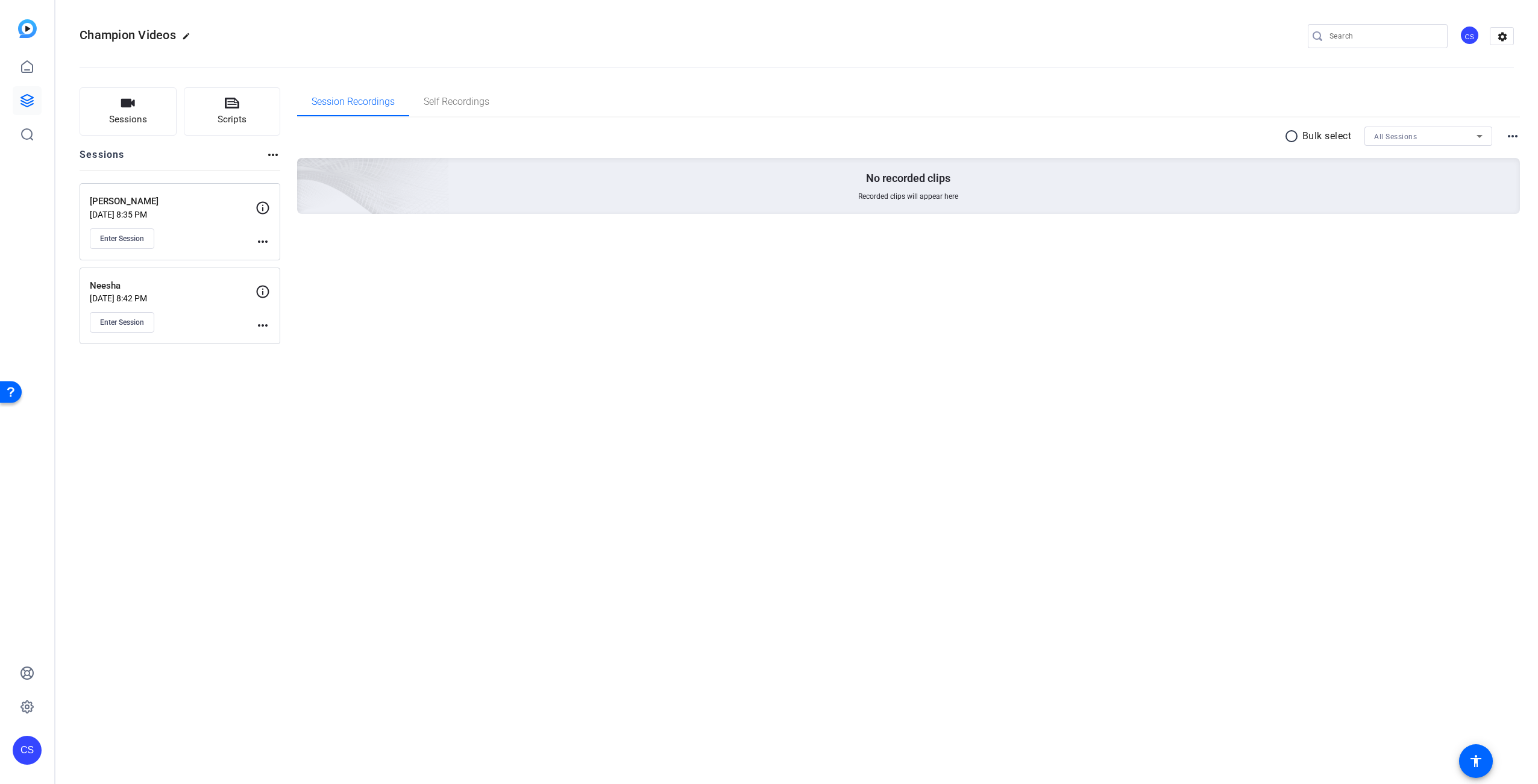
drag, startPoint x: 578, startPoint y: 376, endPoint x: 478, endPoint y: 345, distance: 104.7
click at [578, 376] on div "Champion Videos edit CS settings Sessions Scripts Sessions more_horiz [PERSON_N…" at bounding box center [797, 392] width 1483 height 784
click at [260, 241] on mat-icon "more_horiz" at bounding box center [262, 242] width 15 height 15
click at [290, 258] on span "Edit Session" at bounding box center [292, 259] width 55 height 15
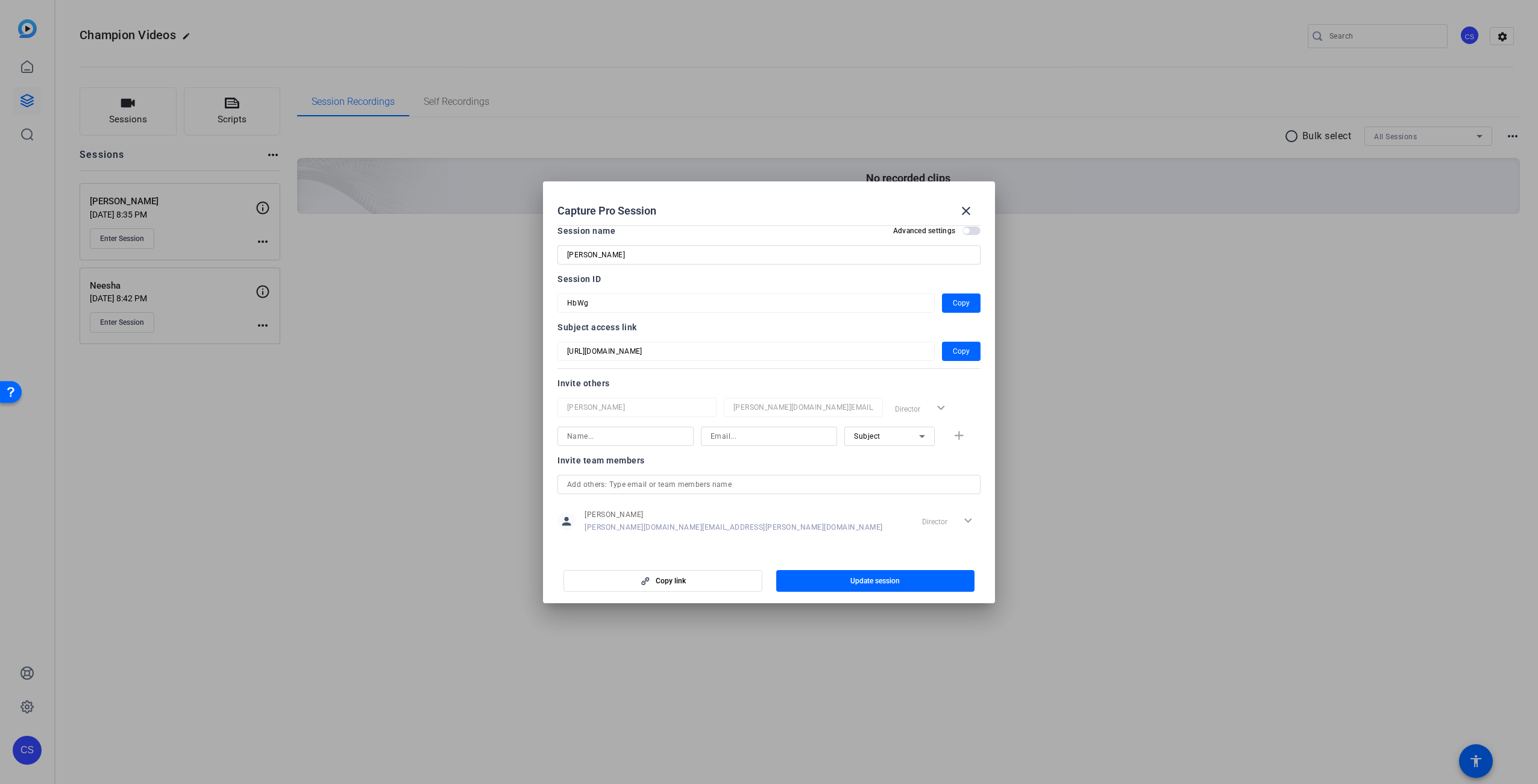
scroll to position [16, 0]
click at [927, 482] on input "text" at bounding box center [769, 477] width 404 height 15
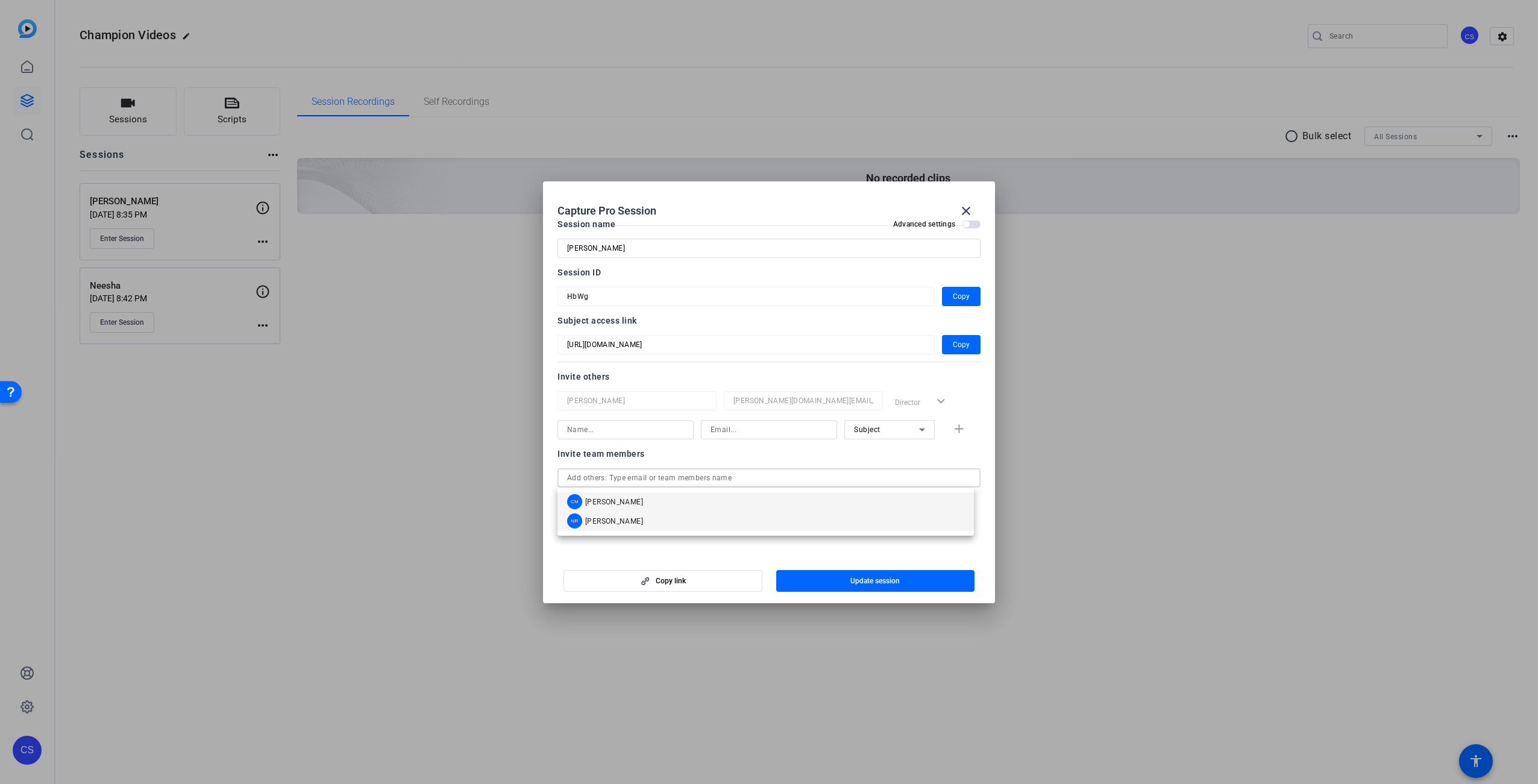
click at [618, 519] on span "[PERSON_NAME]" at bounding box center [614, 521] width 58 height 10
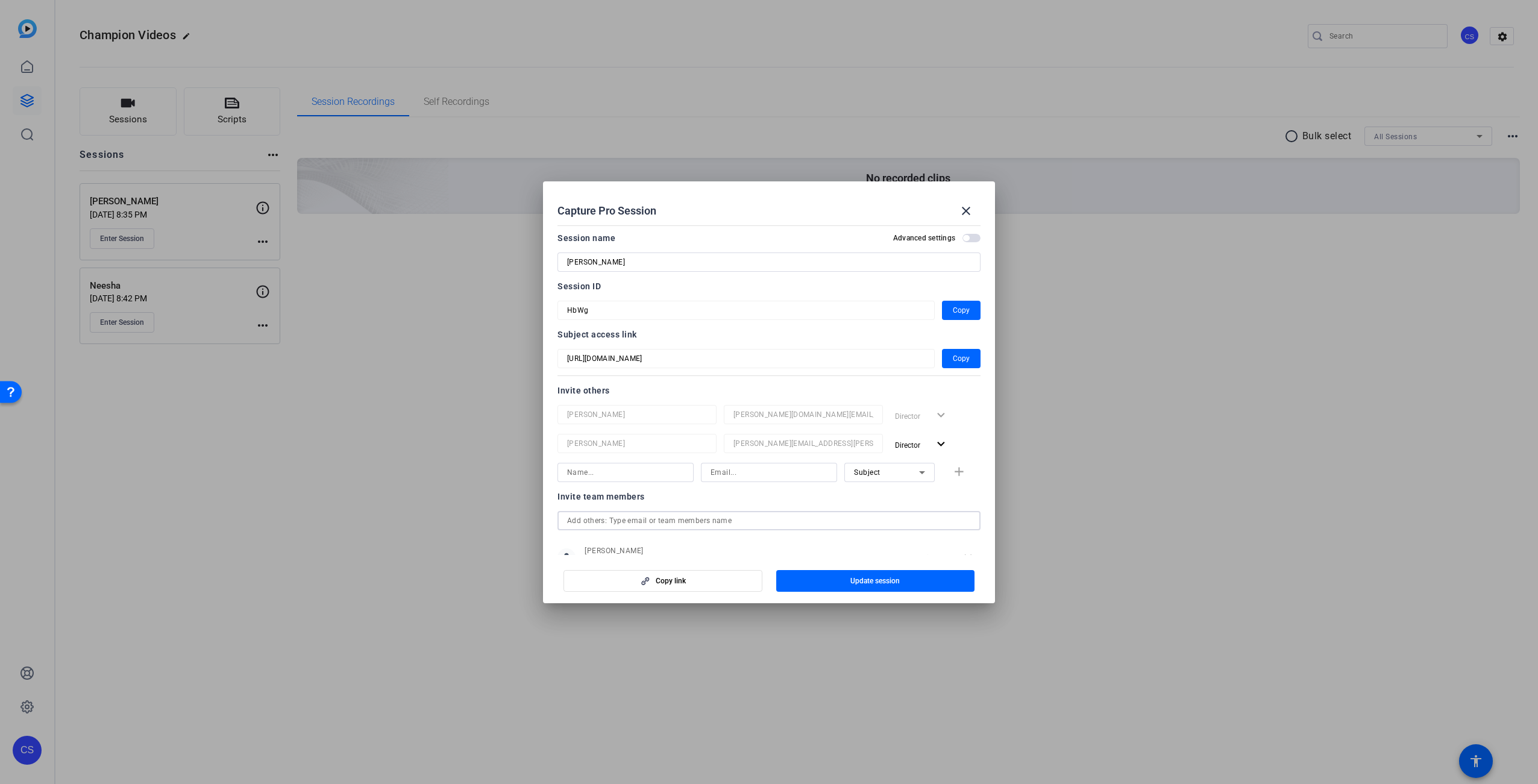
scroll to position [0, 0]
click at [566, 310] on mat-form-field "HbWg" at bounding box center [745, 312] width 377 height 19
click at [873, 582] on span "Update session" at bounding box center [874, 581] width 49 height 10
